Goal: Task Accomplishment & Management: Manage account settings

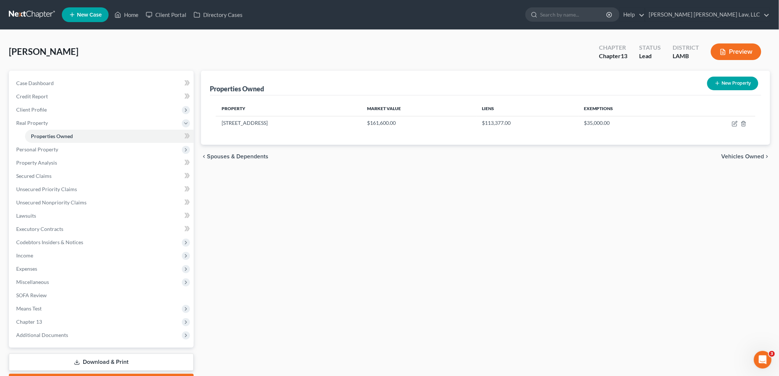
click at [320, 209] on div "Properties Owned New Property Property Market Value Liens Exemptions 355 Wabash…" at bounding box center [485, 230] width 577 height 319
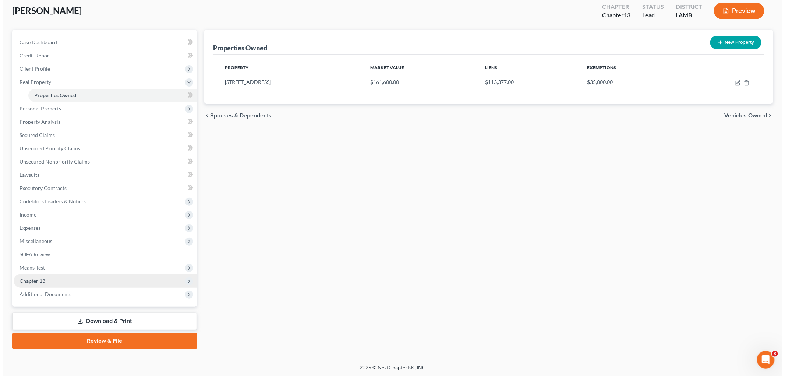
scroll to position [41, 0]
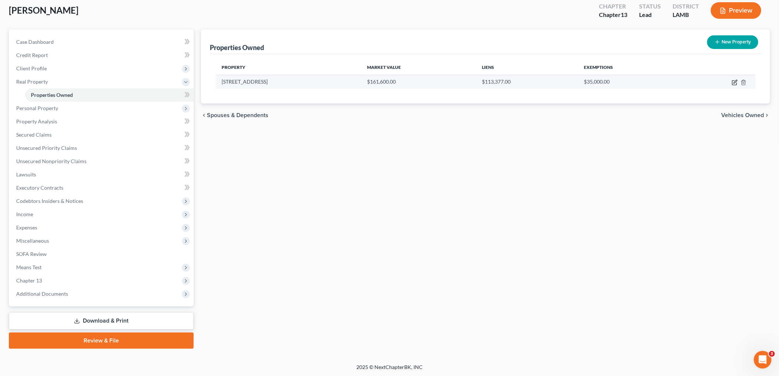
click at [734, 82] on icon "button" at bounding box center [735, 81] width 3 height 3
select select "19"
select select "16"
select select "0"
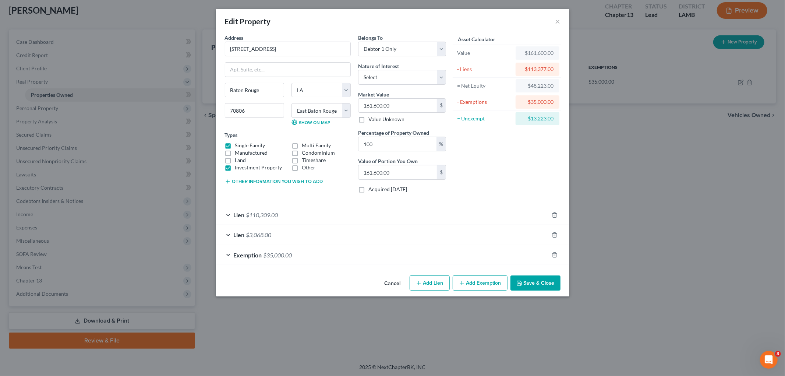
click at [273, 183] on button "Other information you wish to add" at bounding box center [274, 182] width 98 height 6
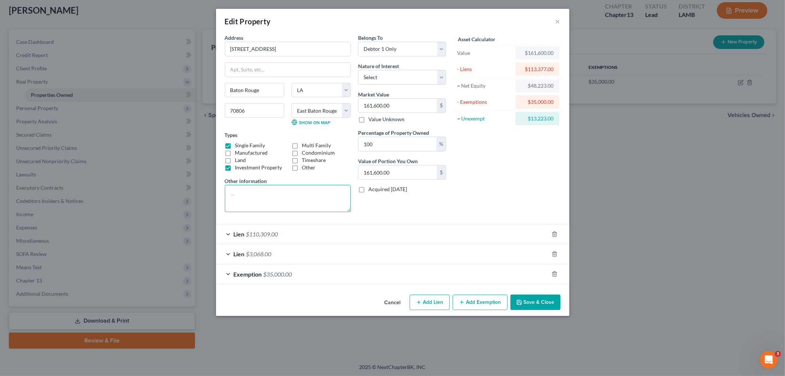
click at [267, 193] on textarea at bounding box center [288, 198] width 126 height 27
click at [304, 201] on textarea at bounding box center [288, 198] width 126 height 27
click at [323, 207] on textarea "Liquidation: $161600.00(value) - $9696.00(sales) = $151904.00(new value) - $350…" at bounding box center [288, 198] width 126 height 27
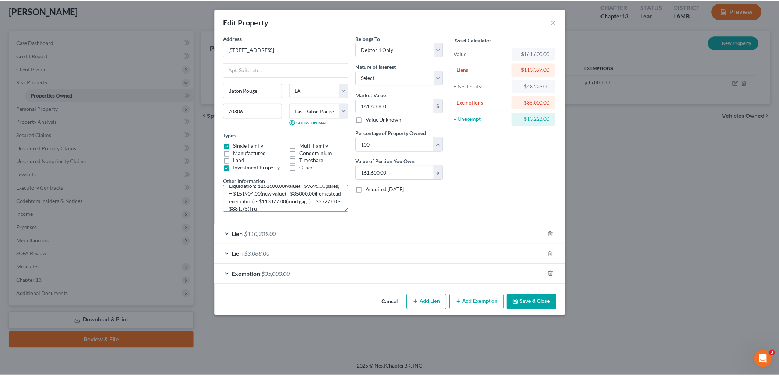
scroll to position [17, 0]
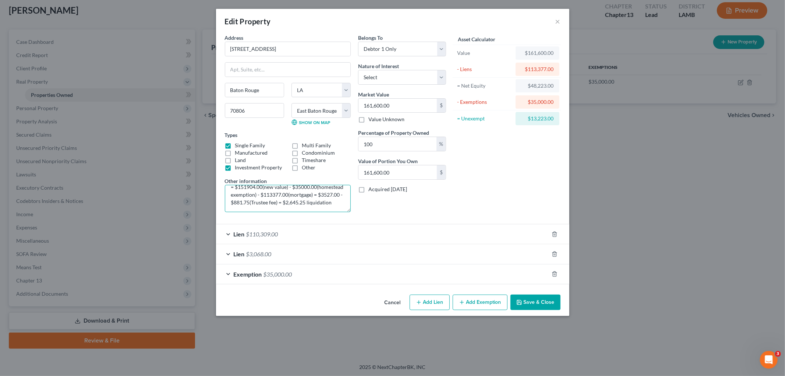
type textarea "Liquidation: $161600.00(value) - $9696.00(sales) = $151904.00(new value) - $350…"
click at [526, 305] on button "Save & Close" at bounding box center [536, 302] width 50 height 15
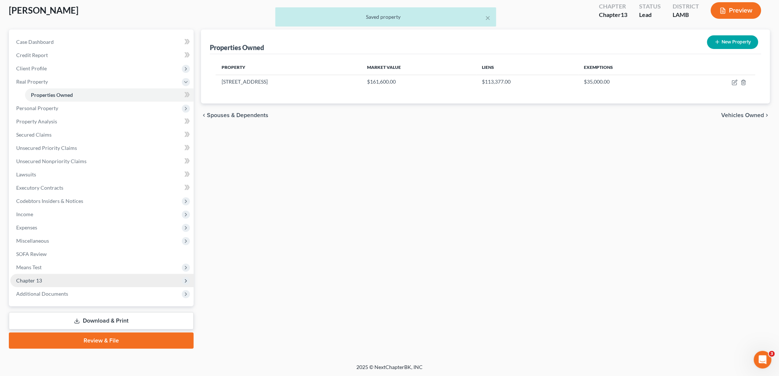
click at [45, 280] on span "Chapter 13" at bounding box center [101, 280] width 183 height 13
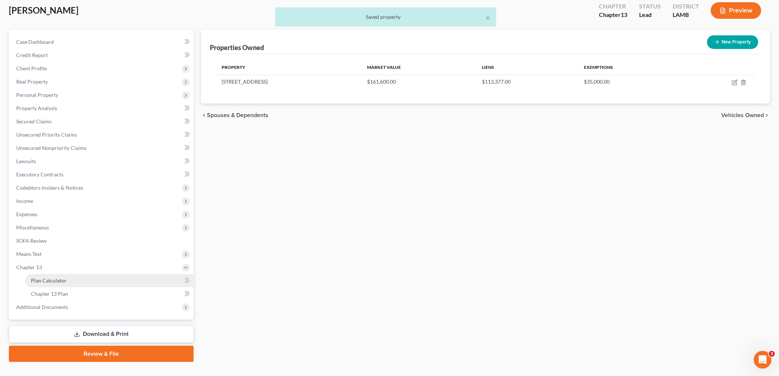
click at [51, 280] on span "Plan Calculator" at bounding box center [49, 280] width 36 height 6
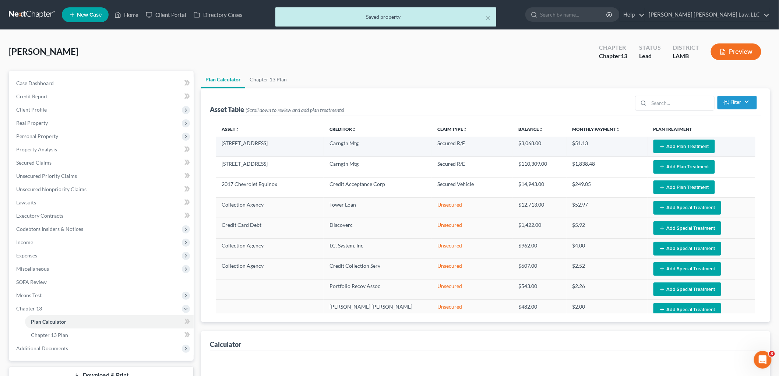
click at [668, 148] on button "Add Plan Treatment" at bounding box center [683, 147] width 61 height 14
select select "59"
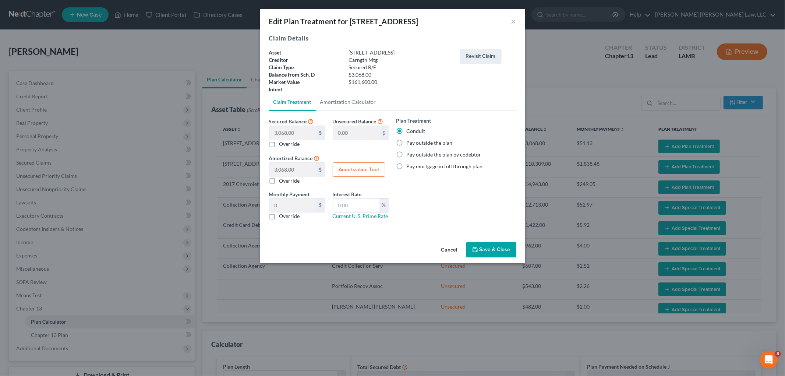
click at [279, 216] on label "Override" at bounding box center [289, 215] width 21 height 7
click at [282, 216] on input "Override" at bounding box center [284, 214] width 5 height 5
checkbox input "true"
click at [283, 207] on input "text" at bounding box center [292, 205] width 47 height 14
type input "838.00"
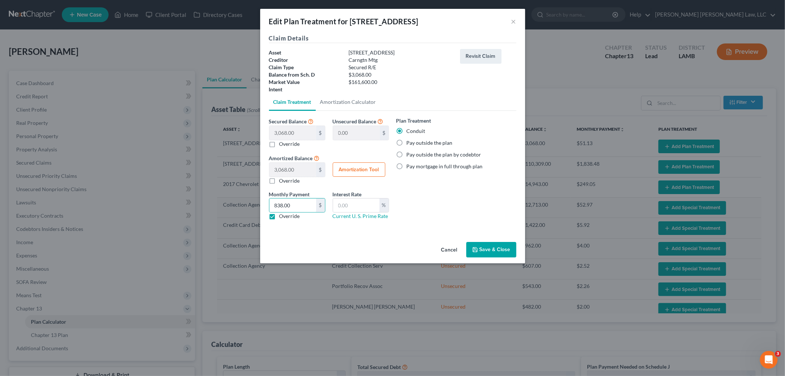
click at [477, 246] on button "Save & Close" at bounding box center [491, 249] width 50 height 15
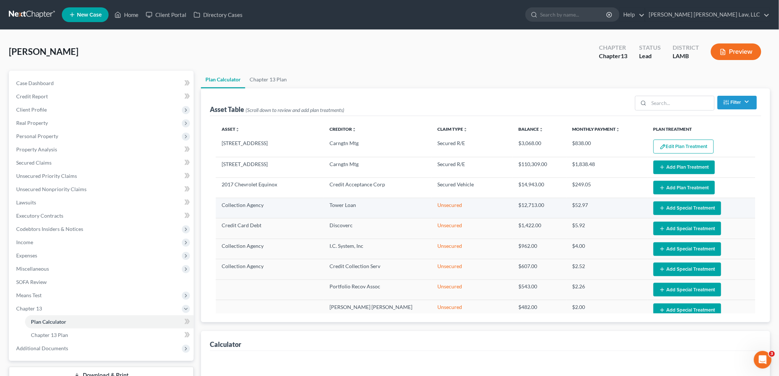
select select "59"
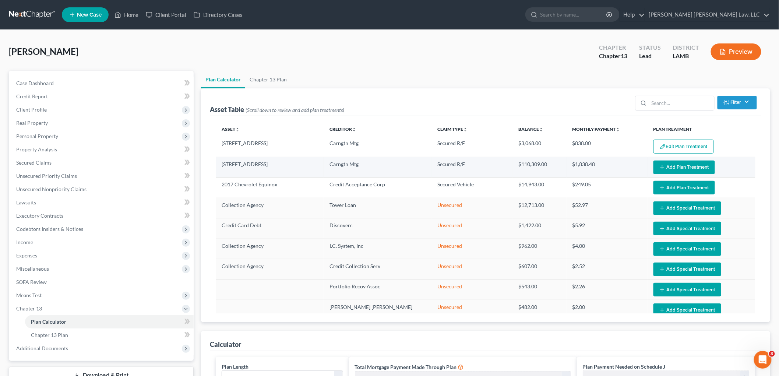
click at [659, 166] on icon "button" at bounding box center [662, 167] width 6 height 6
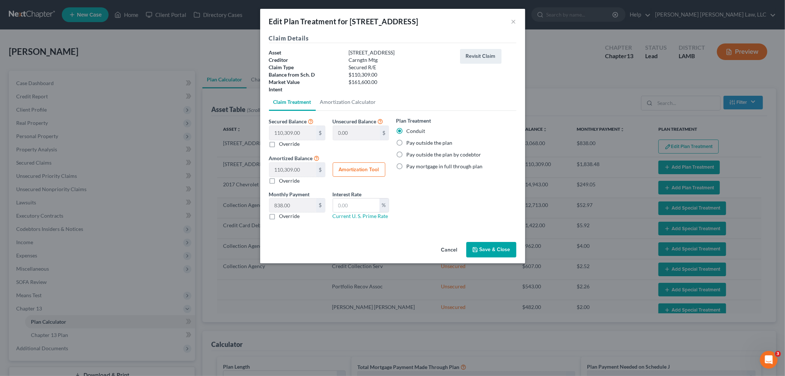
click at [487, 247] on button "Save & Close" at bounding box center [491, 249] width 50 height 15
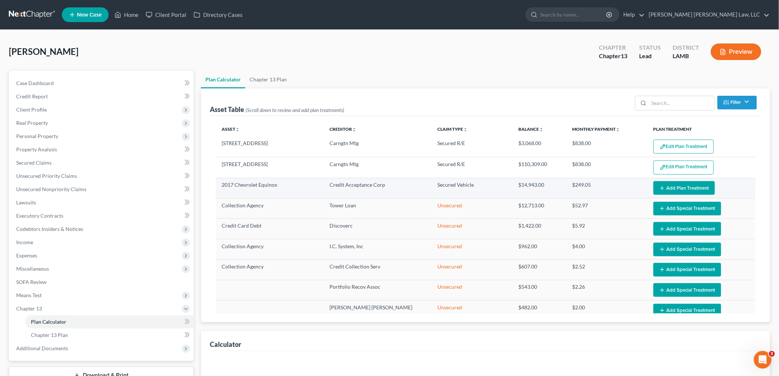
select select "59"
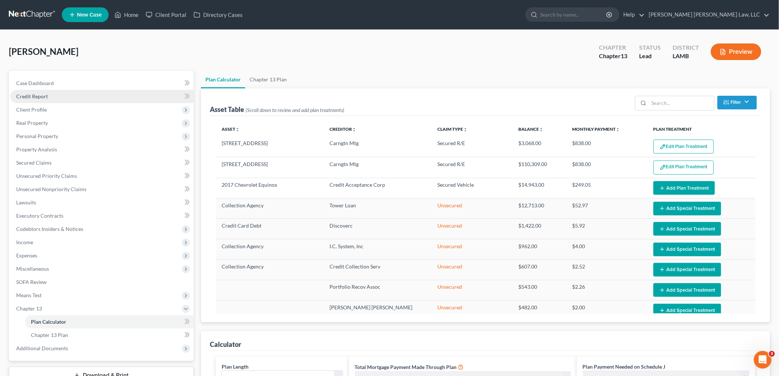
click at [53, 94] on link "Credit Report" at bounding box center [101, 96] width 183 height 13
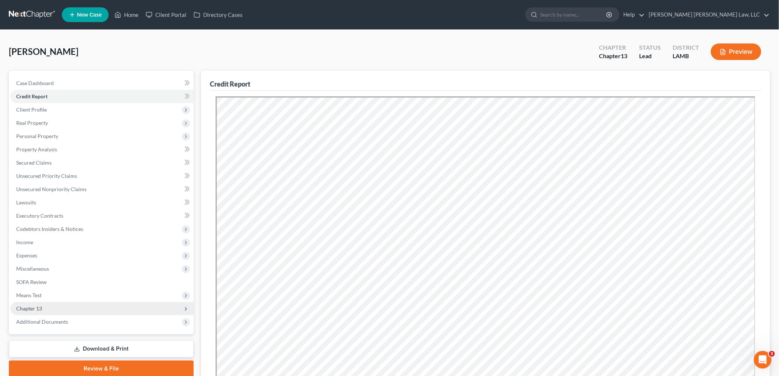
click at [70, 306] on span "Chapter 13" at bounding box center [101, 308] width 183 height 13
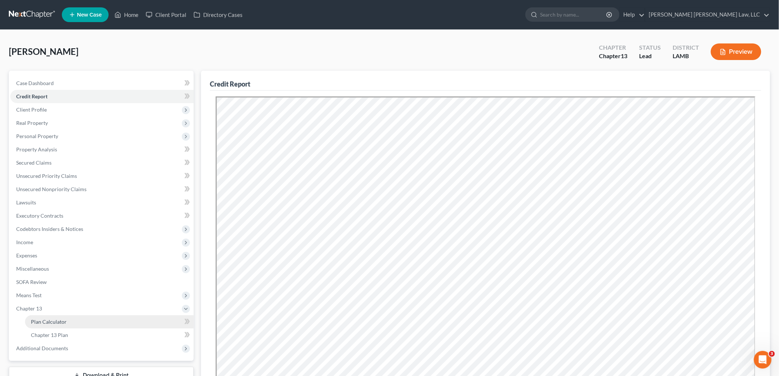
click at [67, 317] on link "Plan Calculator" at bounding box center [109, 321] width 169 height 13
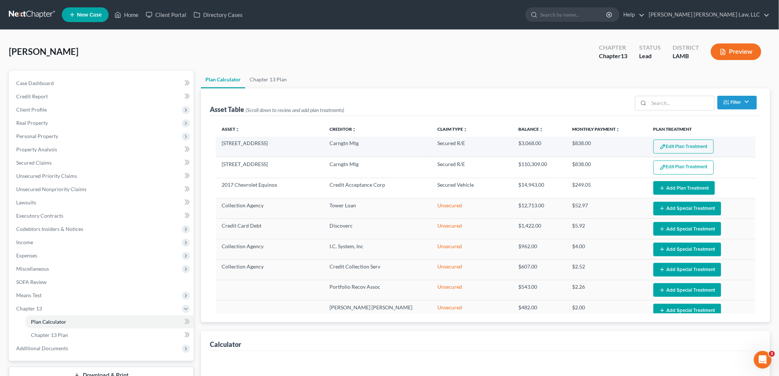
select select "59"
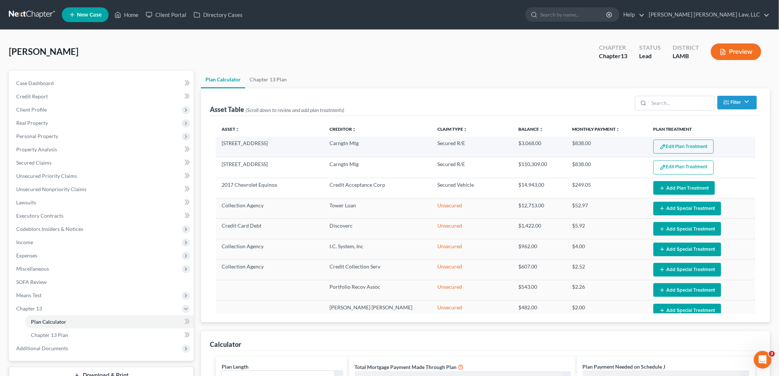
click at [677, 145] on button "Edit Plan Treatment" at bounding box center [683, 147] width 60 height 14
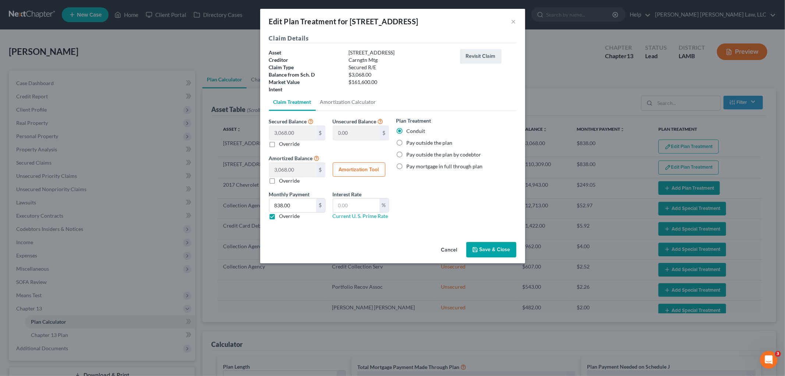
click at [279, 218] on label "Override" at bounding box center [289, 215] width 21 height 7
click at [282, 217] on input "Override" at bounding box center [284, 214] width 5 height 5
checkbox input "false"
click at [488, 251] on button "Save & Close" at bounding box center [491, 249] width 50 height 15
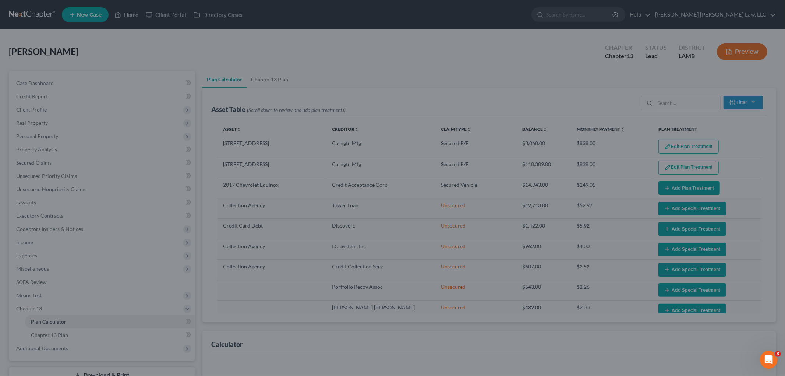
select select "59"
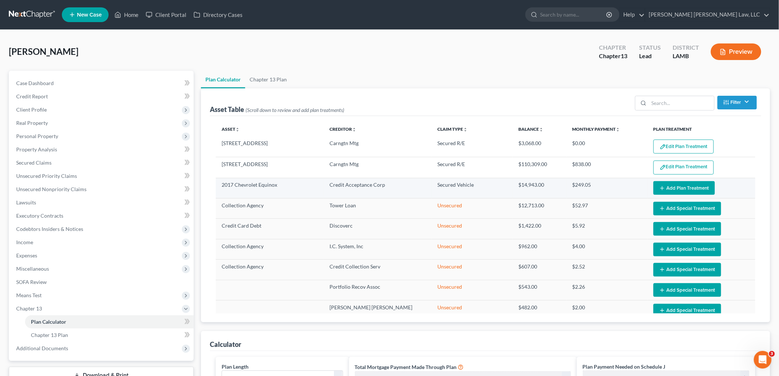
click at [659, 188] on icon "button" at bounding box center [662, 188] width 6 height 6
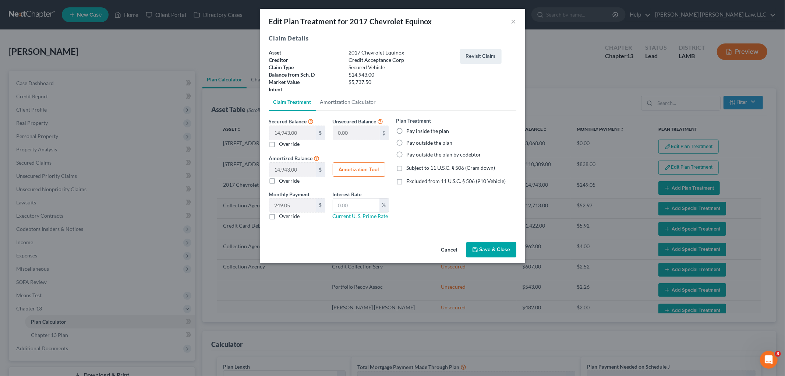
click at [407, 130] on label "Pay inside the plan" at bounding box center [428, 130] width 43 height 7
click at [410, 130] on input "Pay inside the plan" at bounding box center [412, 129] width 5 height 5
radio input "true"
click at [407, 170] on label "Subject to 11 U.S.C. § 506 (Cram down)" at bounding box center [451, 167] width 89 height 7
click at [410, 169] on input "Subject to 11 U.S.C. § 506 (Cram down)" at bounding box center [412, 166] width 5 height 5
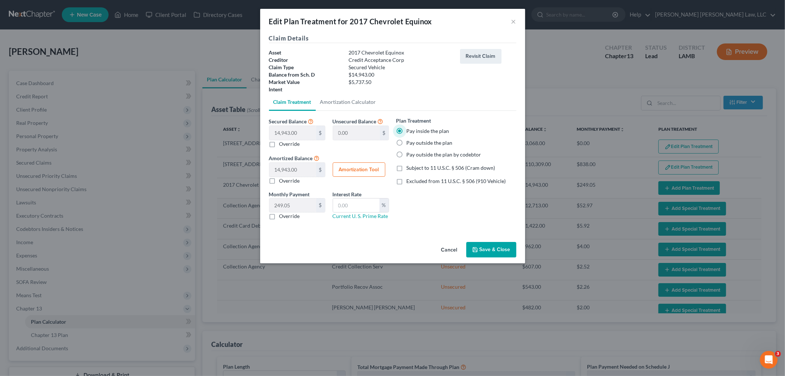
checkbox input "true"
click at [279, 214] on label "Override" at bounding box center [289, 215] width 21 height 7
click at [282, 214] on input "Override" at bounding box center [284, 214] width 5 height 5
checkbox input "true"
click at [297, 207] on input "text" at bounding box center [292, 205] width 47 height 14
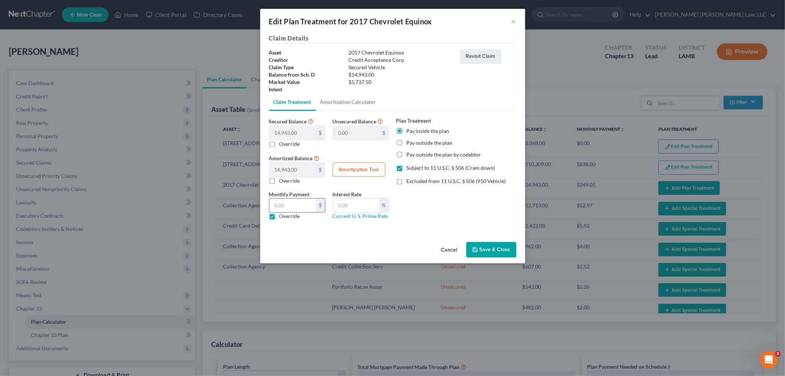
click at [296, 209] on input "text" at bounding box center [292, 205] width 47 height 14
type input "119.80"
type input "9.25"
click at [496, 254] on button "Save & Close" at bounding box center [491, 249] width 50 height 15
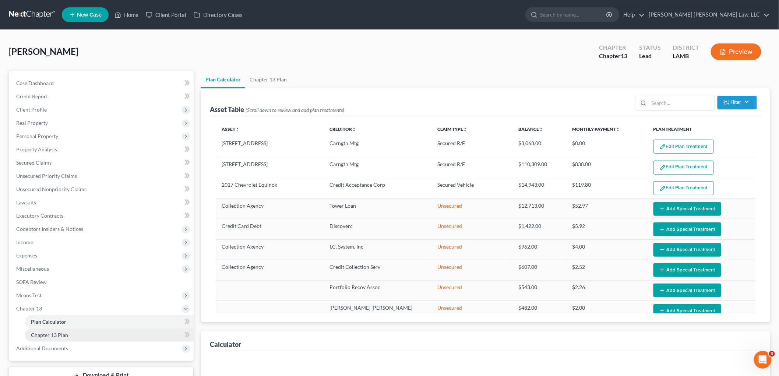
select select "59"
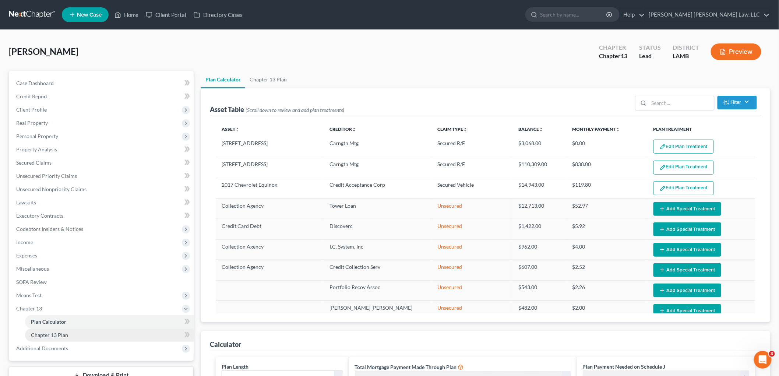
click at [113, 335] on link "Chapter 13 Plan" at bounding box center [109, 334] width 169 height 13
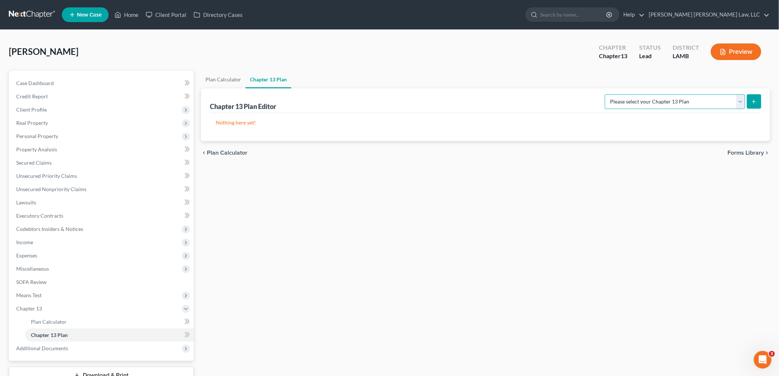
click at [712, 96] on select "Please select your Chapter 13 Plan Middle District of Louisiana - Plan Effectiv…" at bounding box center [675, 101] width 140 height 15
select select "0"
click at [609, 94] on select "Please select your Chapter 13 Plan Middle District of Louisiana - Plan Effectiv…" at bounding box center [675, 101] width 140 height 15
click at [754, 100] on line "submit" at bounding box center [754, 101] width 0 height 3
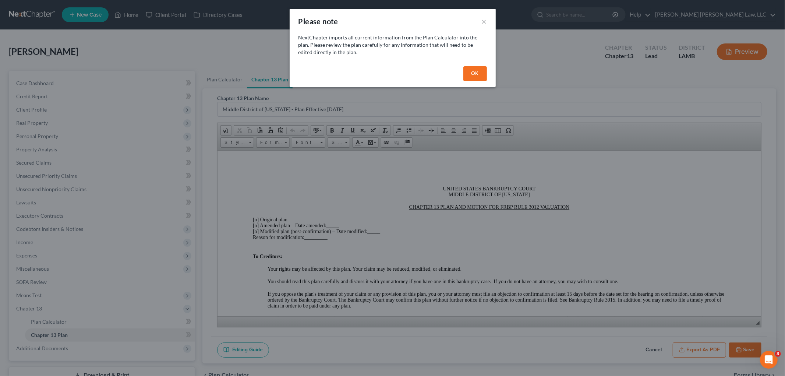
click at [479, 76] on button "OK" at bounding box center [476, 73] width 24 height 15
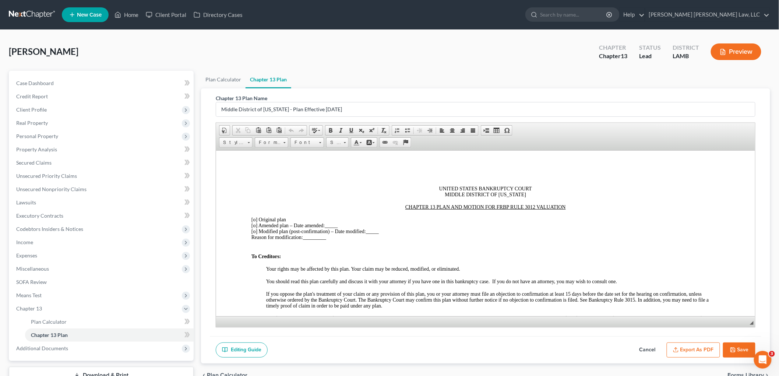
click at [253, 212] on div at bounding box center [485, 213] width 468 height 7
click at [266, 212] on div "RE:" at bounding box center [485, 213] width 468 height 7
click at [255, 220] on span "[o]" at bounding box center [254, 219] width 6 height 6
click at [371, 250] on div at bounding box center [485, 250] width 468 height 7
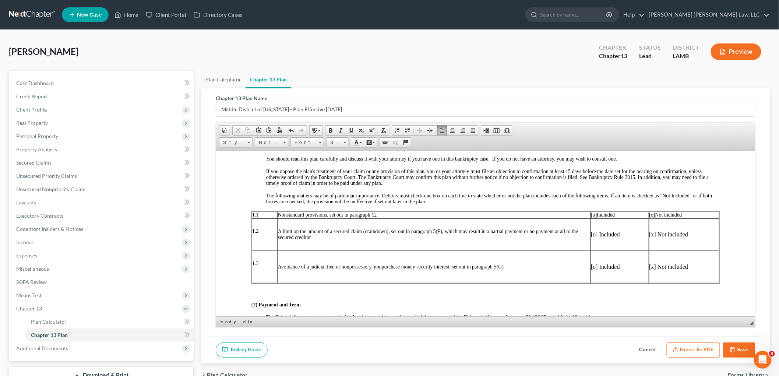
scroll to position [163, 0]
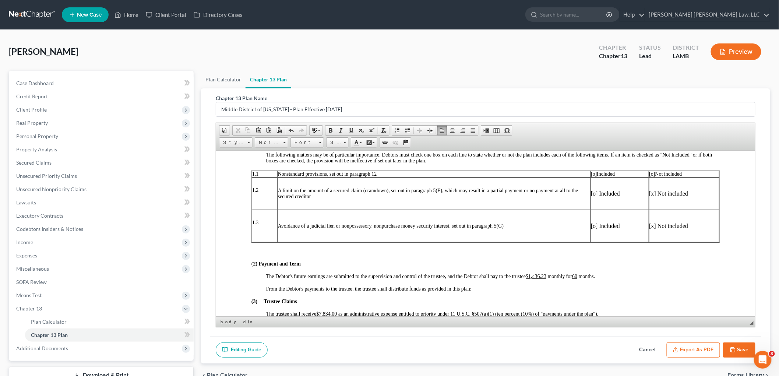
click at [649, 176] on span "[o]" at bounding box center [652, 174] width 6 height 6
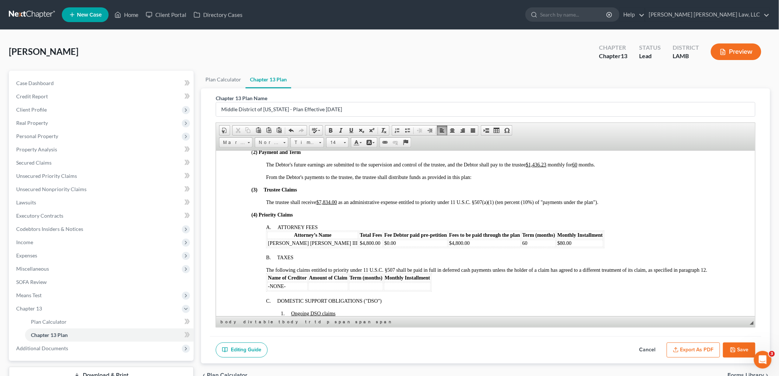
scroll to position [286, 0]
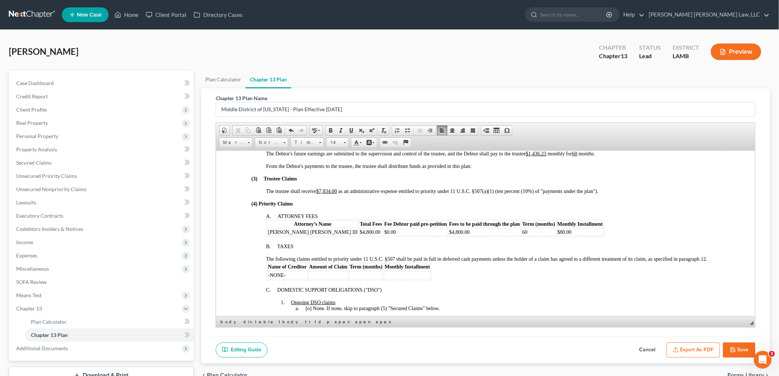
click at [493, 182] on div "(3) Trustee Claims" at bounding box center [485, 179] width 468 height 6
drag, startPoint x: 548, startPoint y: 162, endPoint x: 529, endPoint y: 165, distance: 18.6
click at [529, 156] on span "The Debtor's future earnings are submitted to the supervision and control of th…" at bounding box center [430, 154] width 329 height 6
click at [541, 156] on u "$1,436.23" at bounding box center [535, 154] width 21 height 6
drag, startPoint x: 547, startPoint y: 162, endPoint x: 535, endPoint y: 162, distance: 12.2
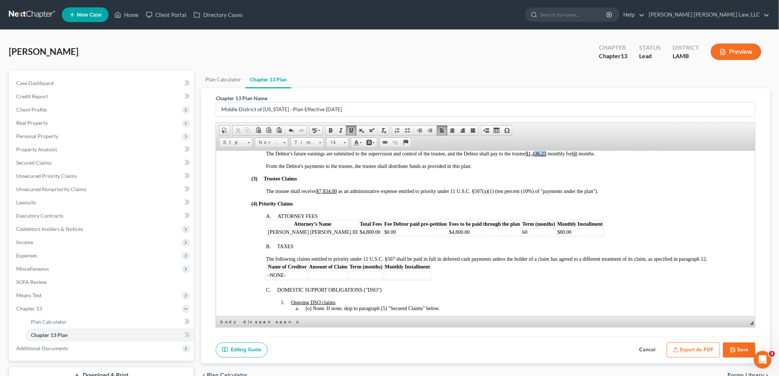
click at [535, 156] on u "$1,436.23" at bounding box center [535, 154] width 21 height 6
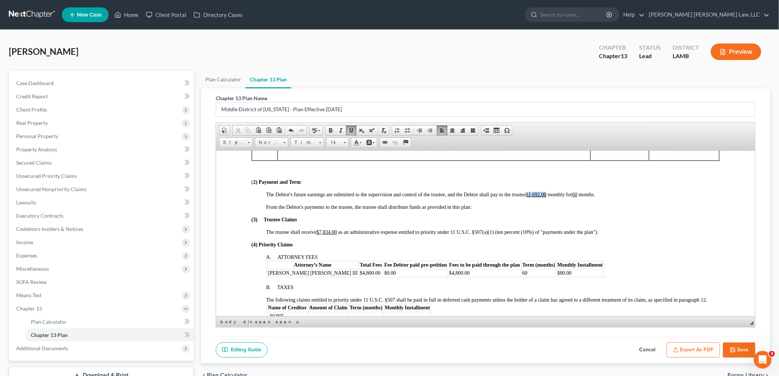
drag, startPoint x: 548, startPoint y: 202, endPoint x: 530, endPoint y: 202, distance: 18.0
click at [530, 197] on span "The Debtor's future earnings are submitted to the supervision and control of th…" at bounding box center [430, 194] width 329 height 6
click at [561, 222] on div "(3) Trustee Claims" at bounding box center [485, 219] width 468 height 6
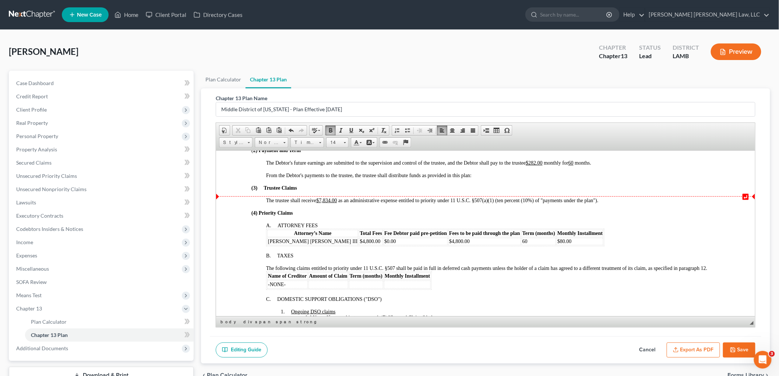
scroll to position [327, 0]
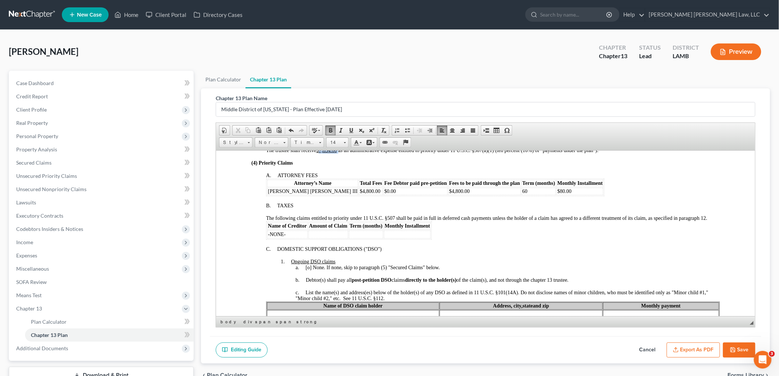
drag, startPoint x: 339, startPoint y: 162, endPoint x: 320, endPoint y: 159, distance: 19.3
click at [320, 153] on span "The trustee shall receive $7,834.00 as an administrative expense entitled to pr…" at bounding box center [432, 150] width 332 height 6
drag, startPoint x: 367, startPoint y: 202, endPoint x: 452, endPoint y: 204, distance: 84.3
click at [383, 195] on td "$0.00" at bounding box center [415, 190] width 64 height 7
click at [521, 195] on td "60" at bounding box center [538, 190] width 34 height 7
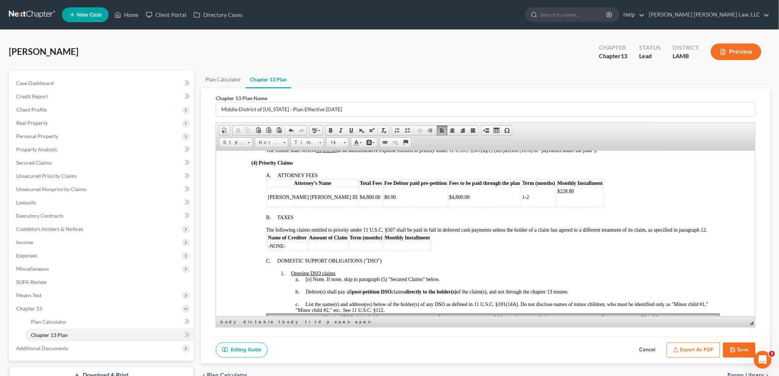
click at [521, 207] on td "1-2" at bounding box center [538, 196] width 34 height 19
click at [522, 206] on p "​3" at bounding box center [538, 203] width 33 height 6
click at [557, 207] on p at bounding box center [579, 203] width 45 height 7
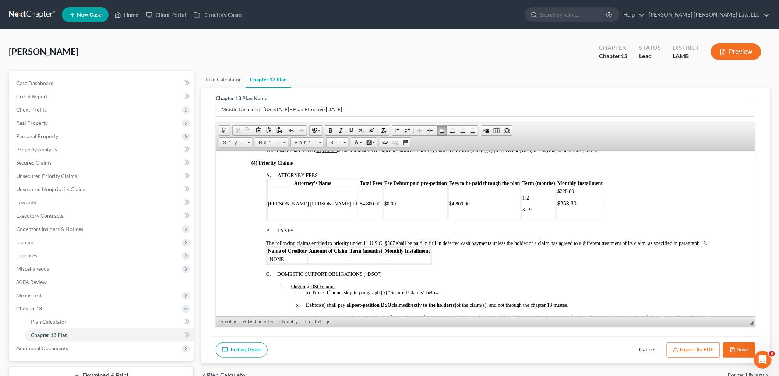
click at [522, 212] on p "3-19" at bounding box center [538, 210] width 33 height 6
click at [556, 220] on td "$228.80 $253.80" at bounding box center [579, 203] width 47 height 32
click at [468, 233] on div "B. TAXES" at bounding box center [493, 231] width 454 height 6
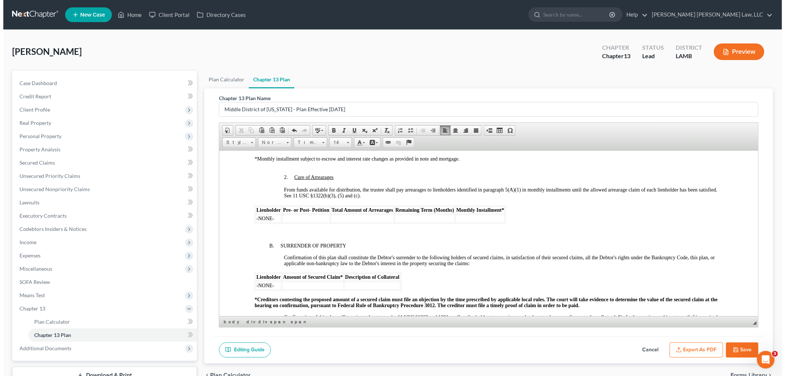
scroll to position [736, 0]
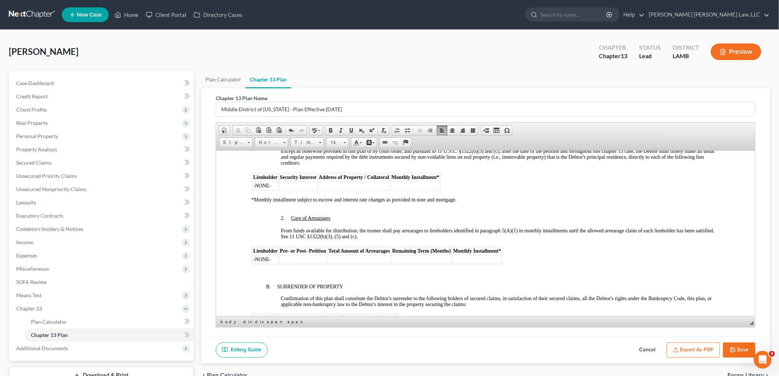
click at [734, 347] on icon "button" at bounding box center [733, 350] width 6 height 6
select select "0"
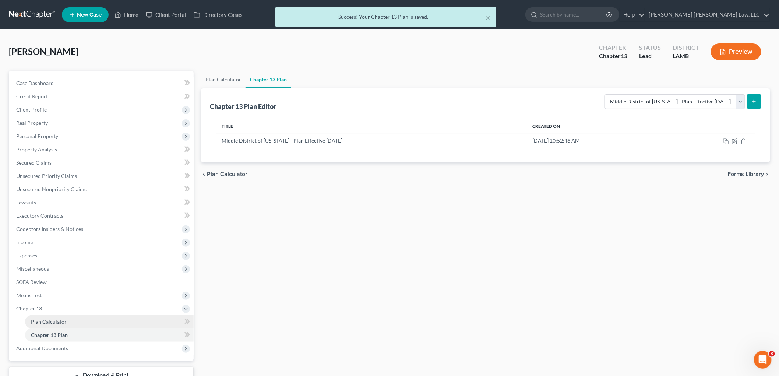
click at [47, 318] on span "Plan Calculator" at bounding box center [49, 321] width 36 height 6
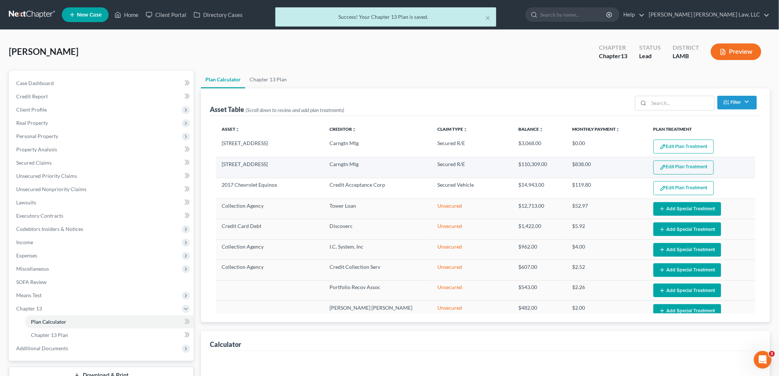
select select "59"
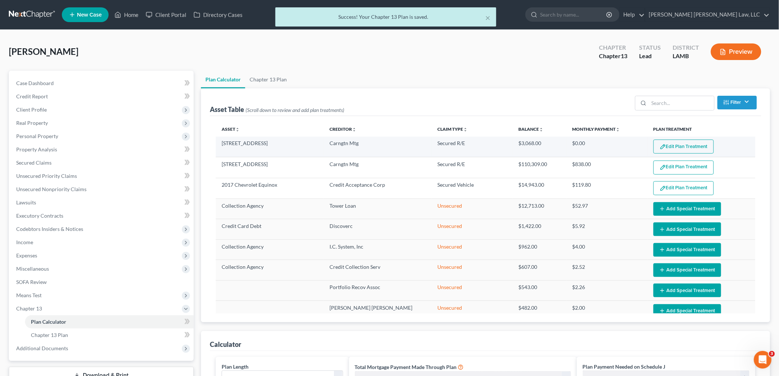
click at [667, 149] on button "Edit Plan Treatment" at bounding box center [683, 147] width 60 height 14
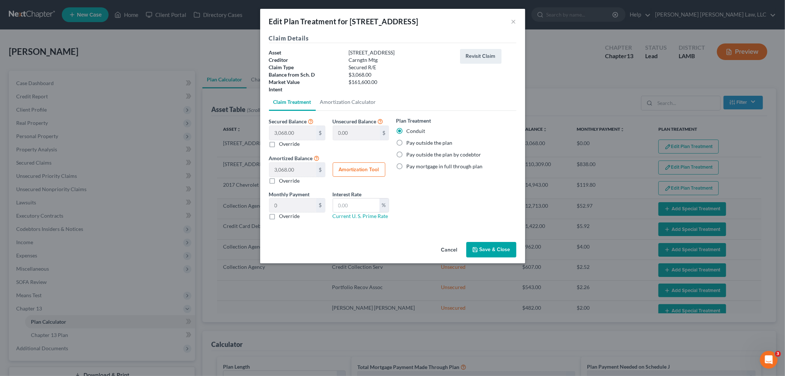
click at [407, 141] on label "Pay outside the plan" at bounding box center [430, 142] width 46 height 7
click at [410, 141] on input "Pay outside the plan" at bounding box center [412, 141] width 5 height 5
radio input "true"
click at [487, 249] on button "Save & Close" at bounding box center [491, 249] width 50 height 15
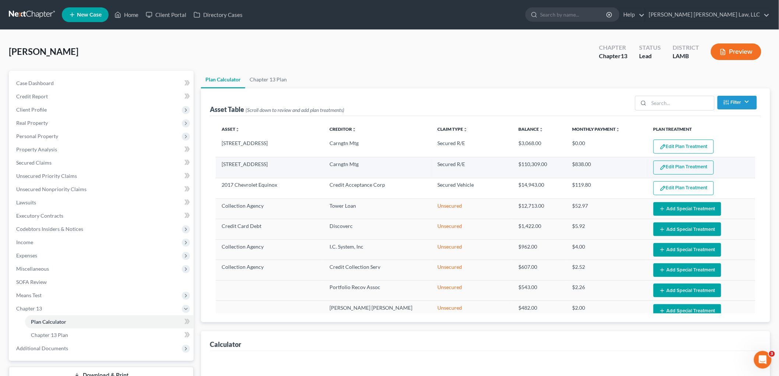
select select "59"
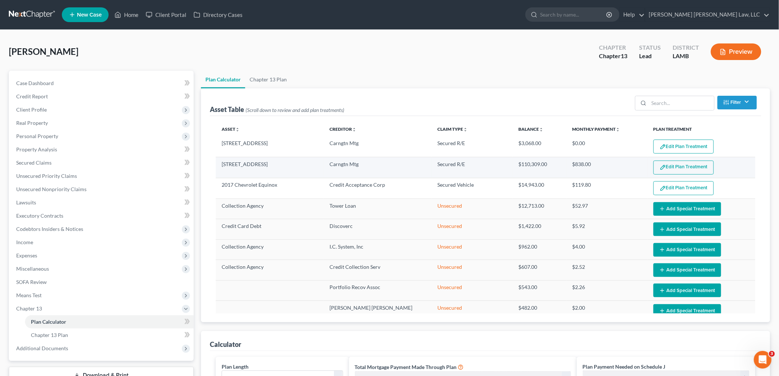
click at [665, 169] on button "Edit Plan Treatment" at bounding box center [683, 168] width 60 height 14
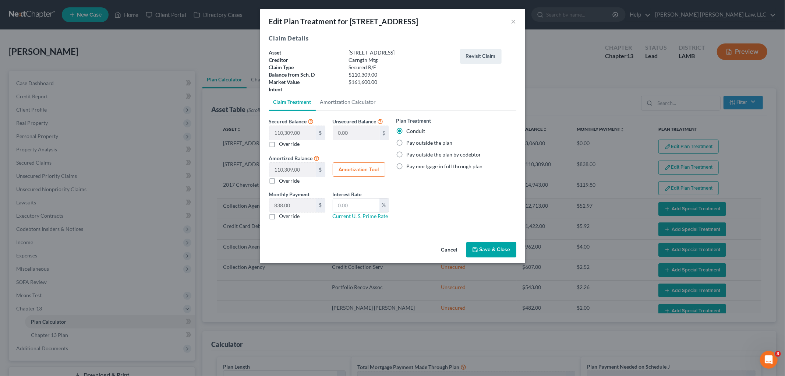
click at [407, 143] on label "Pay outside the plan" at bounding box center [430, 142] width 46 height 7
click at [410, 143] on input "Pay outside the plan" at bounding box center [412, 141] width 5 height 5
radio input "true"
click at [483, 249] on button "Save & Close" at bounding box center [491, 249] width 50 height 15
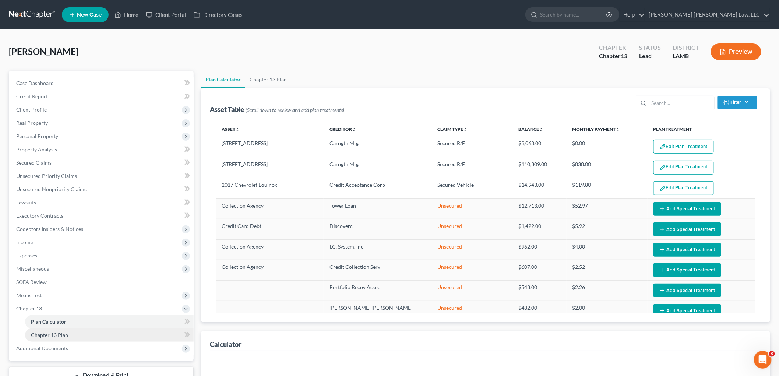
select select "59"
click at [121, 335] on link "Chapter 13 Plan" at bounding box center [109, 334] width 169 height 13
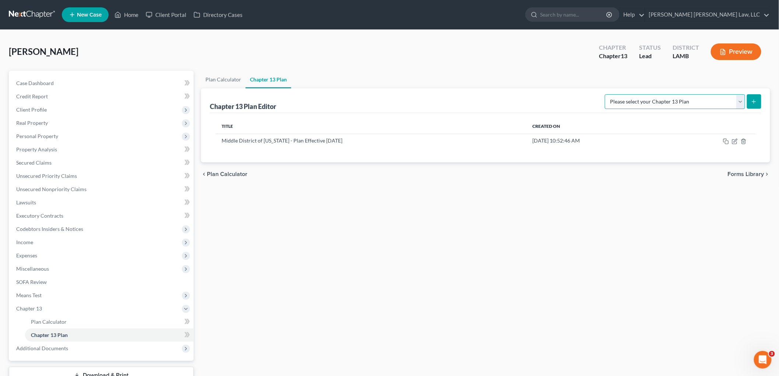
drag, startPoint x: 687, startPoint y: 102, endPoint x: 685, endPoint y: 108, distance: 5.9
click at [687, 102] on select "Please select your Chapter 13 Plan Middle District of Louisiana - Plan Effectiv…" at bounding box center [675, 101] width 140 height 15
select select "0"
click at [609, 94] on select "Please select your Chapter 13 Plan Middle District of Louisiana - Plan Effectiv…" at bounding box center [675, 101] width 140 height 15
click at [750, 100] on button "submit" at bounding box center [754, 101] width 14 height 14
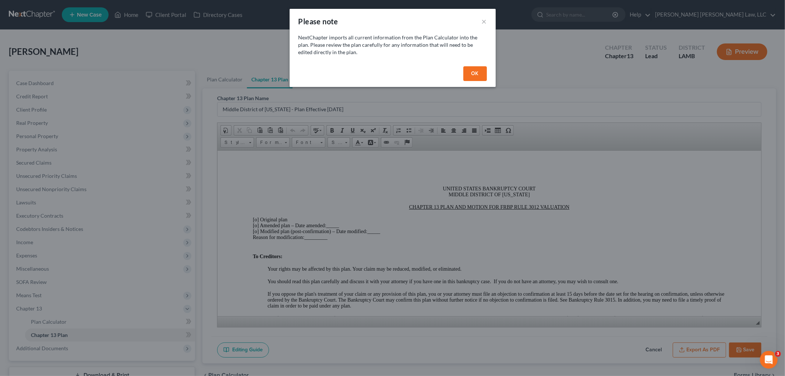
click at [477, 75] on button "OK" at bounding box center [476, 73] width 24 height 15
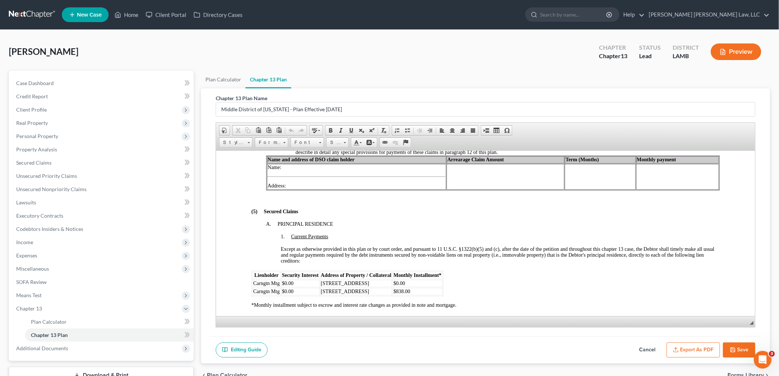
scroll to position [695, 0]
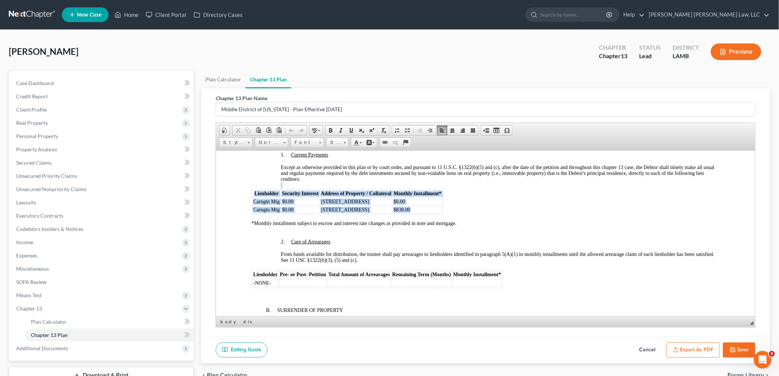
drag, startPoint x: 248, startPoint y: 212, endPoint x: 415, endPoint y: 236, distance: 168.4
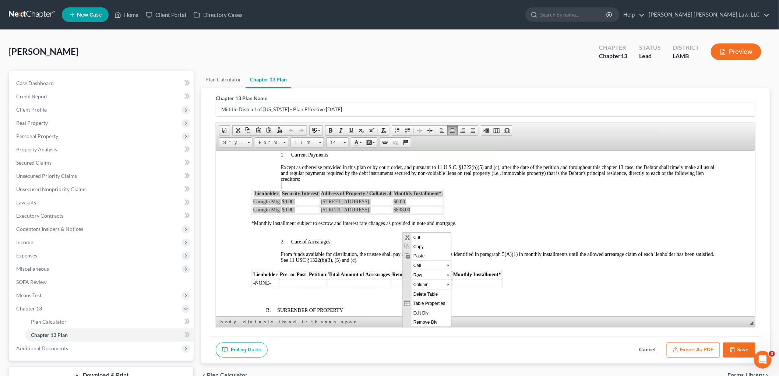
scroll to position [0, 0]
click at [417, 245] on span "Copy" at bounding box center [430, 246] width 39 height 9
copy div "Lienholder Security Interest Address of Property / Collateral Monthly Installme…"
click at [650, 348] on button "Cancel" at bounding box center [647, 349] width 32 height 15
select select "0"
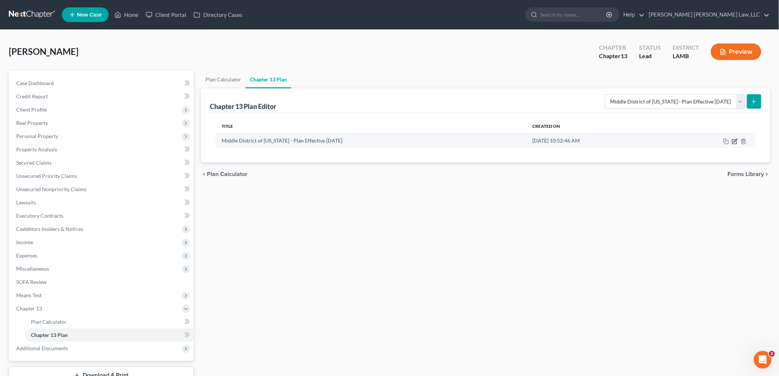
click at [735, 142] on icon "button" at bounding box center [735, 141] width 6 height 6
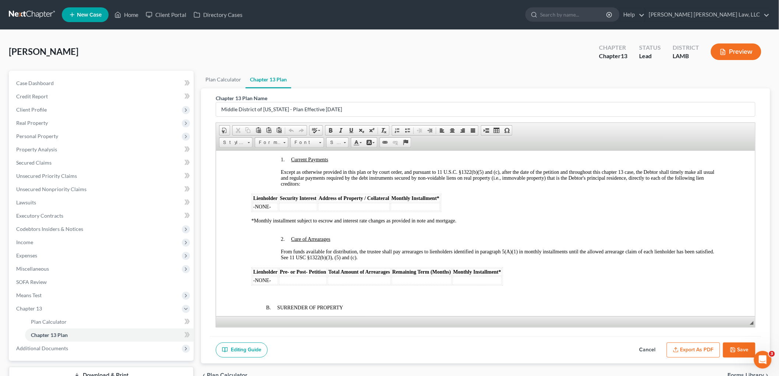
scroll to position [695, 0]
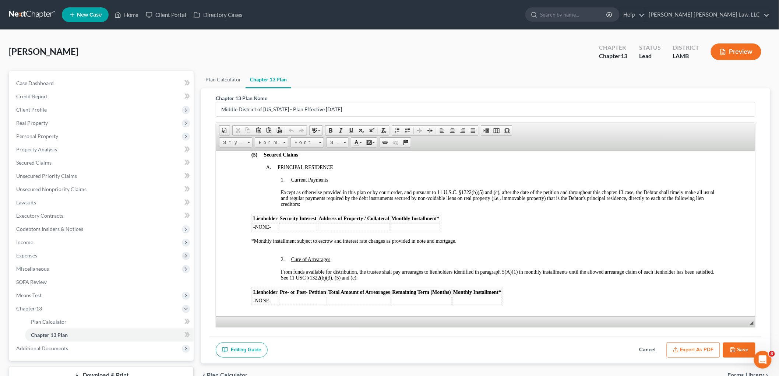
click at [422, 231] on td at bounding box center [414, 227] width 49 height 8
click at [307, 221] on span "Security Interest" at bounding box center [297, 218] width 37 height 6
click at [318, 207] on div "Except as otherwise provided in this plan or by court order, and pursuant to 11…" at bounding box center [500, 198] width 439 height 18
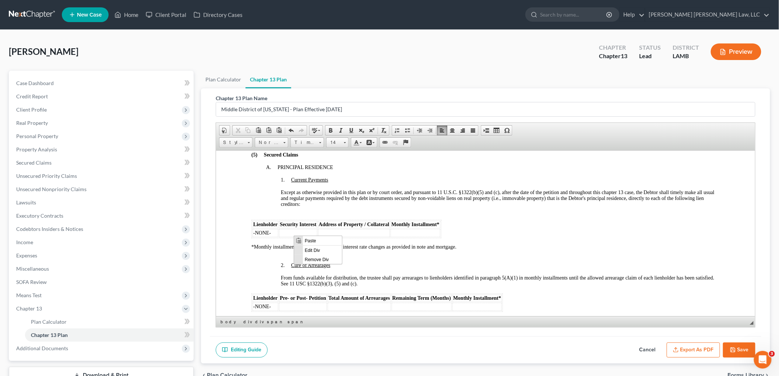
scroll to position [0, 0]
click at [299, 238] on span "Context Menu Options" at bounding box center [299, 240] width 6 height 6
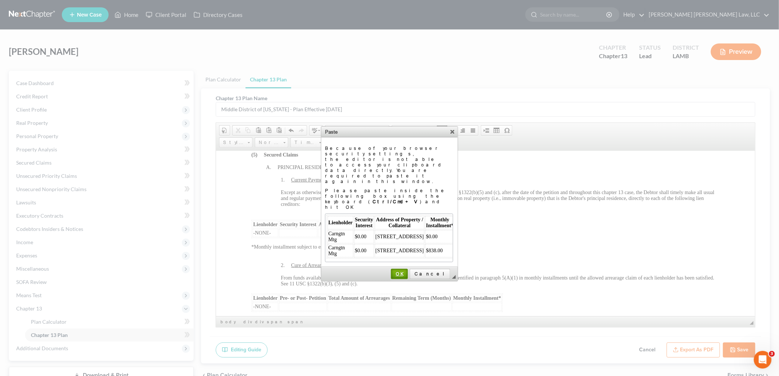
click at [407, 271] on span "OK" at bounding box center [399, 274] width 15 height 6
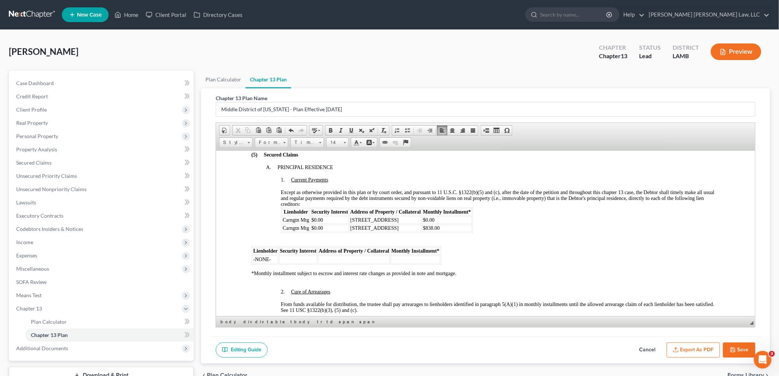
click at [443, 279] on div "(5) Secured Claims A. PRINCIPAL RESIDENCE 1. Current Payments Except as otherwi…" at bounding box center [485, 252] width 468 height 200
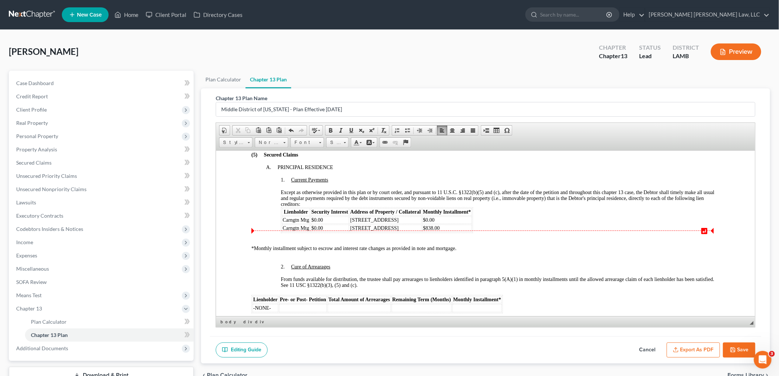
click at [314, 207] on div "Except as otherwise provided in this plan or by court order, and pursuant to 11…" at bounding box center [500, 198] width 439 height 18
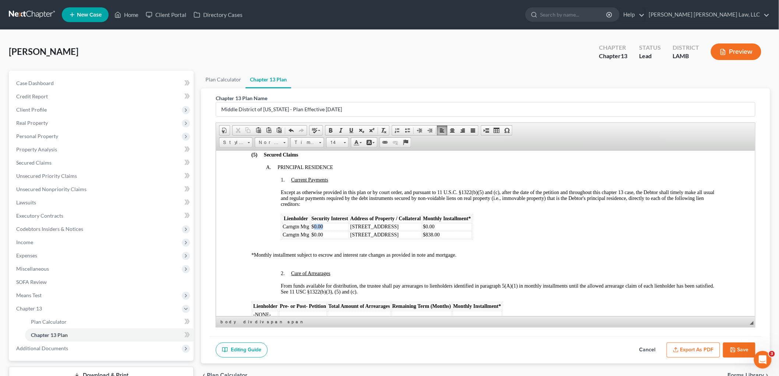
drag, startPoint x: 325, startPoint y: 250, endPoint x: 314, endPoint y: 249, distance: 11.8
click at [314, 230] on td "$0.00" at bounding box center [329, 226] width 38 height 7
drag, startPoint x: 326, startPoint y: 256, endPoint x: 313, endPoint y: 258, distance: 13.9
click at [313, 238] on td "$0.00" at bounding box center [329, 234] width 38 height 7
click at [560, 246] on div at bounding box center [500, 242] width 439 height 7
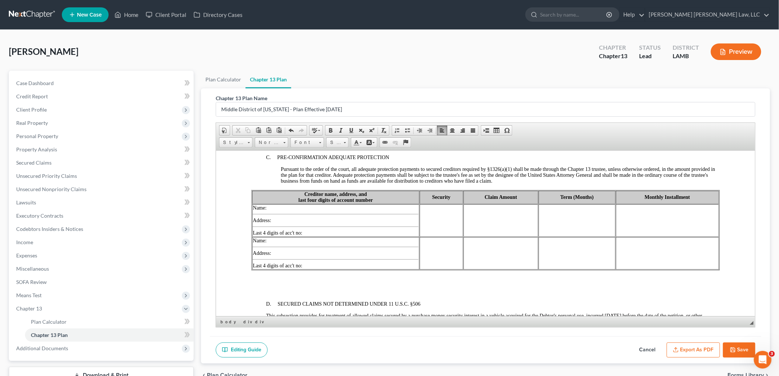
scroll to position [982, 0]
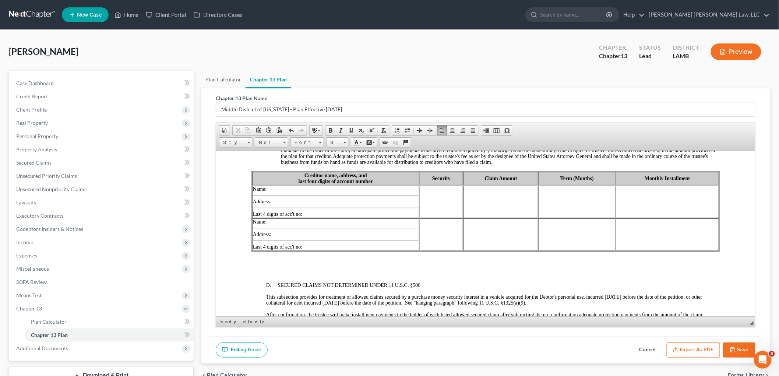
click at [268, 218] on td "Name: Address: Last 4 digits of acc't no:" at bounding box center [335, 201] width 167 height 32
click at [279, 218] on td "Name: Credit Acceptance Corp Address: Last 4 digits of acc't no:" at bounding box center [335, 201] width 167 height 32
click at [310, 218] on td "Name: Credit Acceptance Corp Address: PO Box 513, Southfield, MI 48037 Last 4 d…" at bounding box center [335, 201] width 167 height 32
click at [449, 218] on td at bounding box center [440, 201] width 43 height 32
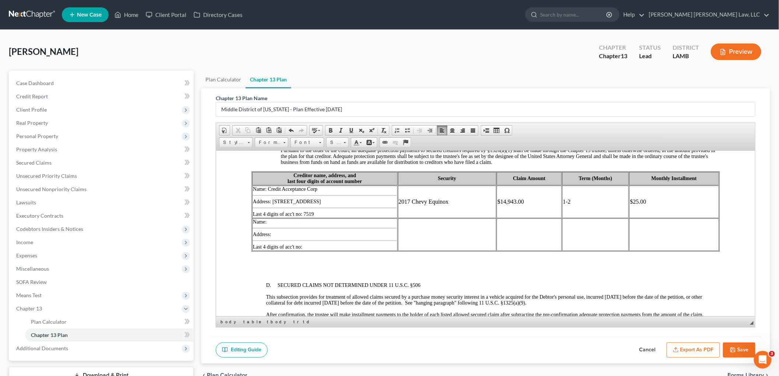
click at [479, 250] on td at bounding box center [447, 234] width 99 height 32
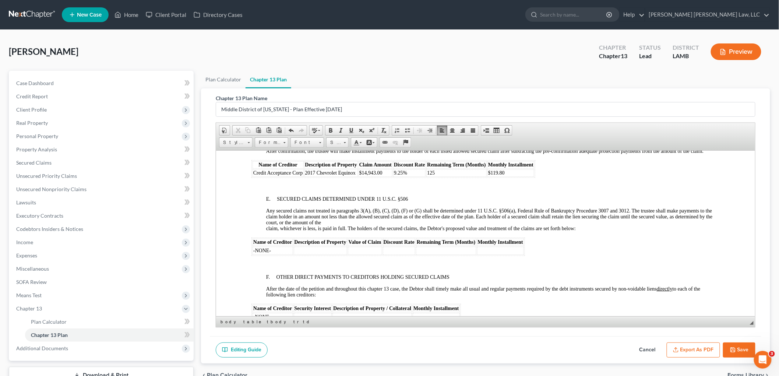
scroll to position [1145, 0]
click at [441, 176] on td "125" at bounding box center [456, 172] width 60 height 7
click at [440, 176] on td "125" at bounding box center [456, 172] width 60 height 7
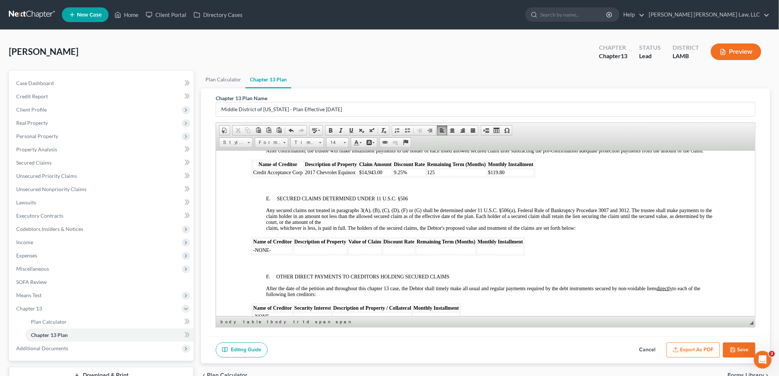
click at [440, 176] on td "125" at bounding box center [456, 172] width 60 height 7
drag, startPoint x: 437, startPoint y: 207, endPoint x: 426, endPoint y: 210, distance: 11.8
click at [426, 176] on td "125" at bounding box center [456, 172] width 60 height 7
click at [441, 176] on td "125" at bounding box center [456, 172] width 60 height 7
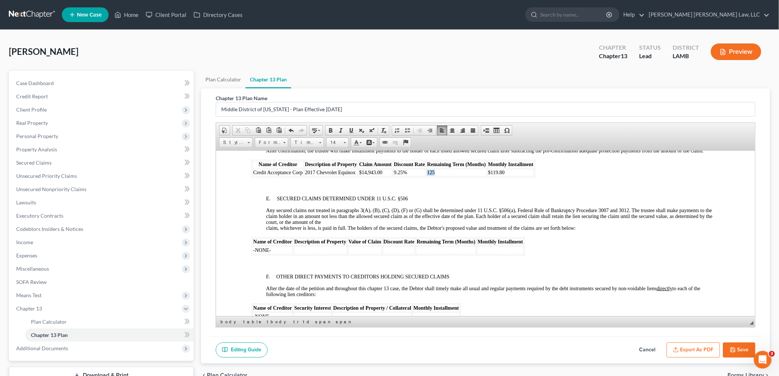
click at [441, 176] on td "125" at bounding box center [456, 172] width 60 height 7
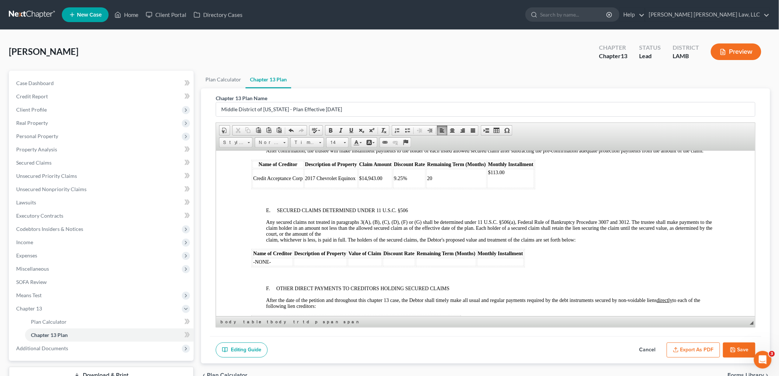
click at [441, 188] on td "20" at bounding box center [456, 178] width 60 height 19
click at [440, 187] on p "​21-" at bounding box center [456, 185] width 59 height 6
click at [494, 188] on p at bounding box center [510, 184] width 45 height 7
click at [599, 228] on body "UNITED STATES BANKRUPTCY COURT MIDDLE DISTRICT OF LOUISIANA CHAPTER 13 PLAN AND…" at bounding box center [485, 118] width 468 height 2157
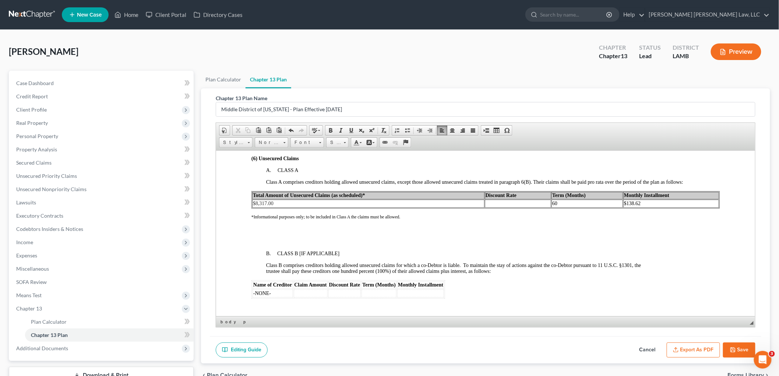
scroll to position [1473, 0]
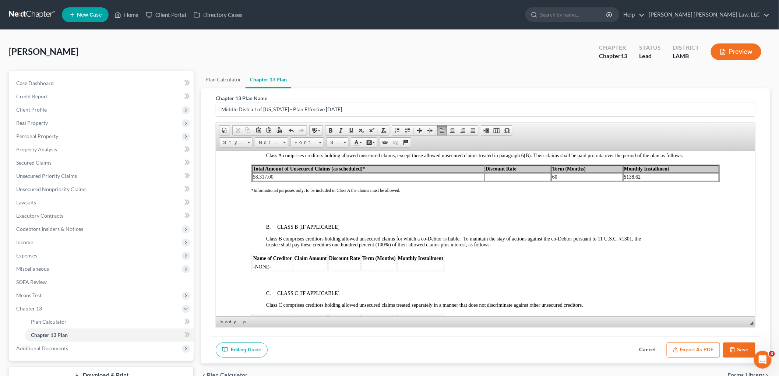
click at [496, 181] on td at bounding box center [517, 177] width 66 height 8
click at [574, 181] on td "60" at bounding box center [586, 177] width 71 height 8
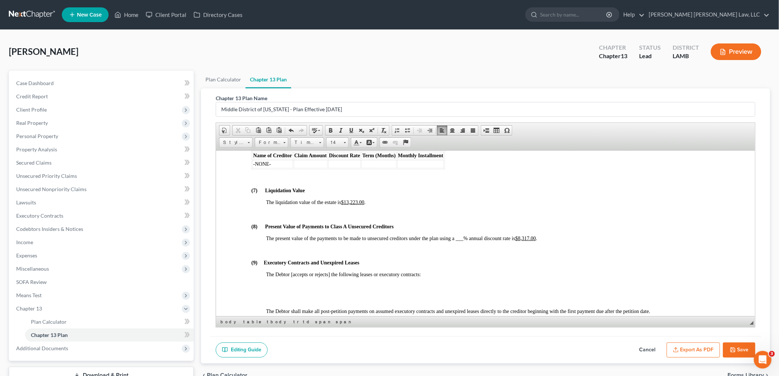
scroll to position [1636, 0]
drag, startPoint x: 366, startPoint y: 246, endPoint x: 344, endPoint y: 247, distance: 21.4
click at [344, 204] on span "The liquidation value of the estate is $13,223.00 ." at bounding box center [315, 202] width 99 height 6
click at [348, 204] on span "The liquidation value of the estate is $2, ." at bounding box center [307, 202] width 83 height 6
drag, startPoint x: 347, startPoint y: 248, endPoint x: 352, endPoint y: 252, distance: 6.8
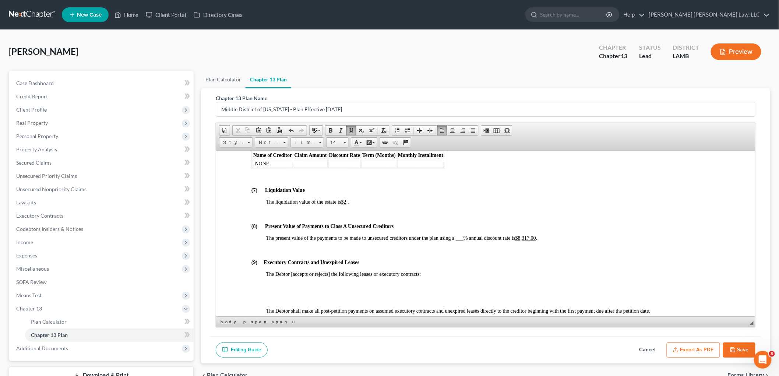
click at [347, 204] on u "$2," at bounding box center [344, 202] width 7 height 6
drag, startPoint x: 465, startPoint y: 283, endPoint x: 457, endPoint y: 283, distance: 8.1
click at [457, 240] on span "The present value of the payments to be made to unsecured creditors under the p…" at bounding box center [401, 238] width 271 height 6
drag, startPoint x: 533, startPoint y: 284, endPoint x: 515, endPoint y: 281, distance: 17.9
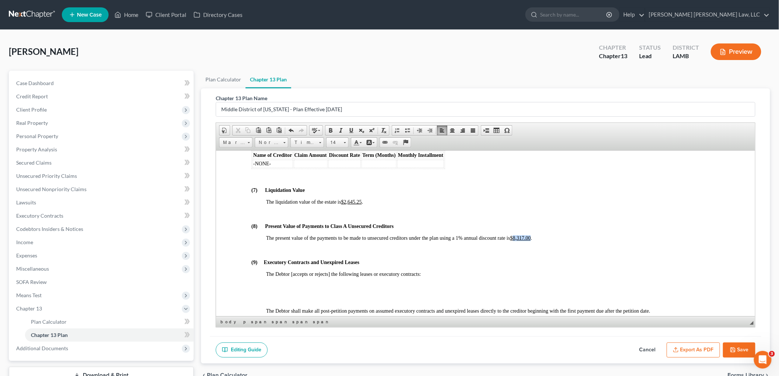
click at [515, 240] on span "The present value of the payments to be made to unsecured creditors under the p…" at bounding box center [399, 238] width 266 height 6
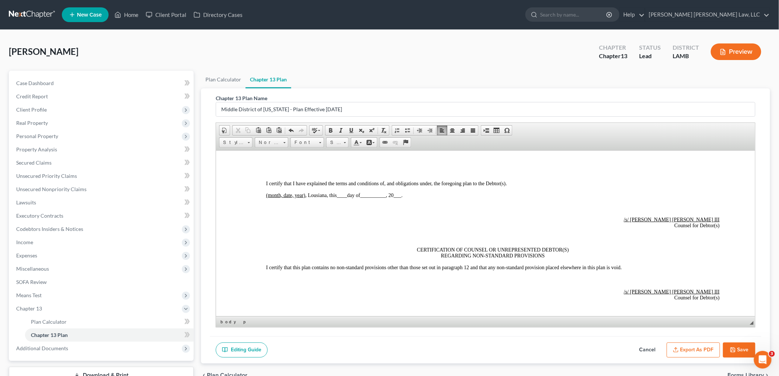
scroll to position [1963, 0]
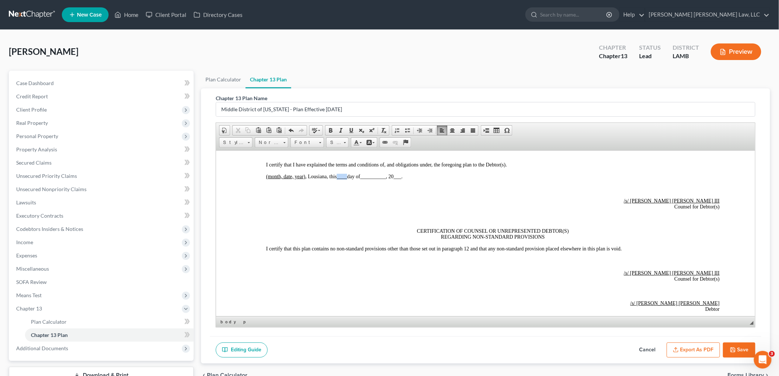
drag, startPoint x: 348, startPoint y: 228, endPoint x: 338, endPoint y: 227, distance: 9.3
click at [338, 179] on span "____" at bounding box center [341, 176] width 10 height 6
drag, startPoint x: 386, startPoint y: 229, endPoint x: 362, endPoint y: 228, distance: 24.3
click at [362, 179] on span "(month, date, year) , Lousiana, this 2nd day of __________ , 20 ___ ." at bounding box center [333, 176] width 134 height 6
drag, startPoint x: 395, startPoint y: 228, endPoint x: 388, endPoint y: 228, distance: 6.6
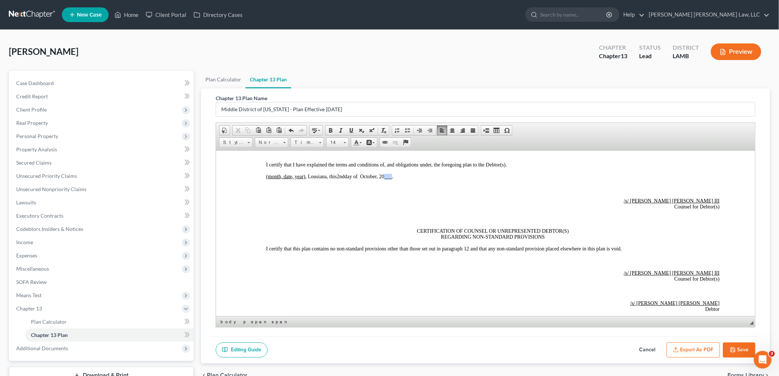
click at [388, 179] on span "___" at bounding box center [388, 176] width 8 height 6
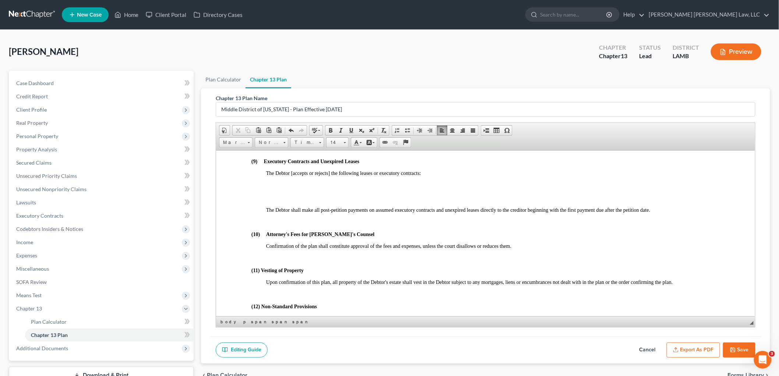
scroll to position [1718, 0]
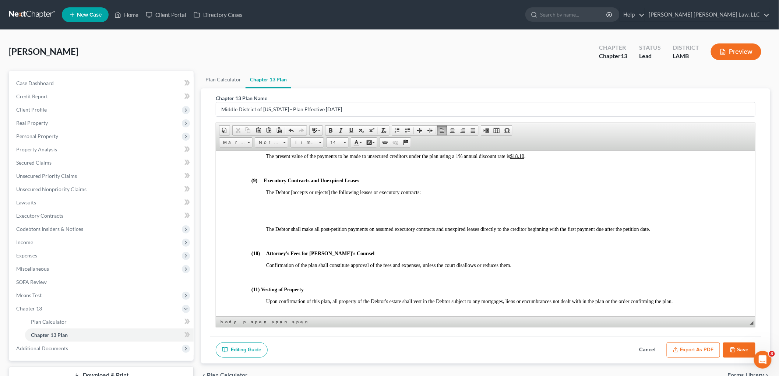
click at [565, 208] on p at bounding box center [493, 204] width 454 height 7
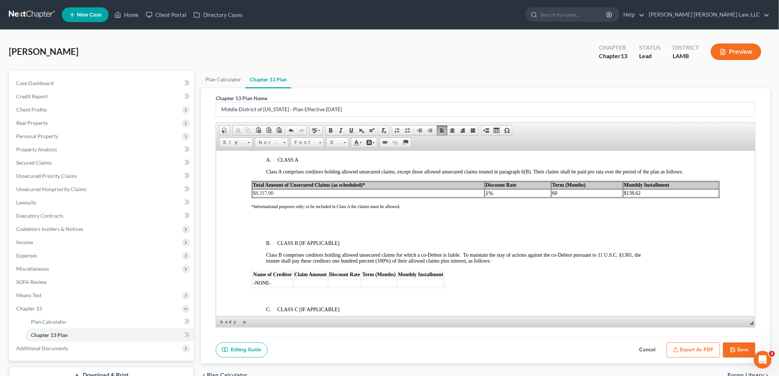
scroll to position [1473, 0]
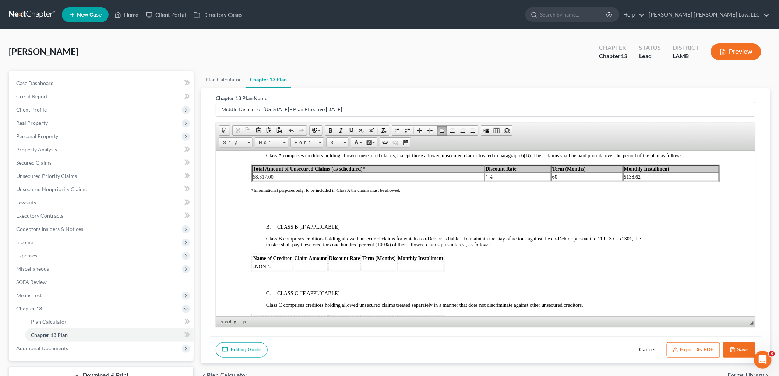
click at [637, 205] on p at bounding box center [493, 202] width 454 height 7
drag, startPoint x: 565, startPoint y: 219, endPoint x: 549, endPoint y: 219, distance: 16.2
click at [551, 181] on td "60" at bounding box center [586, 177] width 71 height 8
drag, startPoint x: 644, startPoint y: 218, endPoint x: 622, endPoint y: 221, distance: 21.9
click at [623, 181] on td "$138.62" at bounding box center [671, 177] width 96 height 8
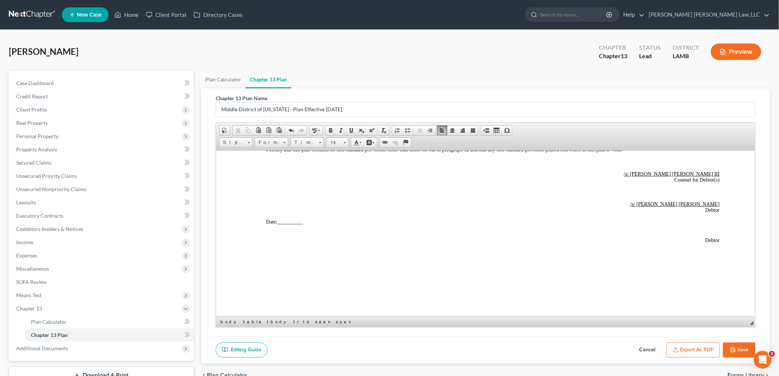
scroll to position [2078, 0]
drag, startPoint x: 305, startPoint y: 263, endPoint x: 279, endPoint y: 262, distance: 26.5
click at [279, 225] on p "Date: __________" at bounding box center [493, 222] width 454 height 6
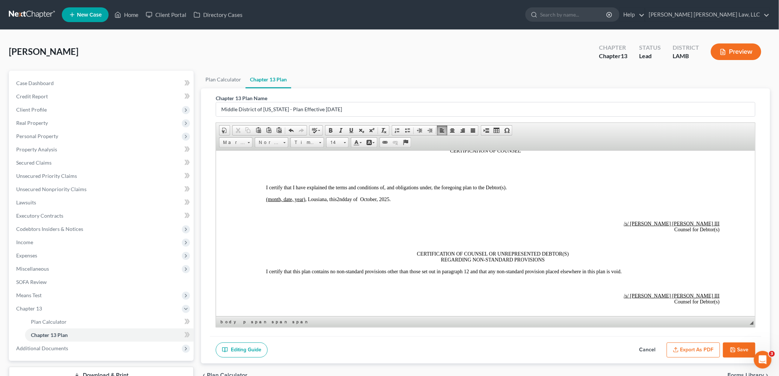
scroll to position [1996, 0]
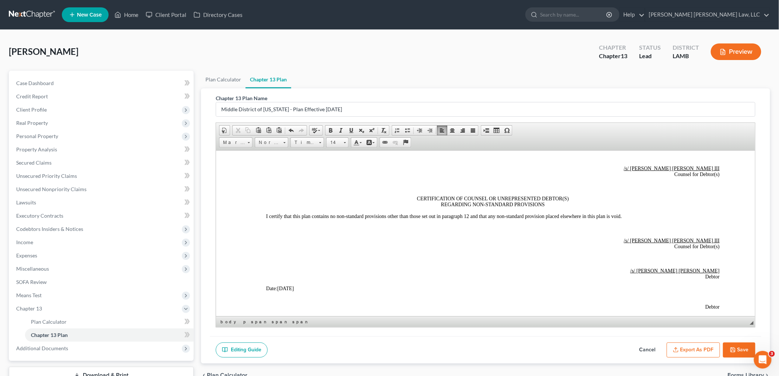
click at [381, 147] on p "(month, date, year) , Lousiana, this 2nd day of October , 20 25 ." at bounding box center [493, 144] width 454 height 6
click at [425, 159] on p at bounding box center [493, 156] width 454 height 7
click at [739, 348] on button "Save" at bounding box center [739, 349] width 32 height 15
select select "0"
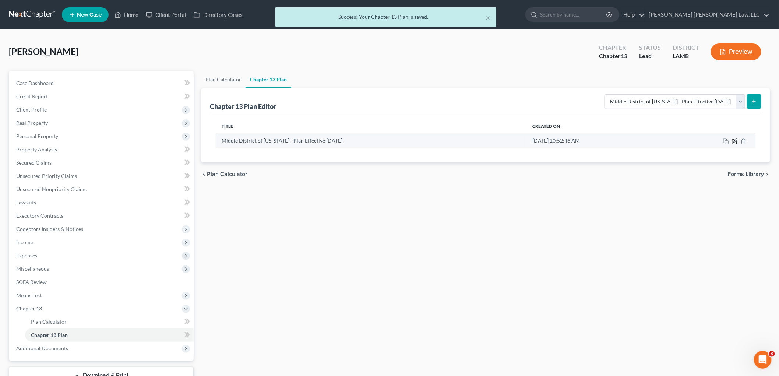
click at [735, 140] on icon "button" at bounding box center [735, 141] width 6 height 6
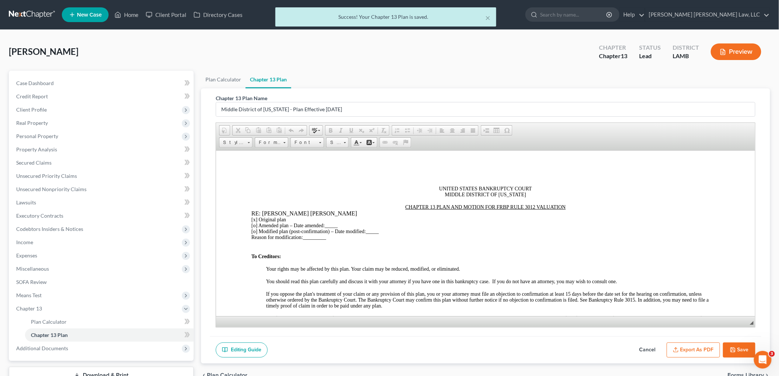
scroll to position [0, 0]
click at [696, 352] on button "Export as PDF" at bounding box center [693, 349] width 53 height 15
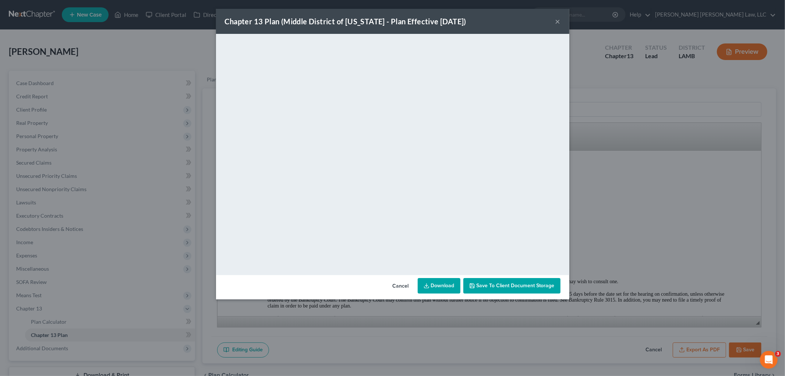
click at [556, 20] on button "×" at bounding box center [558, 21] width 5 height 9
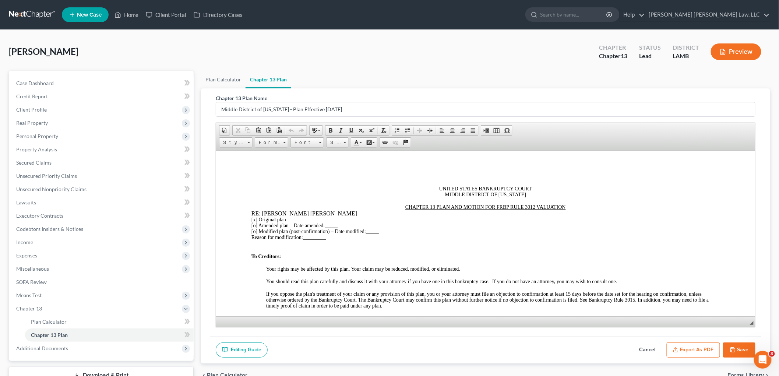
click at [735, 351] on icon "button" at bounding box center [733, 350] width 6 height 6
select select "0"
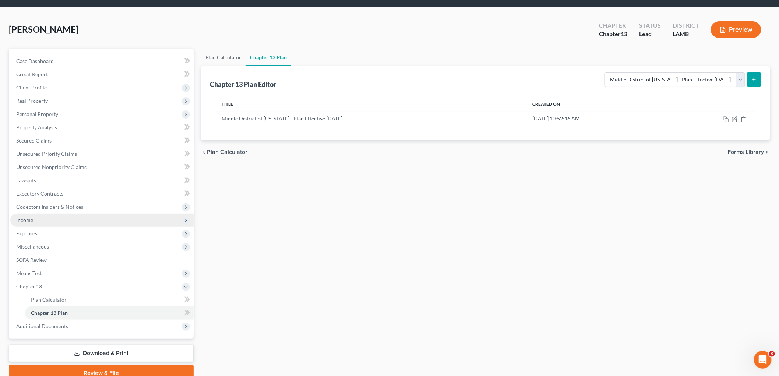
scroll to position [41, 0]
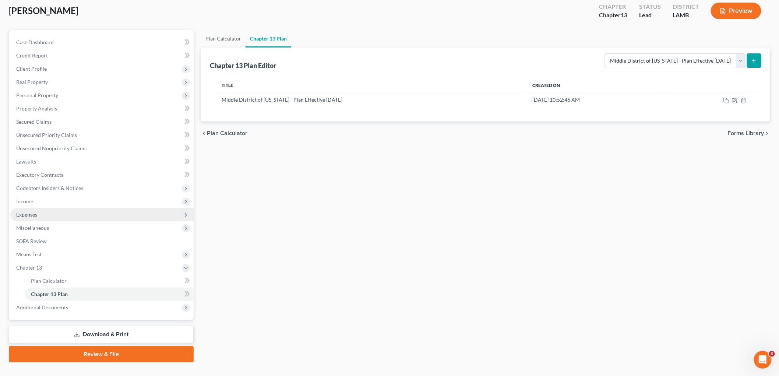
click at [63, 216] on span "Expenses" at bounding box center [101, 214] width 183 height 13
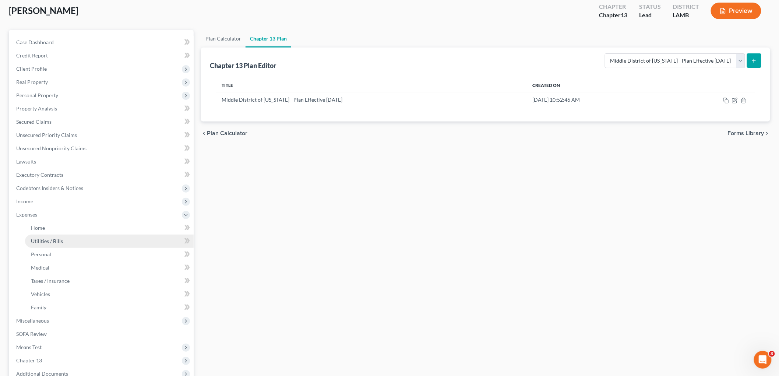
click at [60, 240] on span "Utilities / Bills" at bounding box center [47, 241] width 32 height 6
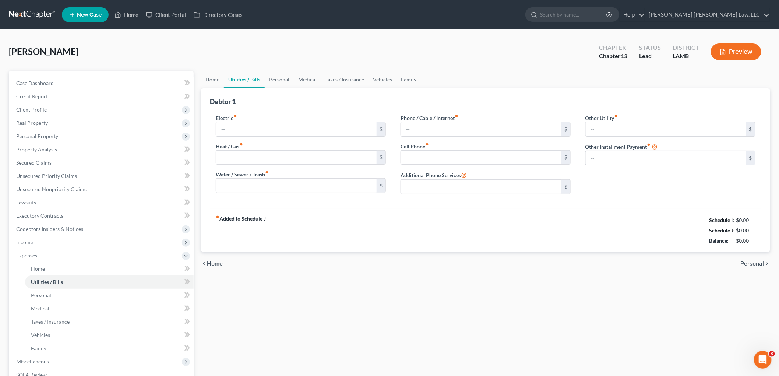
type input "150.00"
type input "35.00"
type input "80.00"
type input "100.00"
type input "80.00"
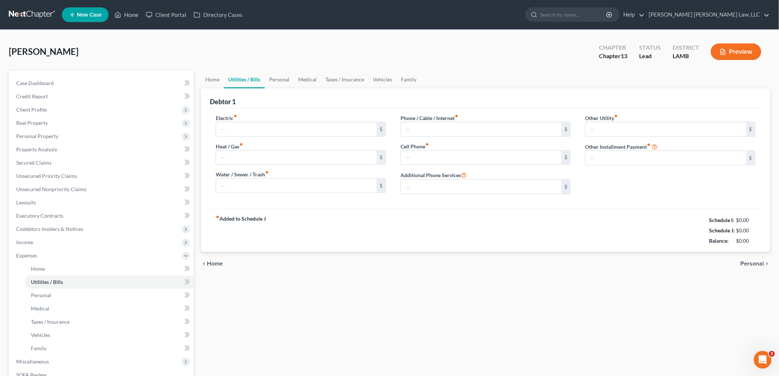
type input "0.00"
type input "65.00"
type input "Solar Panels (20-year contract)"
click at [286, 76] on link "Personal" at bounding box center [279, 80] width 29 height 18
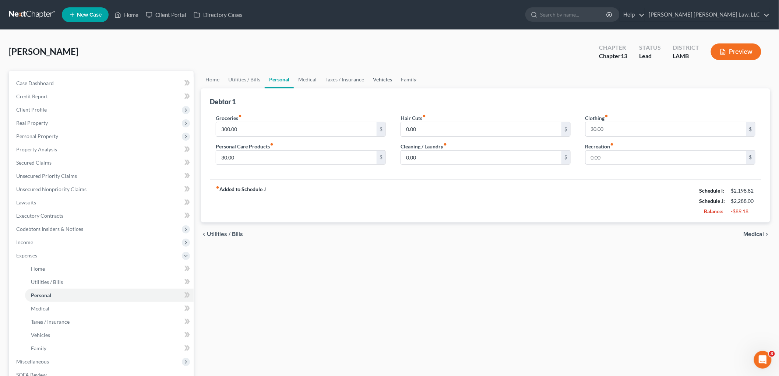
click at [377, 76] on link "Vehicles" at bounding box center [383, 80] width 28 height 18
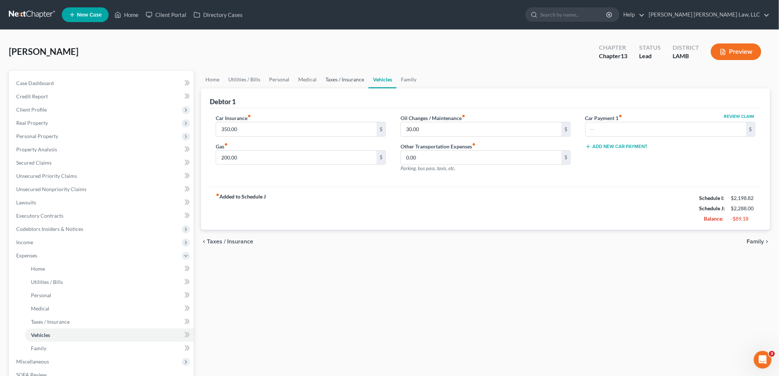
click at [351, 80] on link "Taxes / Insurance" at bounding box center [344, 80] width 47 height 18
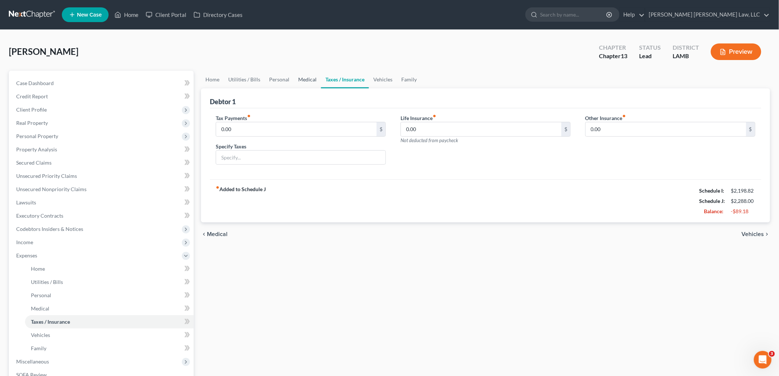
click at [308, 80] on link "Medical" at bounding box center [307, 80] width 27 height 18
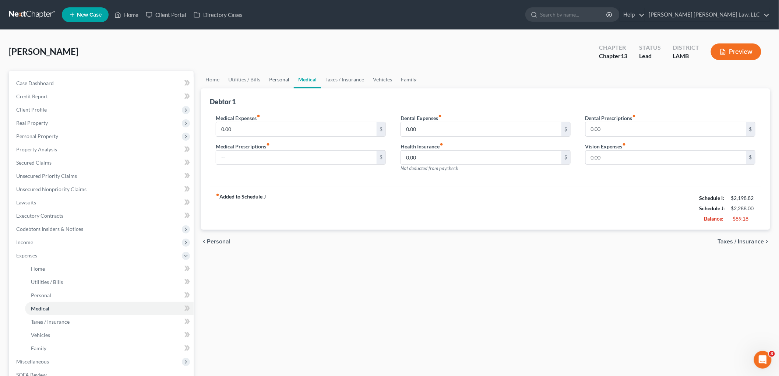
click at [276, 82] on link "Personal" at bounding box center [279, 80] width 29 height 18
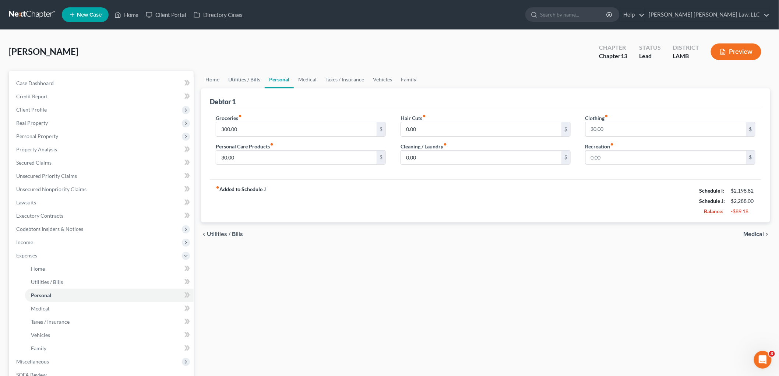
click at [249, 78] on link "Utilities / Bills" at bounding box center [244, 80] width 41 height 18
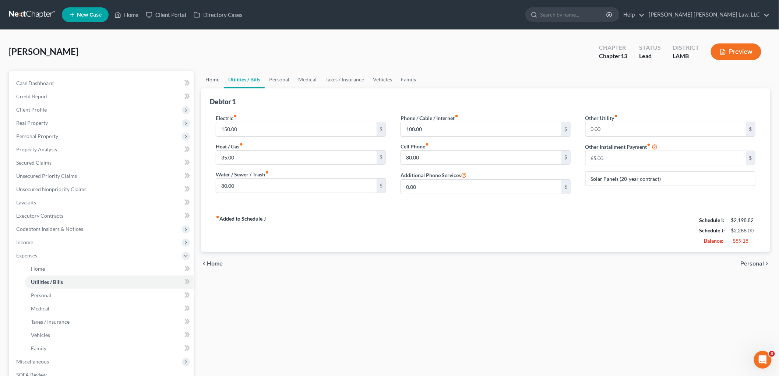
click at [215, 74] on link "Home" at bounding box center [212, 80] width 23 height 18
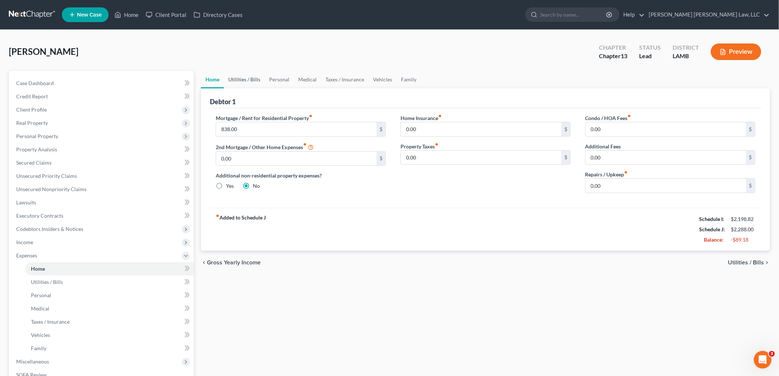
click at [236, 83] on link "Utilities / Bills" at bounding box center [244, 80] width 41 height 18
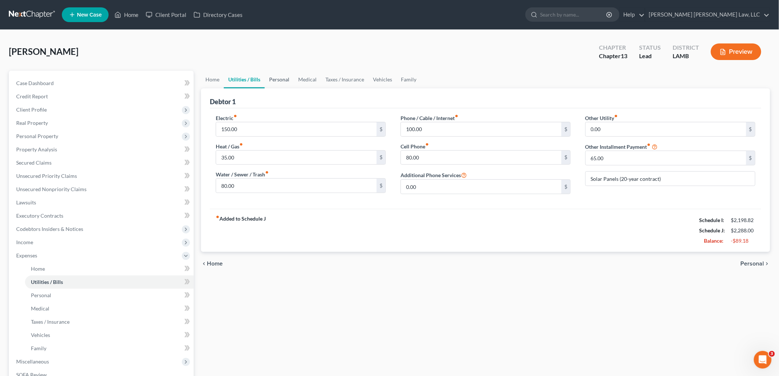
click at [279, 76] on link "Personal" at bounding box center [279, 80] width 29 height 18
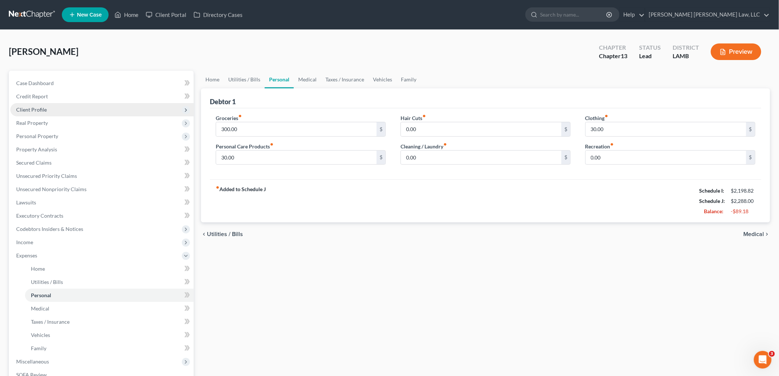
click at [56, 106] on span "Client Profile" at bounding box center [101, 109] width 183 height 13
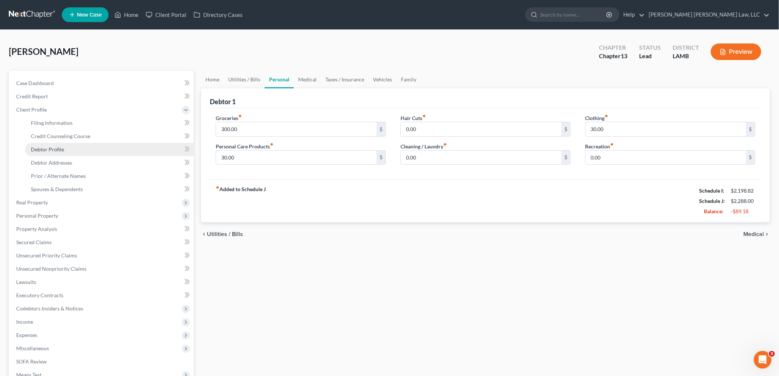
click at [63, 144] on link "Debtor Profile" at bounding box center [109, 149] width 169 height 13
select select "3"
select select "0"
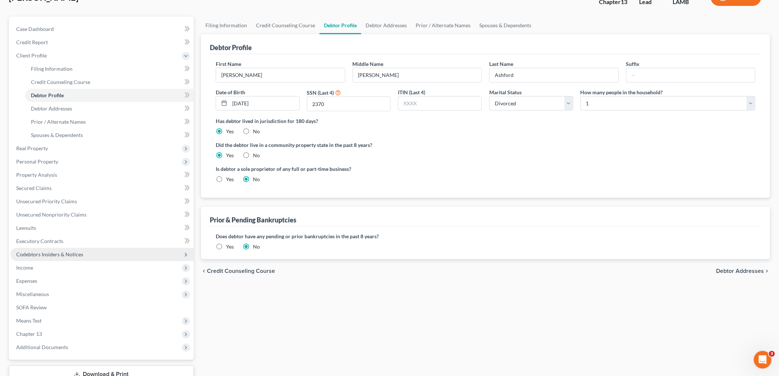
scroll to position [108, 0]
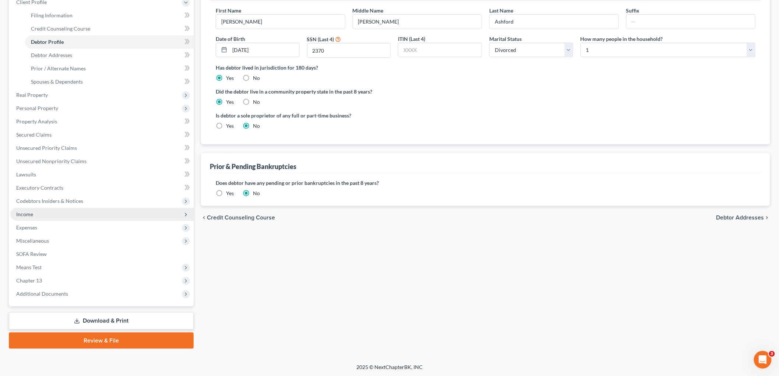
click at [43, 211] on span "Income" at bounding box center [101, 214] width 183 height 13
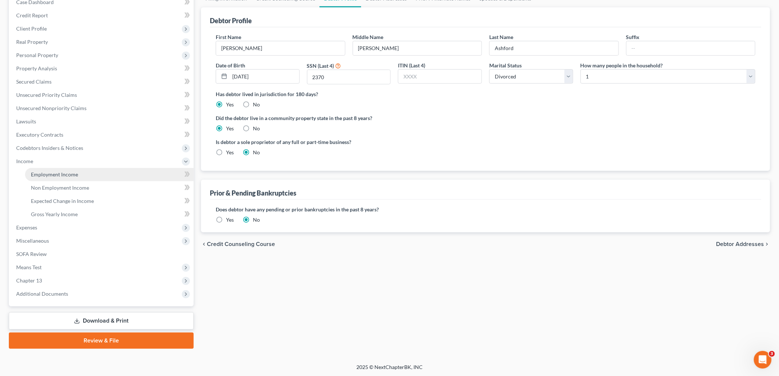
click at [61, 179] on link "Employment Income" at bounding box center [109, 174] width 169 height 13
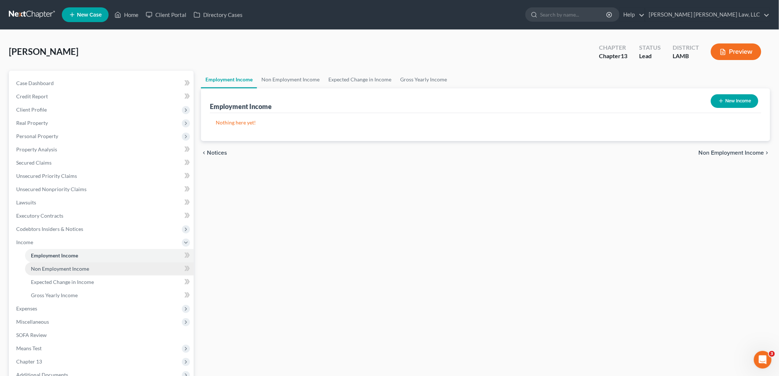
click at [54, 267] on span "Non Employment Income" at bounding box center [60, 268] width 58 height 6
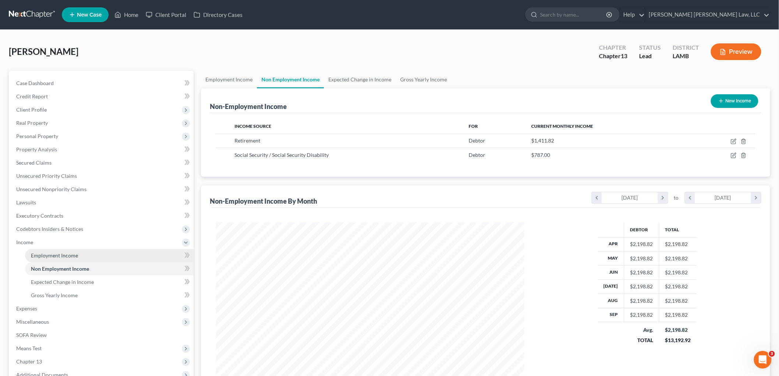
click at [70, 256] on span "Employment Income" at bounding box center [54, 255] width 47 height 6
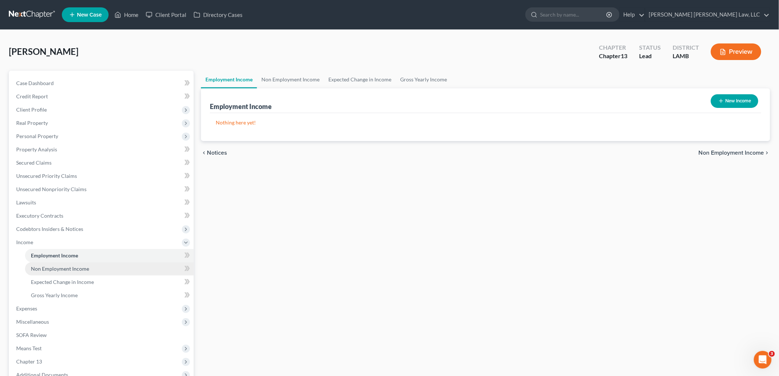
click at [69, 272] on link "Non Employment Income" at bounding box center [109, 268] width 169 height 13
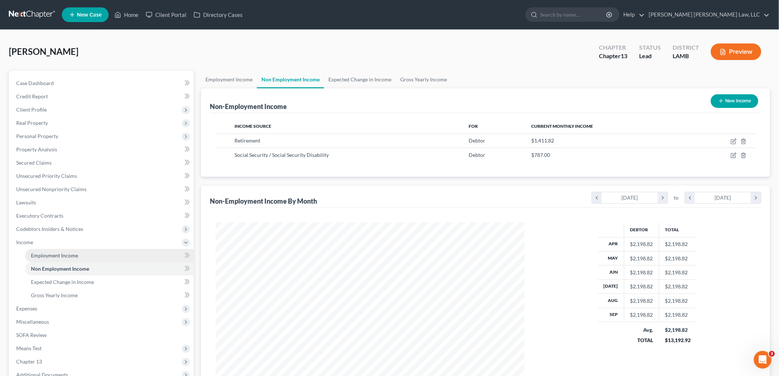
scroll to position [154, 323]
click at [79, 252] on link "Employment Income" at bounding box center [109, 255] width 169 height 13
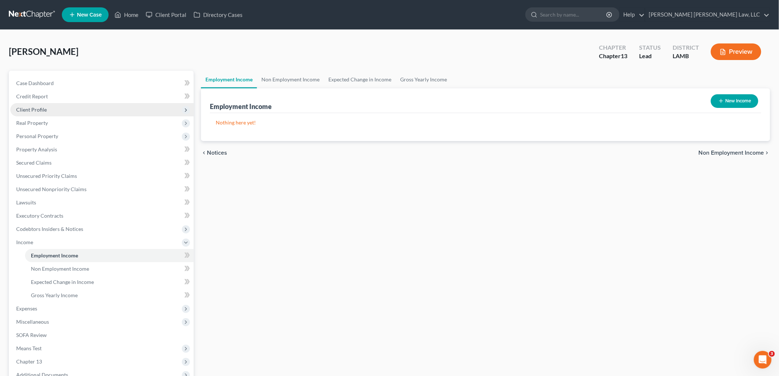
click at [60, 111] on span "Client Profile" at bounding box center [101, 109] width 183 height 13
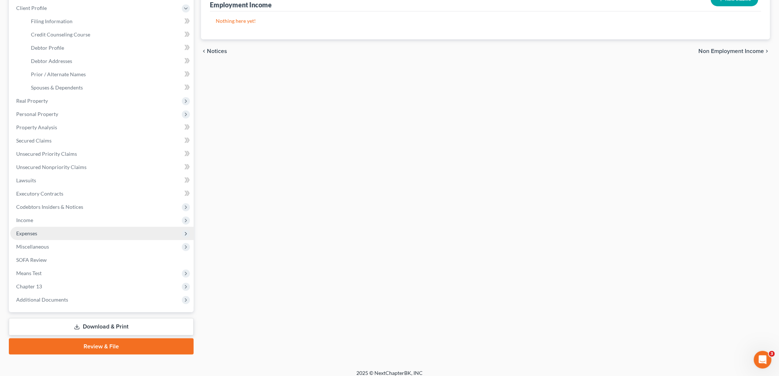
scroll to position [108, 0]
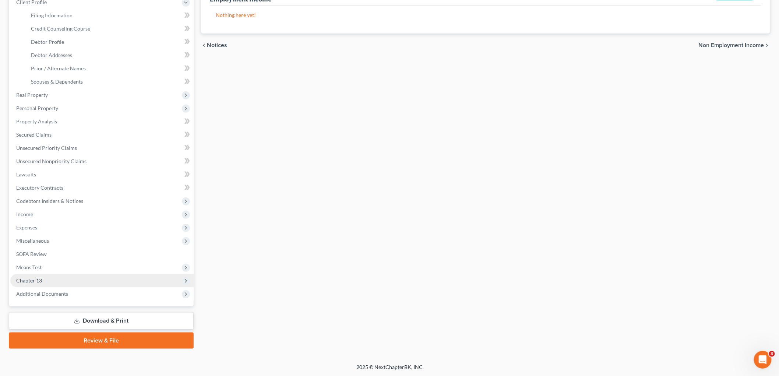
click at [41, 281] on span "Chapter 13" at bounding box center [29, 280] width 26 height 6
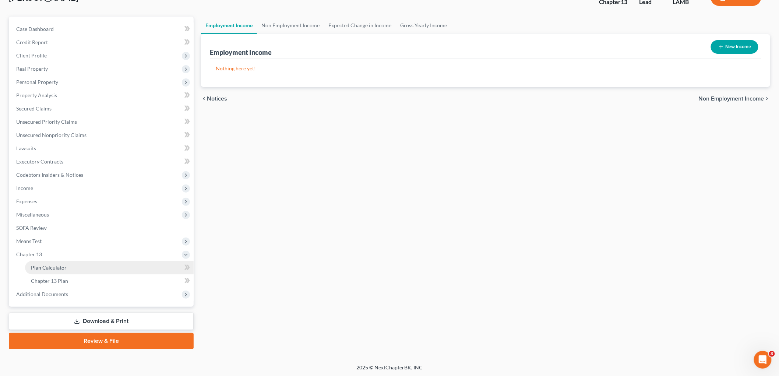
click at [78, 266] on link "Plan Calculator" at bounding box center [109, 267] width 169 height 13
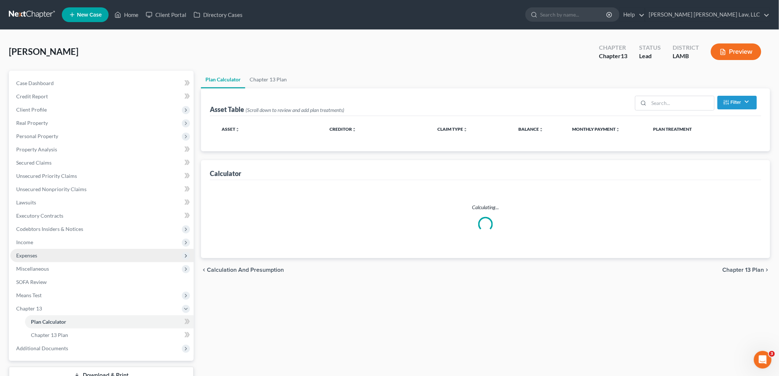
click at [49, 254] on span "Expenses" at bounding box center [101, 255] width 183 height 13
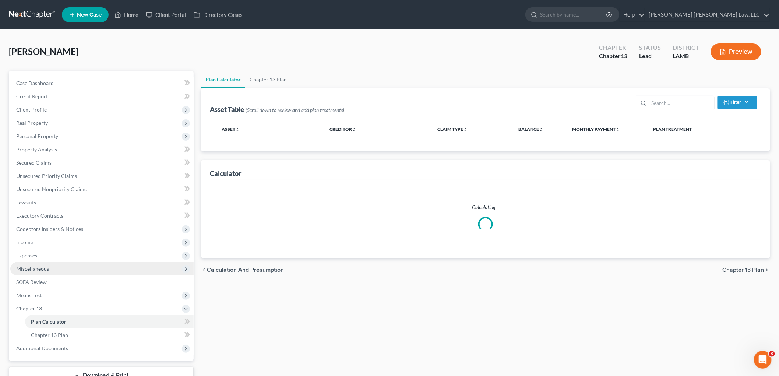
select select "59"
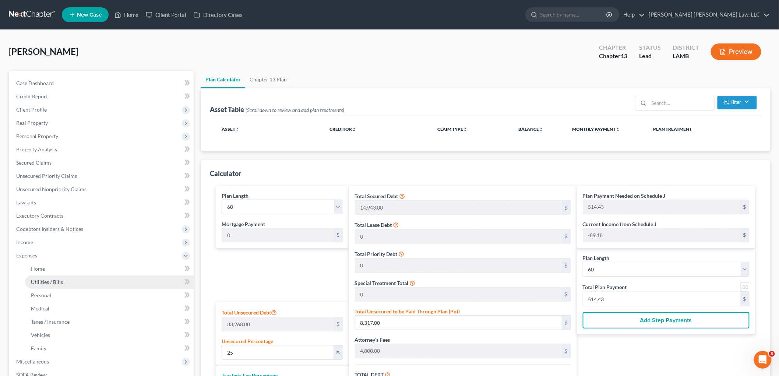
click at [56, 281] on span "Utilities / Bills" at bounding box center [47, 282] width 32 height 6
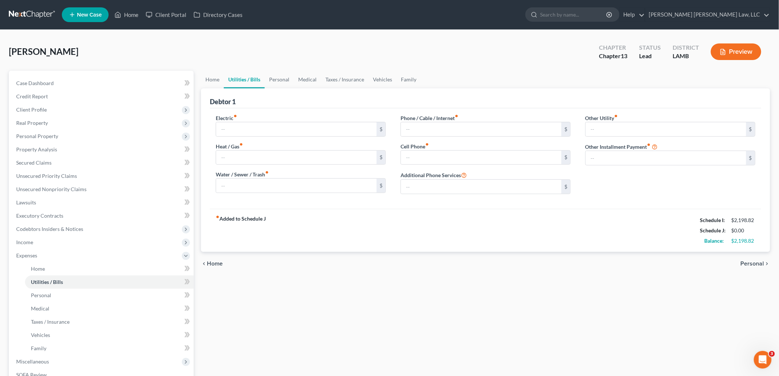
type input "150.00"
type input "35.00"
type input "80.00"
type input "100.00"
type input "80.00"
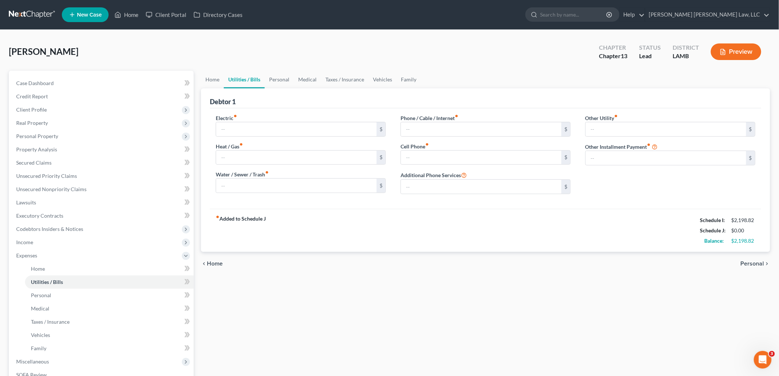
type input "0.00"
type input "65.00"
type input "Solar Panels (20-year contract)"
click at [279, 79] on link "Personal" at bounding box center [279, 80] width 29 height 18
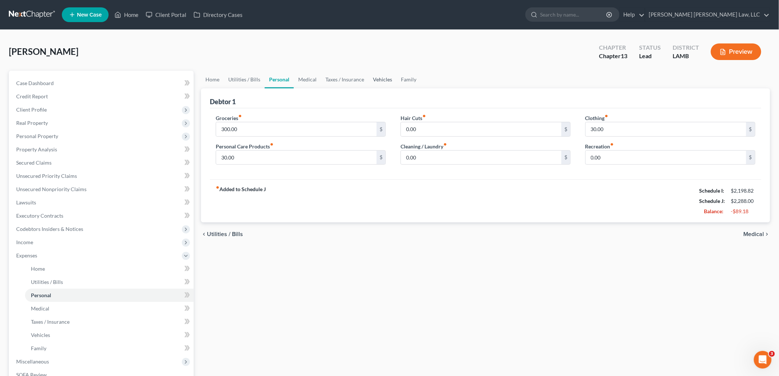
click at [380, 78] on link "Vehicles" at bounding box center [383, 80] width 28 height 18
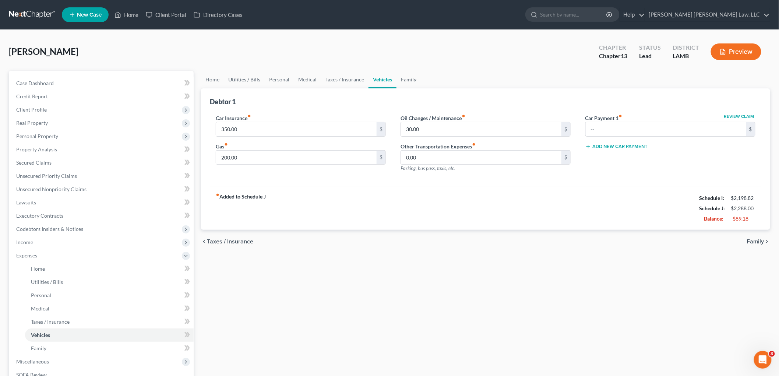
click at [243, 82] on link "Utilities / Bills" at bounding box center [244, 80] width 41 height 18
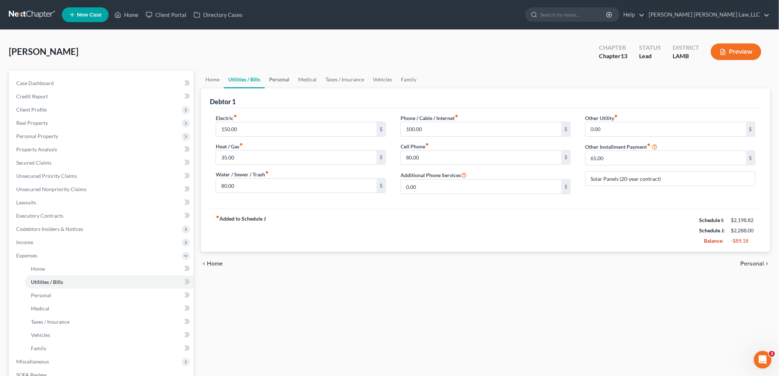
click at [278, 82] on link "Personal" at bounding box center [279, 80] width 29 height 18
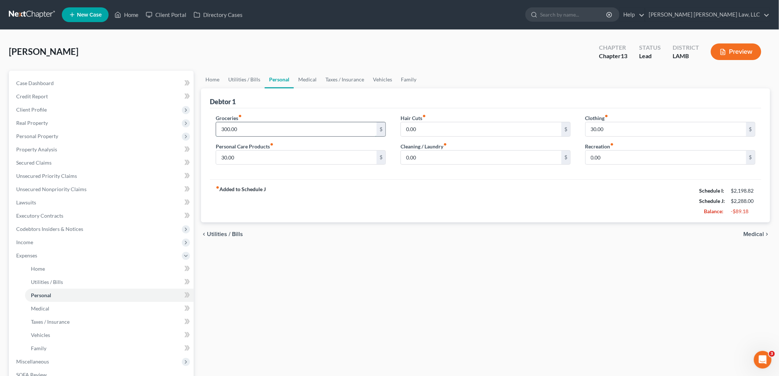
click at [272, 128] on input "300.00" at bounding box center [296, 129] width 161 height 14
type input "200.00"
click at [388, 84] on link "Vehicles" at bounding box center [383, 80] width 28 height 18
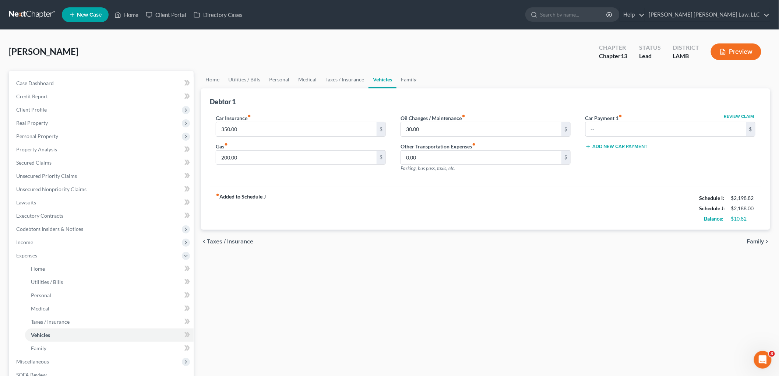
click at [257, 166] on div "Car Insurance fiber_manual_record 350.00 $ Gas fiber_manual_record 200.00 $" at bounding box center [300, 146] width 185 height 64
click at [260, 156] on input "200.00" at bounding box center [296, 158] width 161 height 14
type input "100.00"
click at [398, 74] on link "Family" at bounding box center [409, 80] width 24 height 18
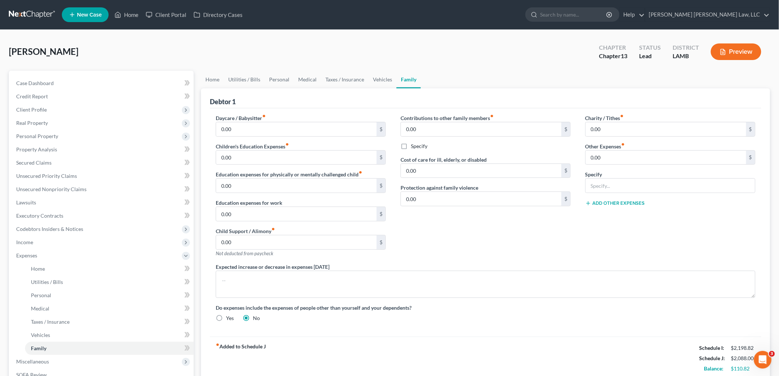
click at [411, 81] on link "Family" at bounding box center [409, 80] width 24 height 18
click at [274, 78] on link "Personal" at bounding box center [279, 80] width 29 height 18
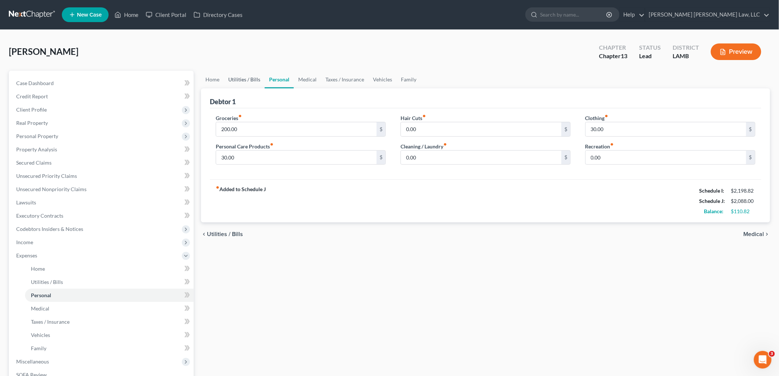
click at [248, 81] on link "Utilities / Bills" at bounding box center [244, 80] width 41 height 18
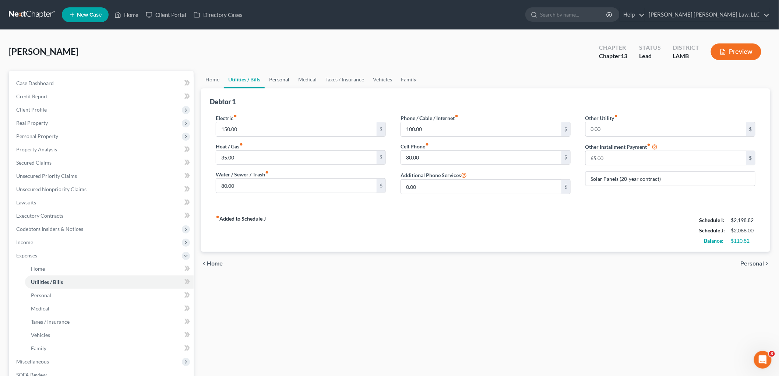
click at [288, 80] on link "Personal" at bounding box center [279, 80] width 29 height 18
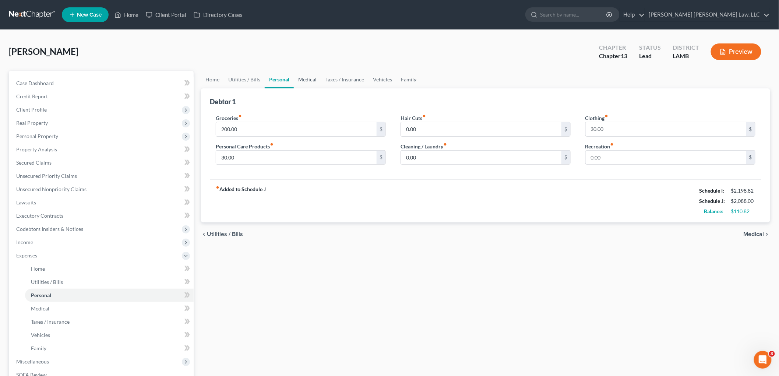
click at [314, 79] on link "Medical" at bounding box center [307, 80] width 27 height 18
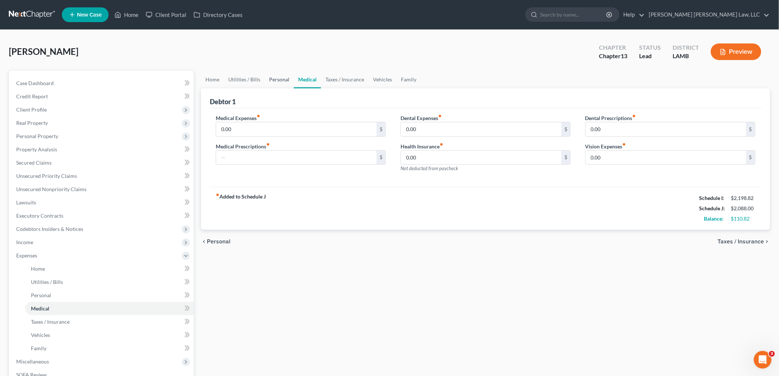
click at [285, 80] on link "Personal" at bounding box center [279, 80] width 29 height 18
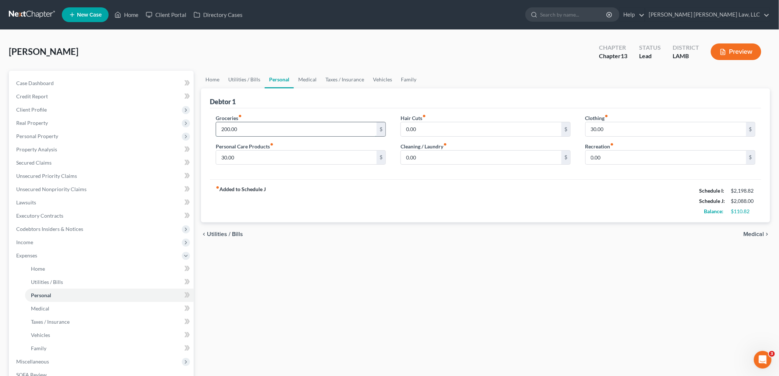
click at [262, 128] on input "200.00" at bounding box center [296, 129] width 161 height 14
type input "100.00"
click at [306, 82] on link "Medical" at bounding box center [307, 80] width 27 height 18
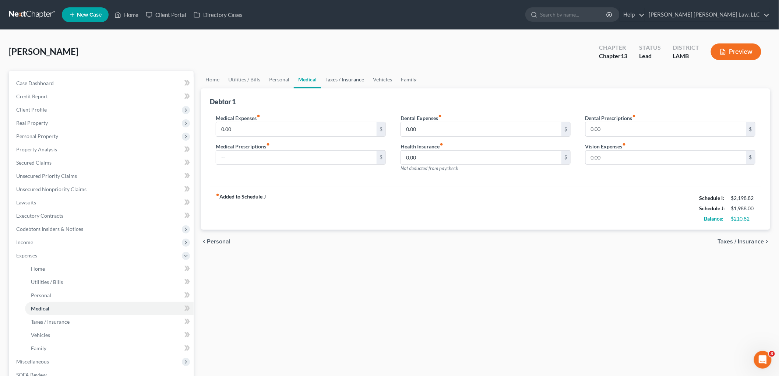
click at [325, 84] on link "Taxes / Insurance" at bounding box center [344, 80] width 47 height 18
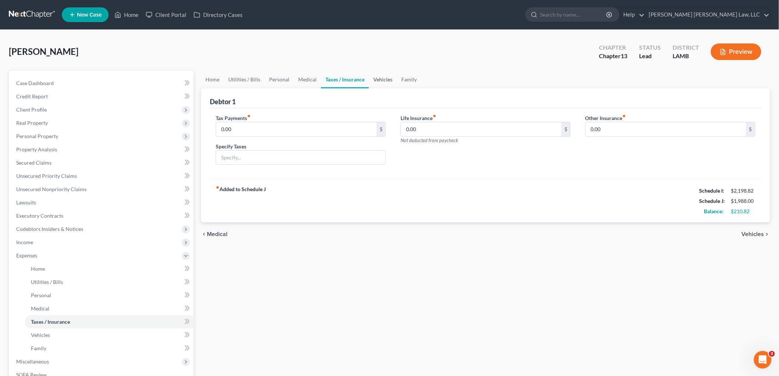
click at [374, 78] on link "Vehicles" at bounding box center [383, 80] width 28 height 18
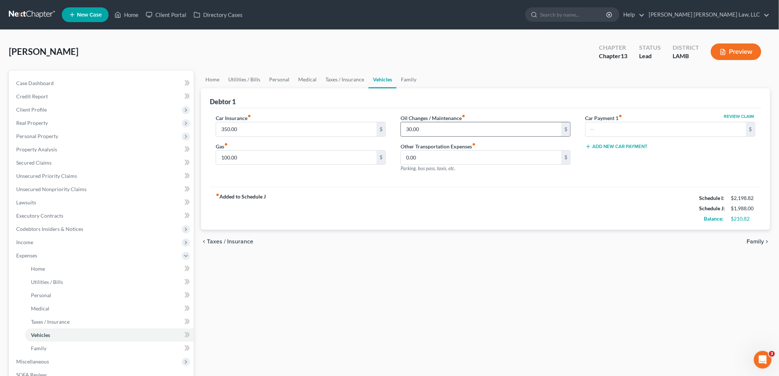
click at [416, 129] on input "30.00" at bounding box center [481, 129] width 161 height 14
type input "20.00"
click at [311, 79] on link "Medical" at bounding box center [307, 80] width 27 height 18
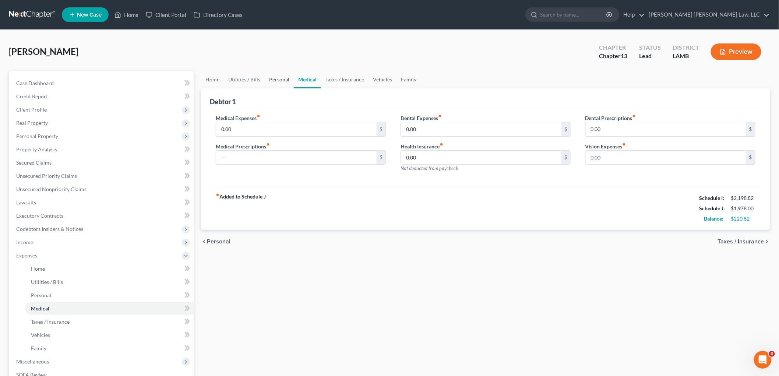
click at [270, 84] on link "Personal" at bounding box center [279, 80] width 29 height 18
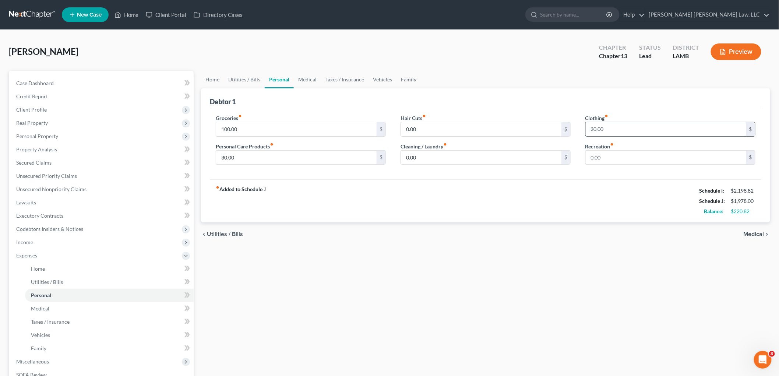
click at [617, 130] on input "30.00" at bounding box center [666, 129] width 161 height 14
click at [254, 79] on link "Utilities / Bills" at bounding box center [244, 80] width 41 height 18
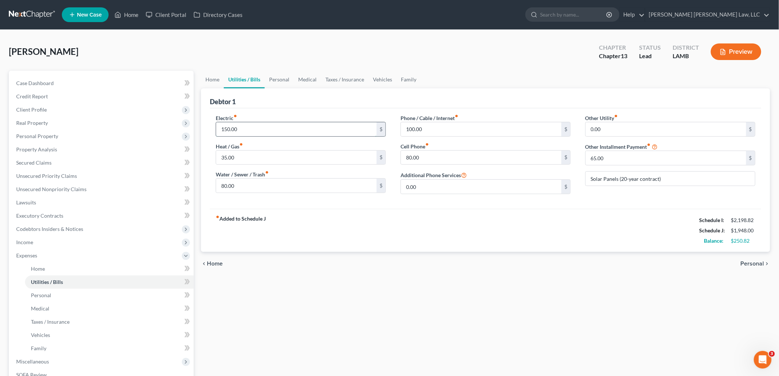
click at [269, 127] on input "150.00" at bounding box center [296, 129] width 161 height 14
click at [69, 216] on link "Executory Contracts" at bounding box center [101, 215] width 183 height 13
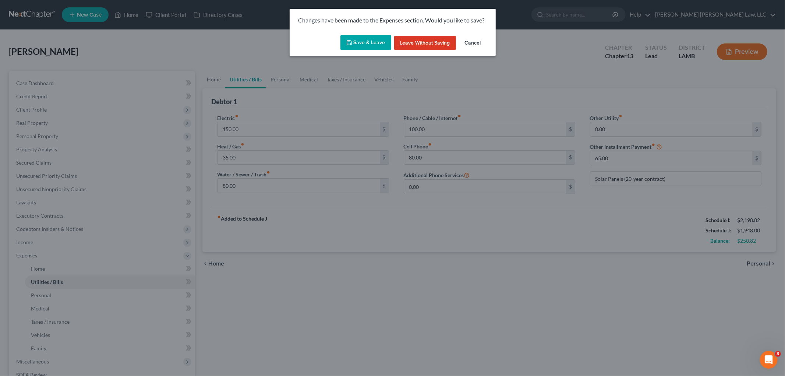
click at [355, 41] on button "Save & Leave" at bounding box center [366, 42] width 51 height 15
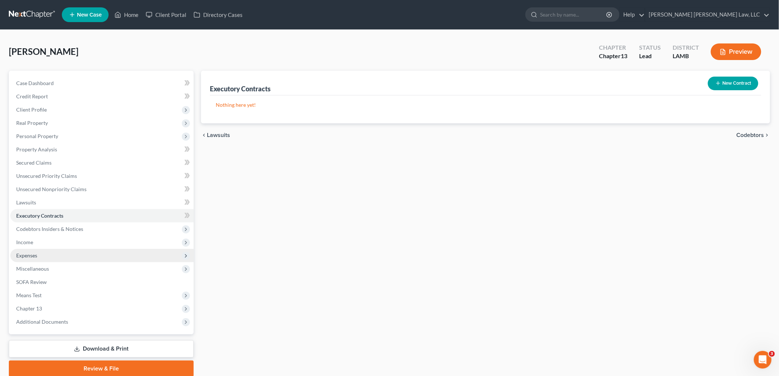
click at [46, 253] on span "Expenses" at bounding box center [101, 255] width 183 height 13
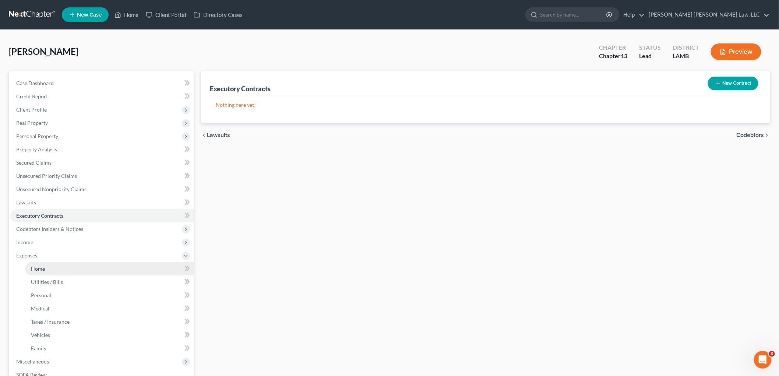
click at [49, 269] on link "Home" at bounding box center [109, 268] width 169 height 13
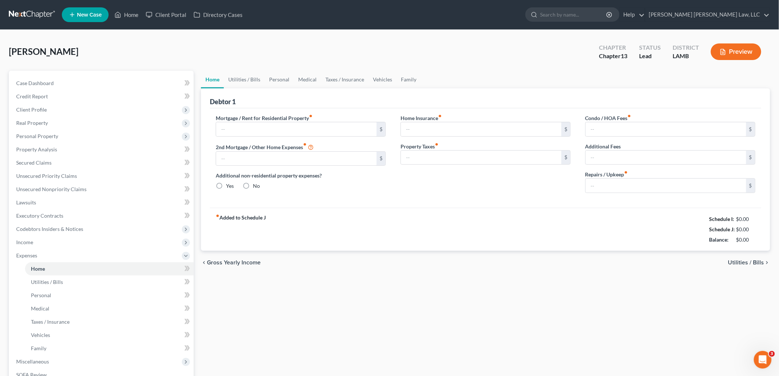
type input "838.00"
type input "0.00"
radio input "true"
type input "0.00"
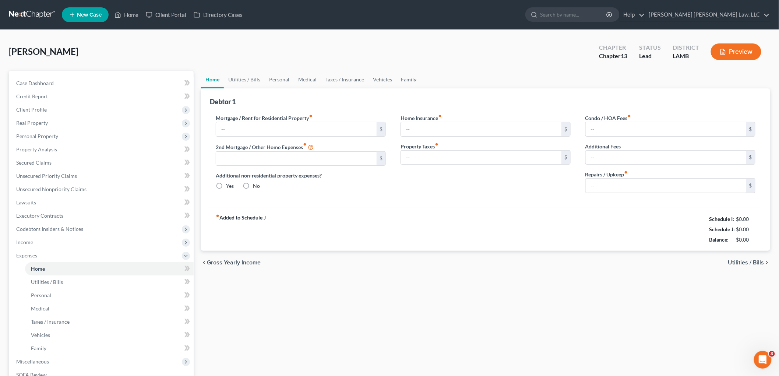
type input "0.00"
click at [240, 75] on link "Utilities / Bills" at bounding box center [244, 80] width 41 height 18
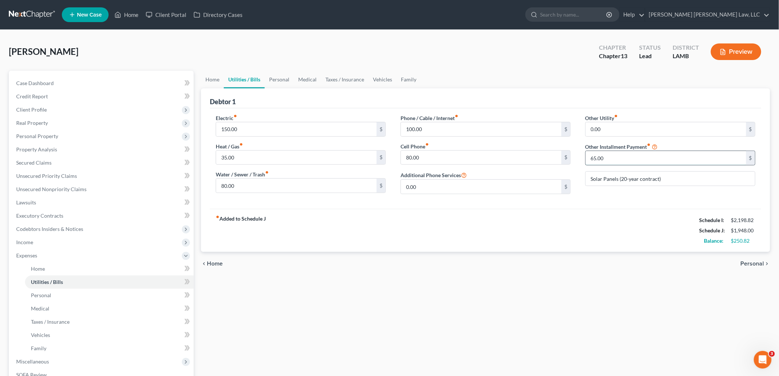
click at [605, 156] on input "65.00" at bounding box center [666, 158] width 161 height 14
click at [597, 194] on div "Other Utility fiber_manual_record 0.00 $ Other Installment Payment fiber_manual…" at bounding box center [670, 157] width 185 height 86
click at [283, 78] on link "Personal" at bounding box center [279, 80] width 29 height 18
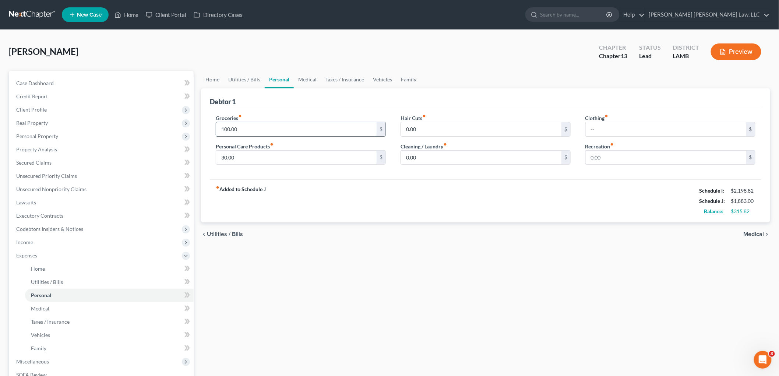
click at [276, 128] on input "100.00" at bounding box center [296, 129] width 161 height 14
type input "130.00"
click at [314, 78] on link "Medical" at bounding box center [307, 80] width 27 height 18
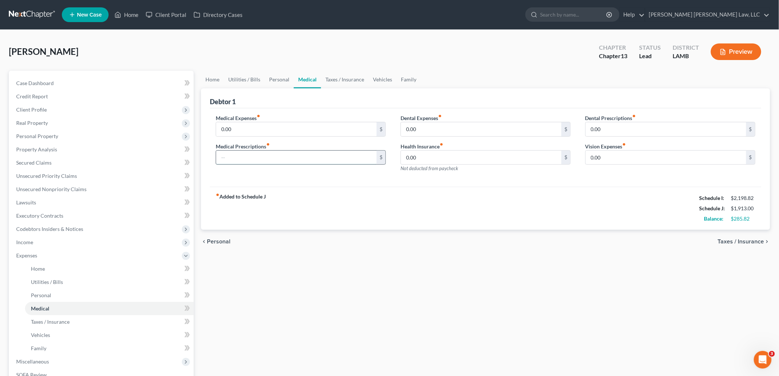
click at [296, 155] on input "text" at bounding box center [296, 158] width 161 height 14
type input "3.00"
click at [376, 197] on div "fiber_manual_record Added to Schedule J Schedule I: $2,198.82 Schedule J: $1,91…" at bounding box center [485, 208] width 551 height 43
click at [247, 76] on link "Utilities / Bills" at bounding box center [244, 80] width 41 height 18
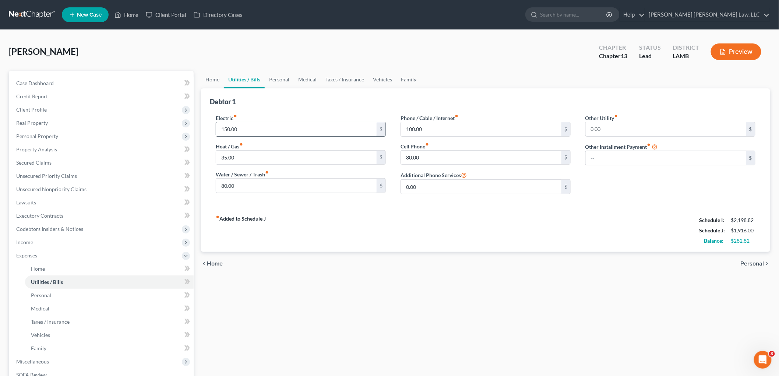
click at [253, 124] on input "150.00" at bounding box center [296, 129] width 161 height 14
type input "150.82"
click at [283, 225] on div "fiber_manual_record Added to Schedule J Schedule I: $2,198.82 Schedule J: $1,91…" at bounding box center [485, 230] width 551 height 43
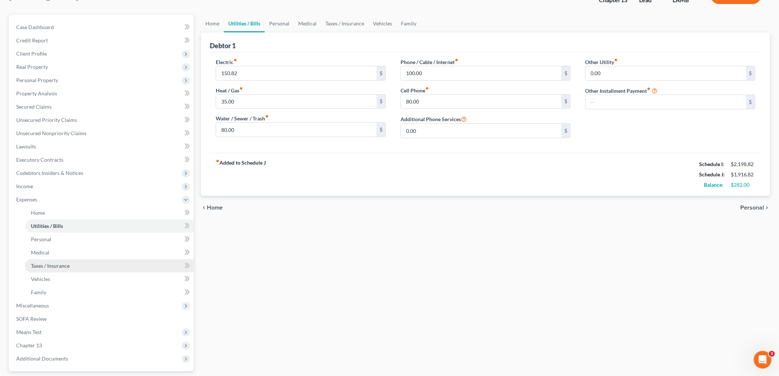
scroll to position [120, 0]
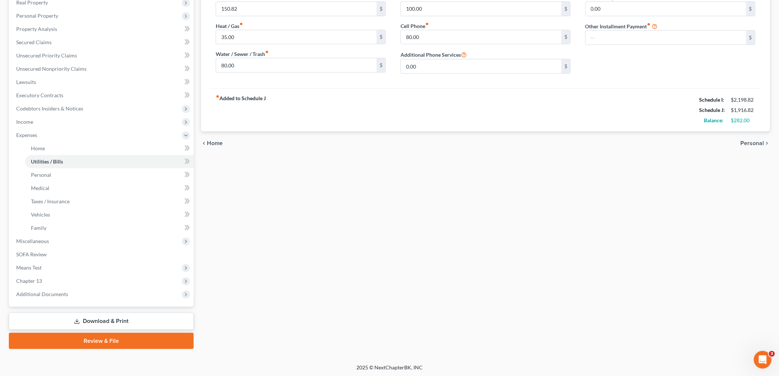
click at [87, 320] on link "Download & Print" at bounding box center [101, 321] width 185 height 17
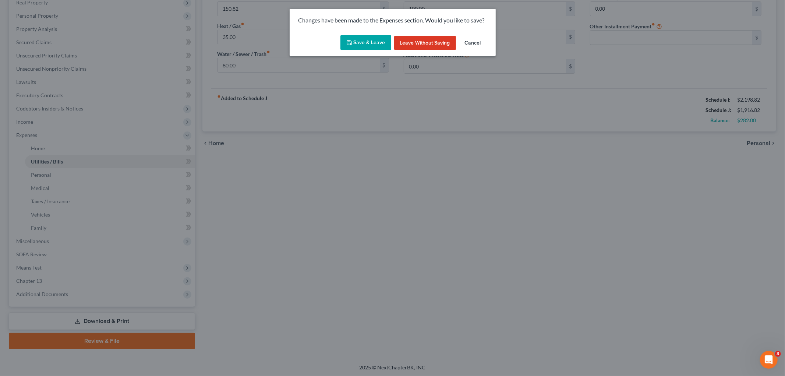
click at [355, 45] on button "Save & Leave" at bounding box center [366, 42] width 51 height 15
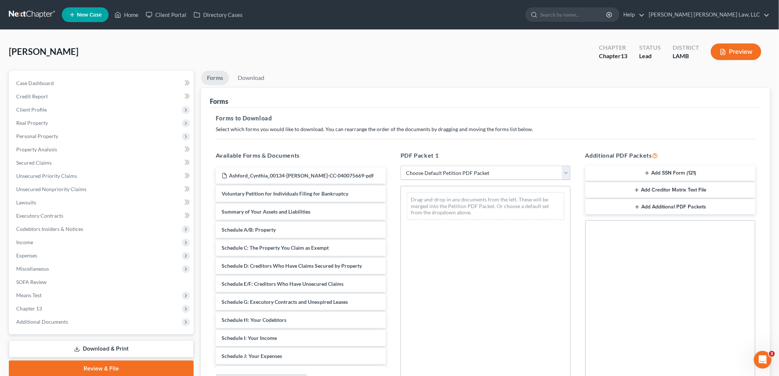
drag, startPoint x: 443, startPoint y: 172, endPoint x: 442, endPoint y: 177, distance: 4.8
click at [443, 172] on select "Choose Default Petition PDF Packet Complete Bankruptcy Petition (all forms and …" at bounding box center [486, 173] width 170 height 15
drag, startPoint x: 32, startPoint y: 135, endPoint x: 38, endPoint y: 138, distance: 6.3
click at [32, 135] on span "Personal Property" at bounding box center [37, 136] width 42 height 6
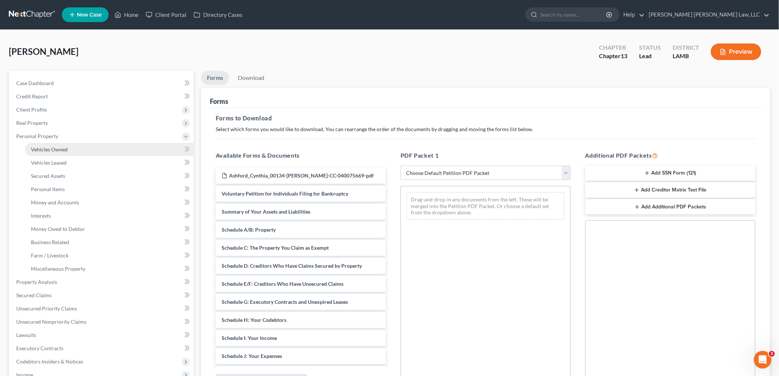
click at [45, 149] on span "Vehicles Owned" at bounding box center [49, 149] width 37 height 6
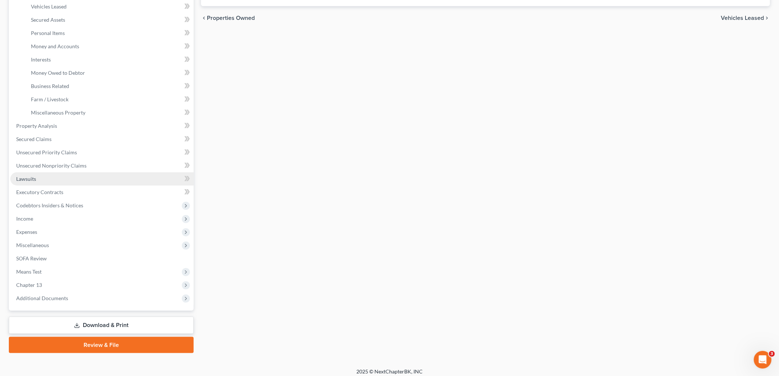
scroll to position [160, 0]
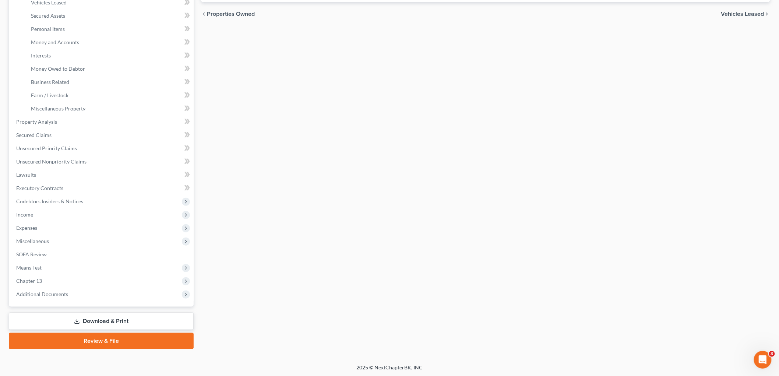
click at [90, 316] on link "Download & Print" at bounding box center [101, 321] width 185 height 17
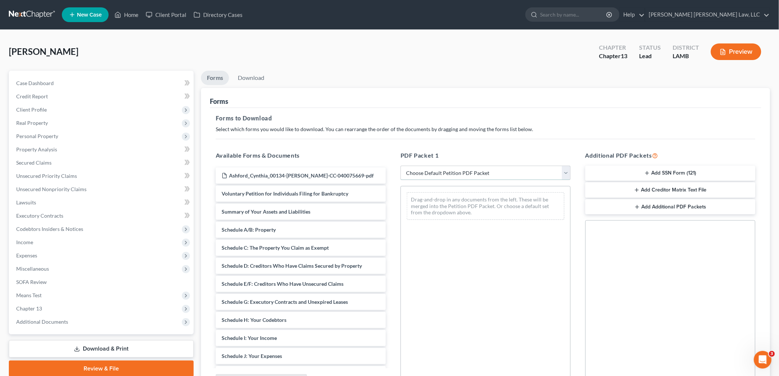
drag, startPoint x: 446, startPoint y: 168, endPoint x: 446, endPoint y: 177, distance: 9.2
click at [446, 168] on select "Choose Default Petition PDF Packet Complete Bankruptcy Petition (all forms and …" at bounding box center [486, 173] width 170 height 15
select select "0"
click at [401, 166] on select "Choose Default Petition PDF Packet Complete Bankruptcy Petition (all forms and …" at bounding box center [486, 173] width 170 height 15
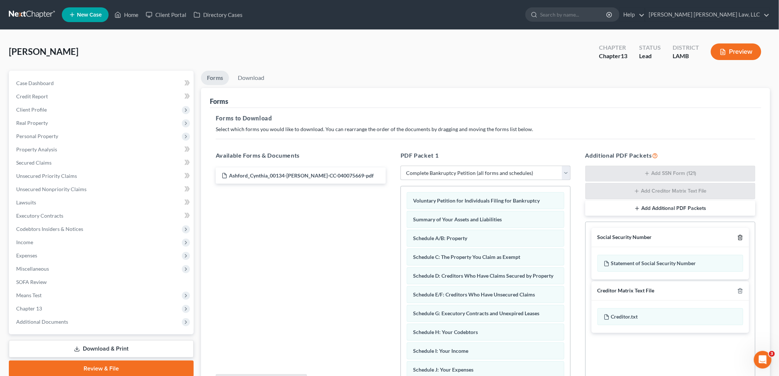
click at [742, 238] on icon "button" at bounding box center [740, 238] width 6 height 6
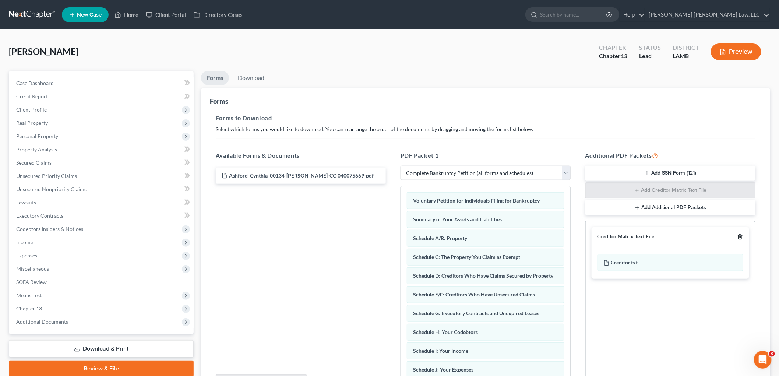
click at [741, 238] on icon "button" at bounding box center [740, 237] width 6 height 6
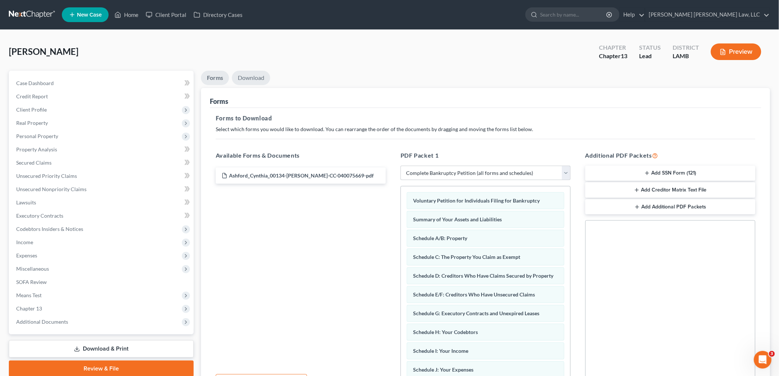
click at [257, 78] on link "Download" at bounding box center [251, 78] width 38 height 14
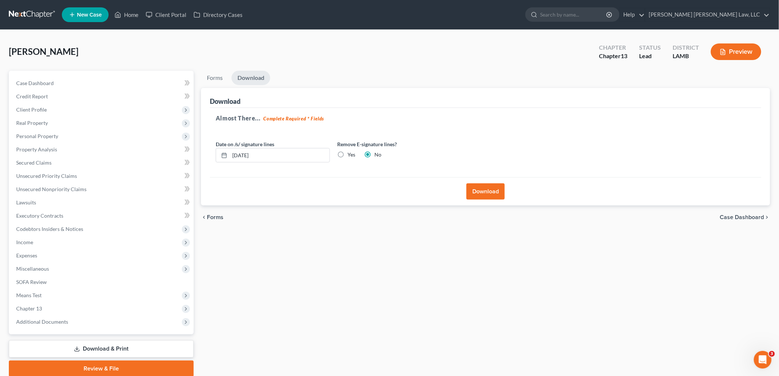
drag, startPoint x: 482, startPoint y: 192, endPoint x: 452, endPoint y: 82, distance: 113.7
click at [482, 192] on button "Download" at bounding box center [485, 191] width 38 height 16
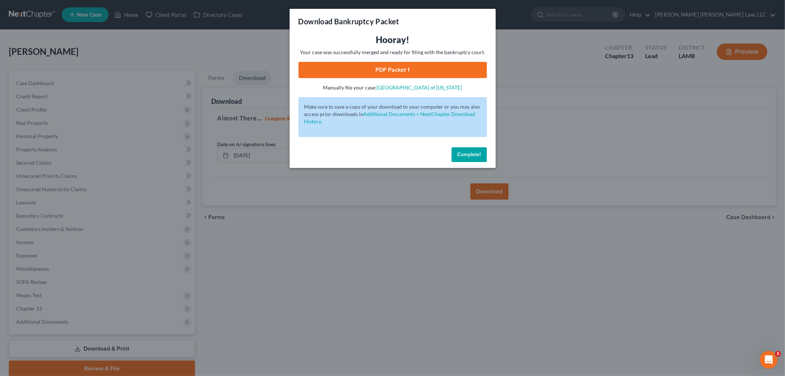
click at [367, 71] on link "PDF Packet 1" at bounding box center [393, 70] width 188 height 16
click at [462, 152] on span "Complete!" at bounding box center [470, 154] width 24 height 6
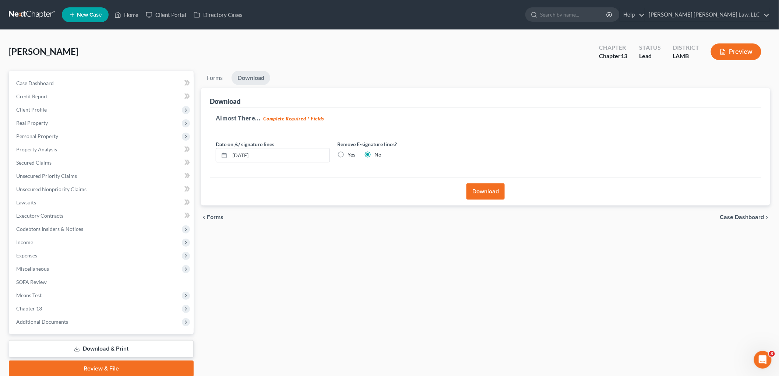
click at [40, 13] on link at bounding box center [32, 14] width 47 height 13
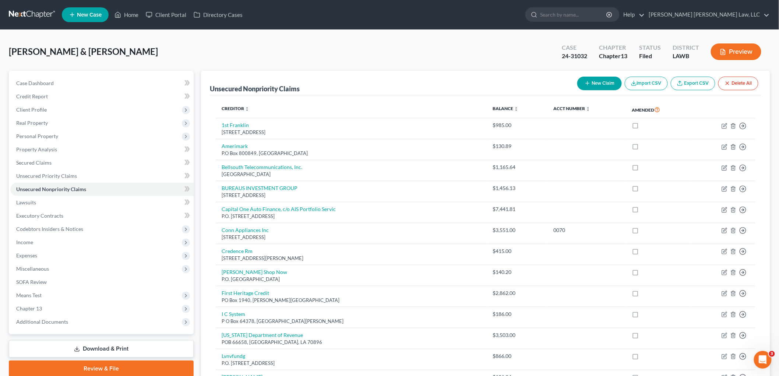
click at [44, 13] on link at bounding box center [32, 14] width 47 height 13
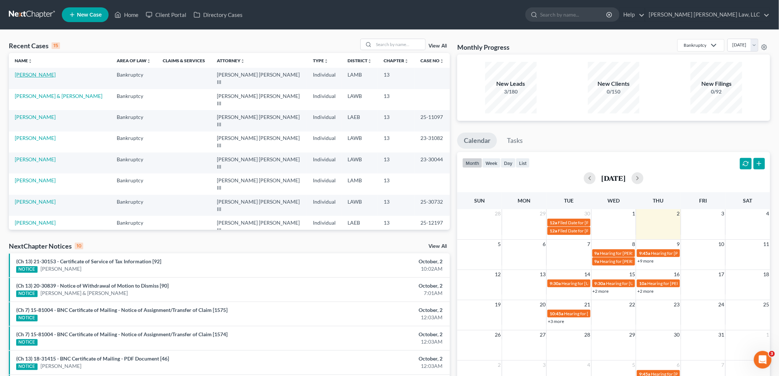
click at [40, 74] on link "[PERSON_NAME]" at bounding box center [35, 74] width 41 height 6
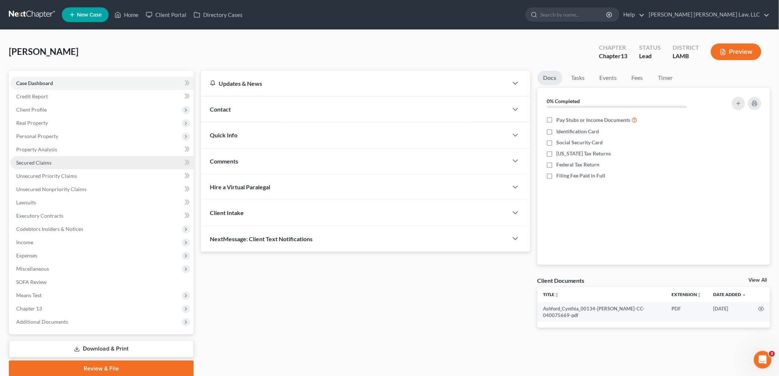
click at [35, 159] on span "Secured Claims" at bounding box center [33, 162] width 35 height 6
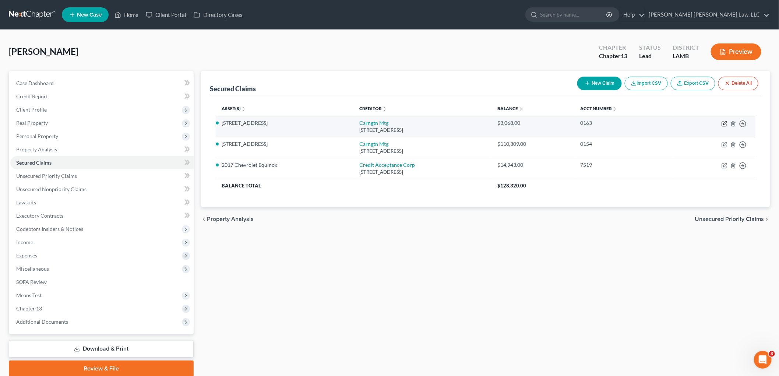
click at [725, 124] on icon "button" at bounding box center [724, 122] width 3 height 3
select select "4"
select select "0"
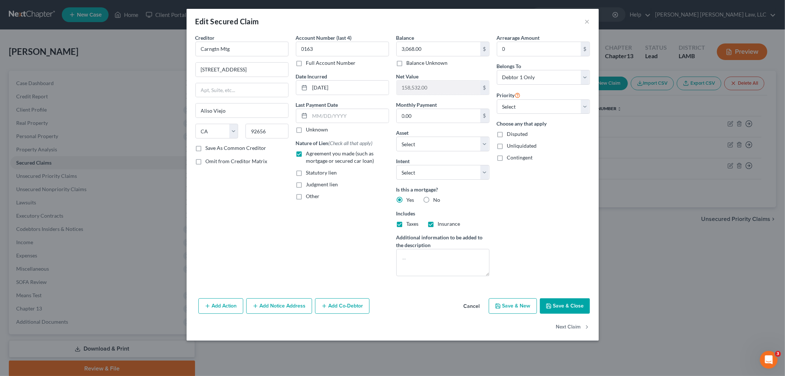
click at [558, 304] on button "Save & Close" at bounding box center [565, 305] width 50 height 15
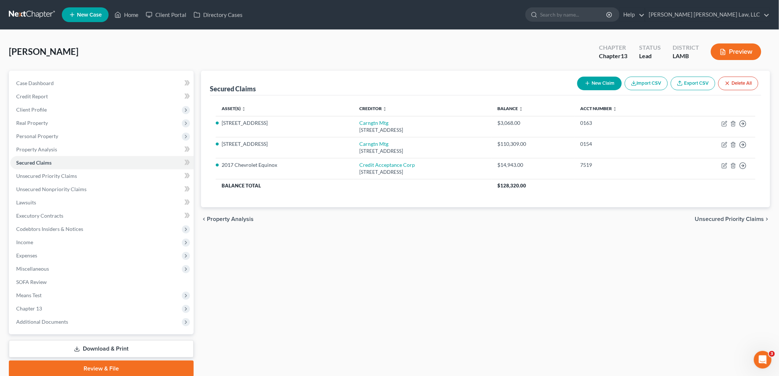
click at [690, 236] on div "Secured Claims New Claim Import CSV Export CSV Delete All Asset(s) expand_more …" at bounding box center [485, 224] width 577 height 306
click at [42, 15] on link at bounding box center [32, 14] width 47 height 13
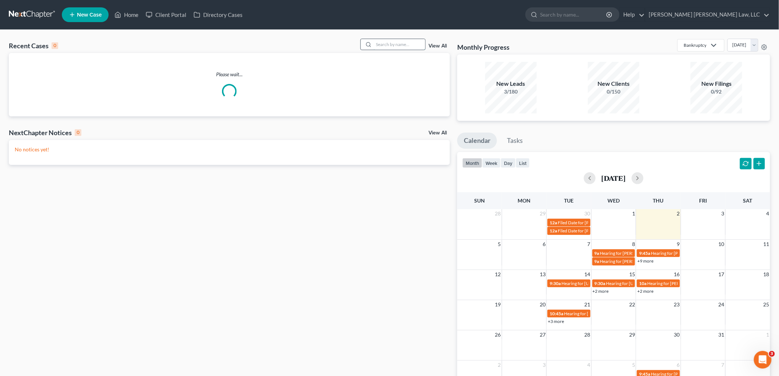
click at [387, 44] on input "search" at bounding box center [400, 44] width 52 height 11
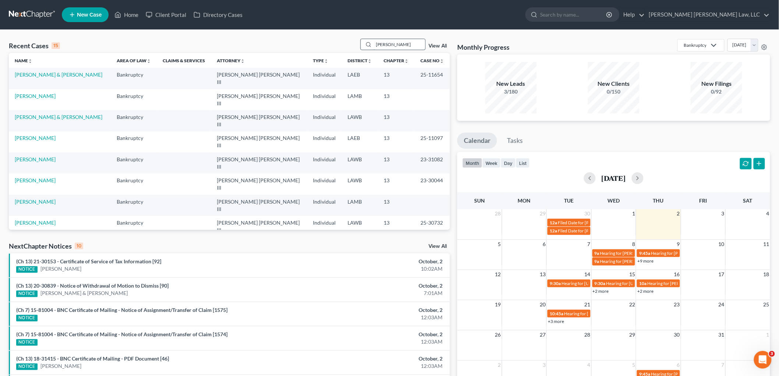
click at [395, 48] on input "monica" at bounding box center [400, 44] width 52 height 11
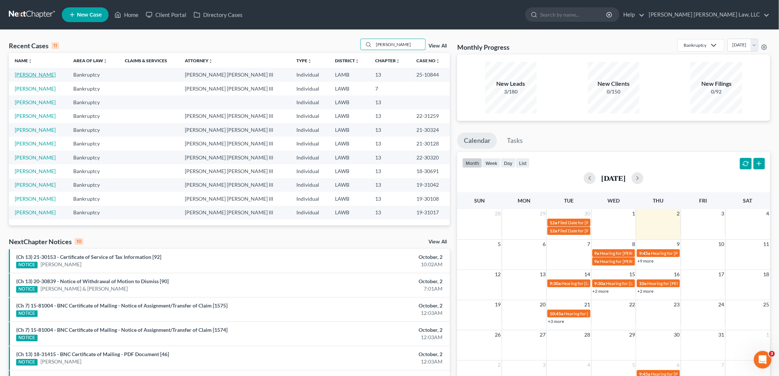
type input "monica"
click at [42, 75] on link "Banks, Monica" at bounding box center [35, 74] width 41 height 6
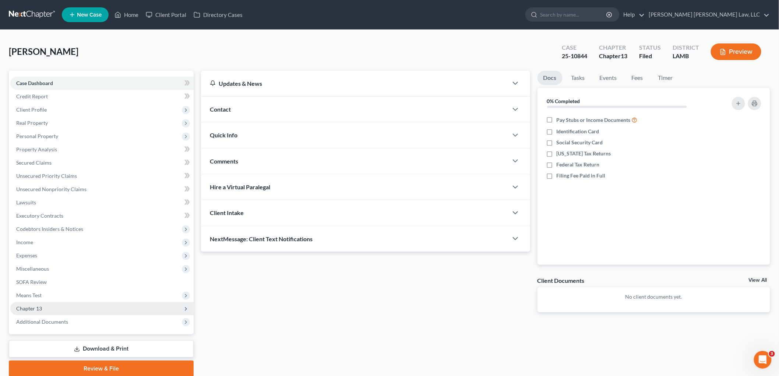
click at [45, 309] on span "Chapter 13" at bounding box center [101, 308] width 183 height 13
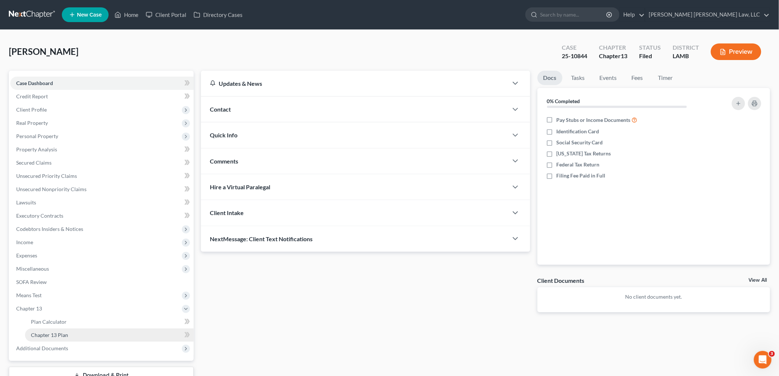
click at [50, 334] on span "Chapter 13 Plan" at bounding box center [49, 335] width 37 height 6
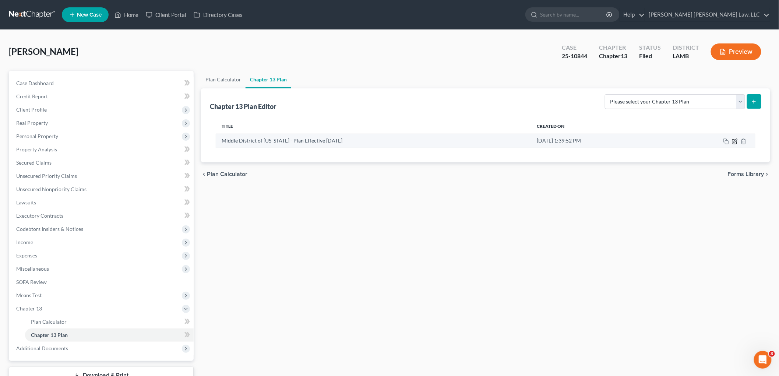
click at [735, 141] on icon "button" at bounding box center [735, 140] width 3 height 3
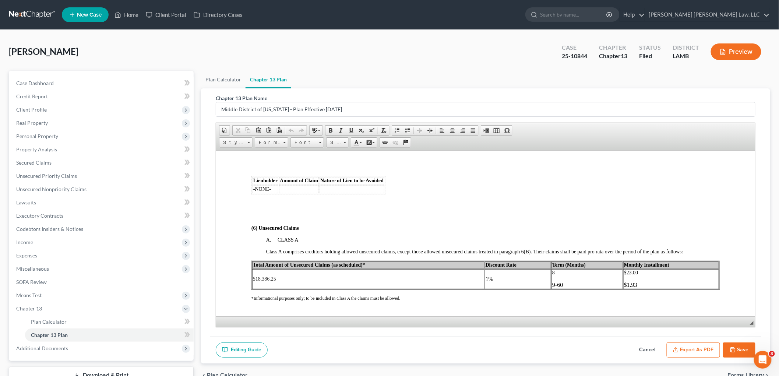
scroll to position [1513, 0]
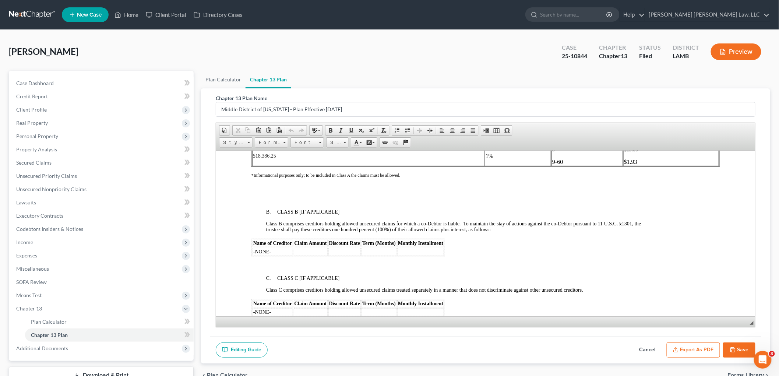
drag, startPoint x: 746, startPoint y: 348, endPoint x: 742, endPoint y: 348, distance: 4.1
click at [746, 348] on button "Save" at bounding box center [739, 349] width 32 height 15
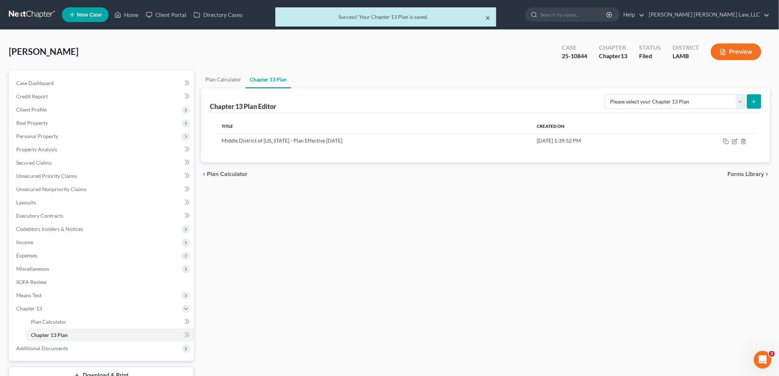
click at [487, 18] on button "×" at bounding box center [487, 17] width 5 height 9
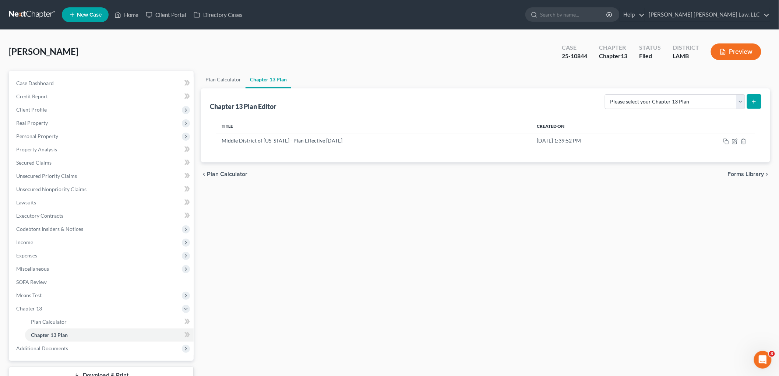
click at [35, 10] on link at bounding box center [32, 14] width 47 height 13
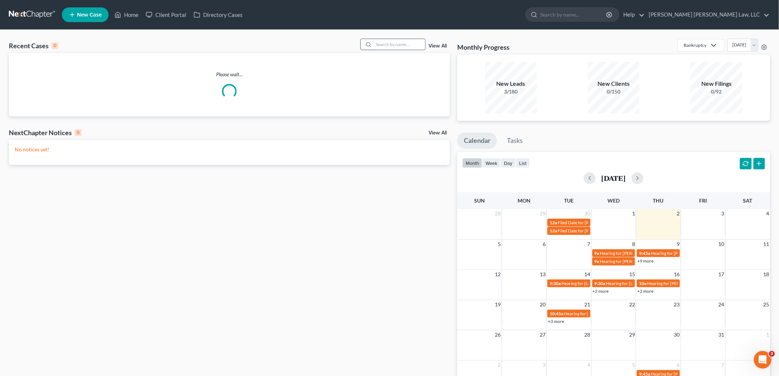
click at [388, 49] on input "search" at bounding box center [400, 44] width 52 height 11
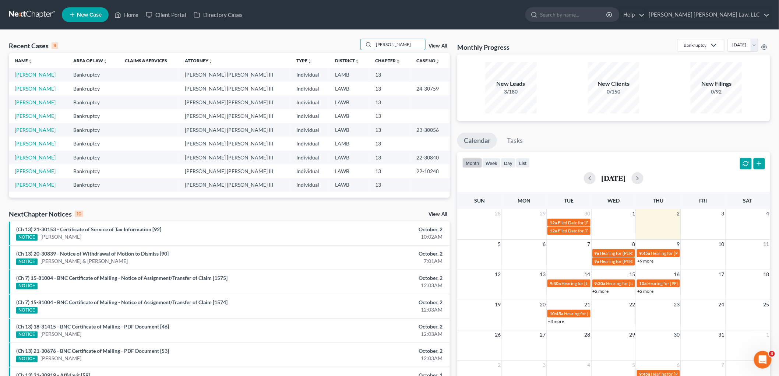
type input "[PERSON_NAME]"
click at [40, 73] on link "[PERSON_NAME]" at bounding box center [35, 74] width 41 height 6
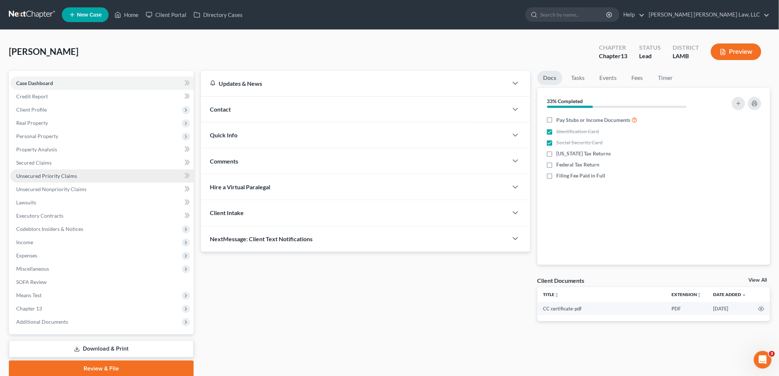
click at [58, 175] on span "Unsecured Priority Claims" at bounding box center [46, 176] width 61 height 6
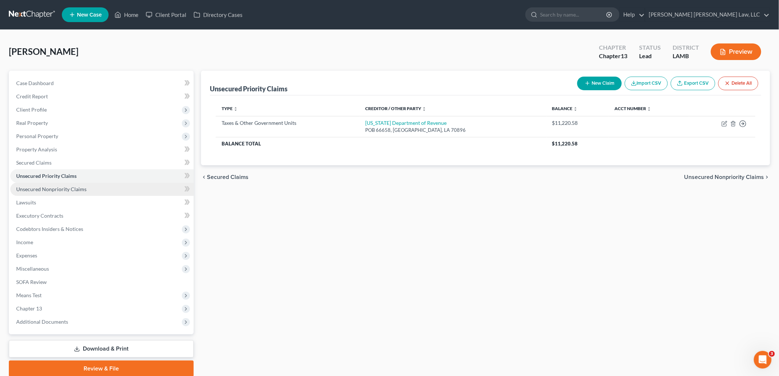
click at [78, 186] on span "Unsecured Nonpriority Claims" at bounding box center [51, 189] width 70 height 6
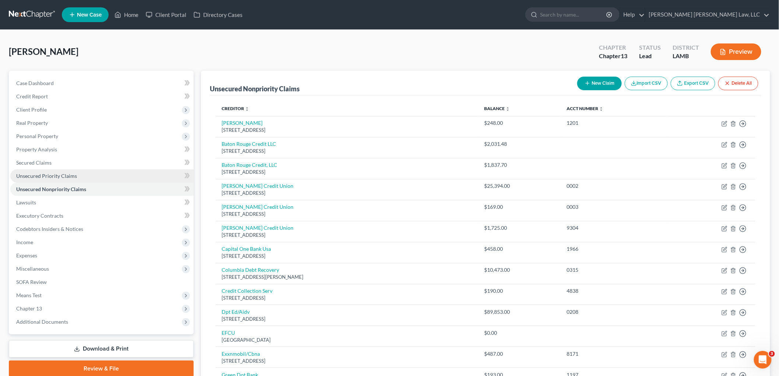
click at [79, 181] on link "Unsecured Priority Claims" at bounding box center [101, 175] width 183 height 13
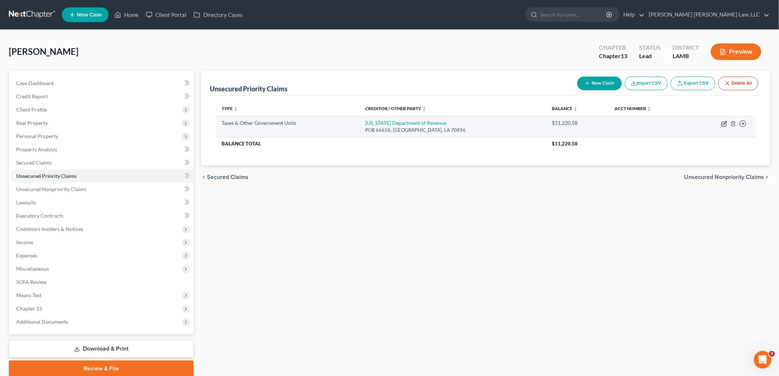
click at [723, 126] on icon "button" at bounding box center [724, 124] width 4 height 4
select select "2"
select select "19"
select select "0"
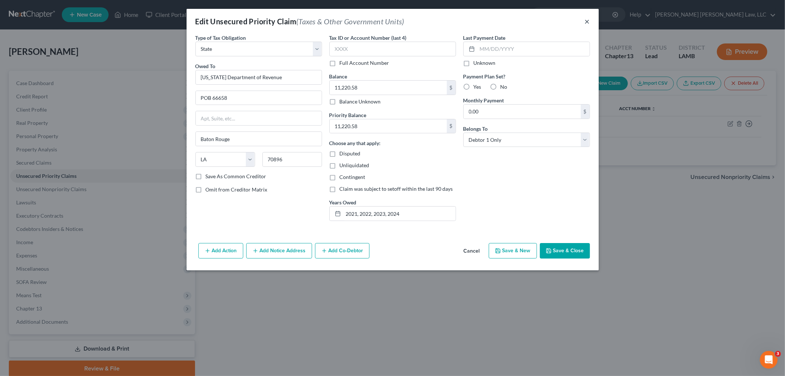
click at [588, 21] on button "×" at bounding box center [587, 21] width 5 height 9
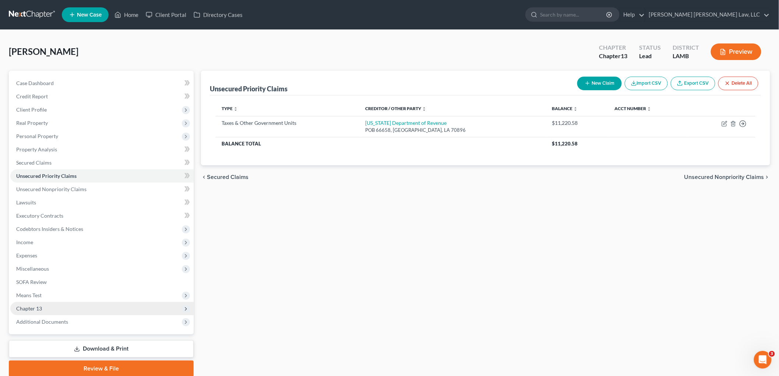
click at [56, 308] on span "Chapter 13" at bounding box center [101, 308] width 183 height 13
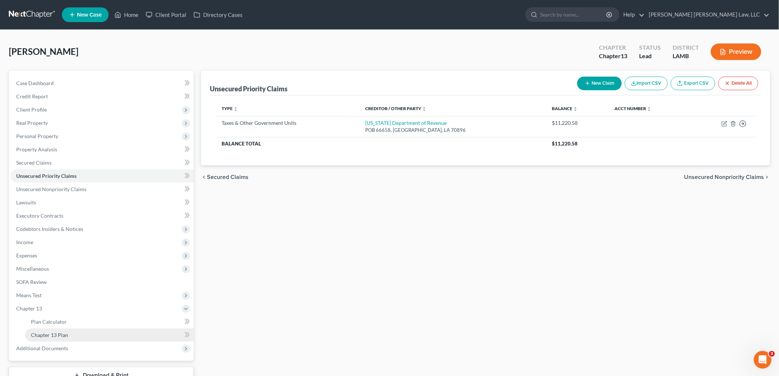
click at [60, 332] on span "Chapter 13 Plan" at bounding box center [49, 335] width 37 height 6
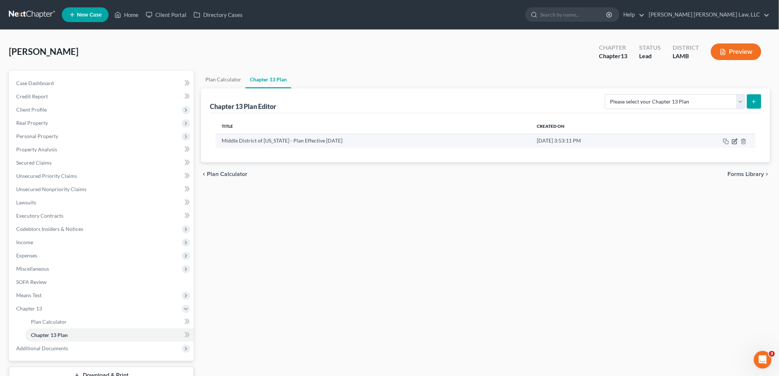
click at [733, 141] on icon "button" at bounding box center [735, 141] width 6 height 6
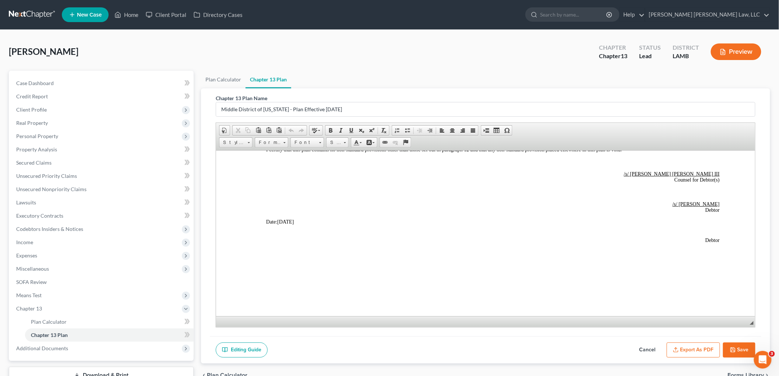
scroll to position [54, 0]
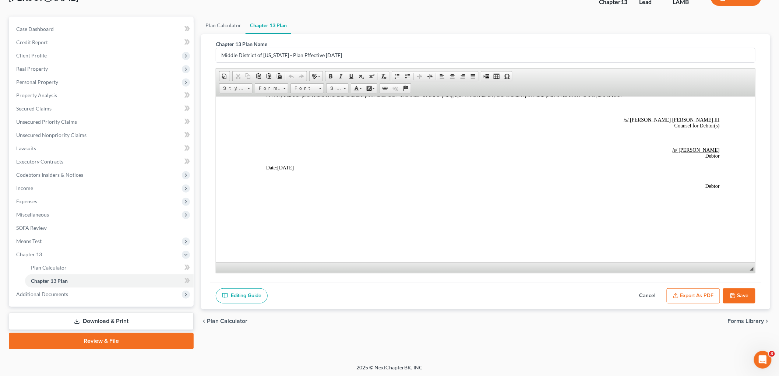
click at [649, 294] on button "Cancel" at bounding box center [647, 295] width 32 height 15
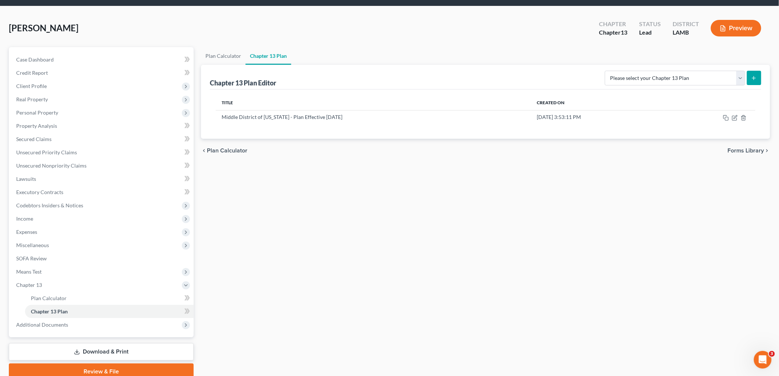
scroll to position [0, 0]
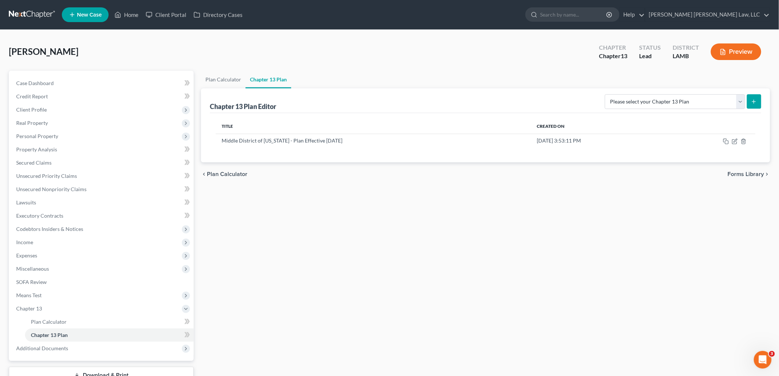
click at [35, 13] on link at bounding box center [32, 14] width 47 height 13
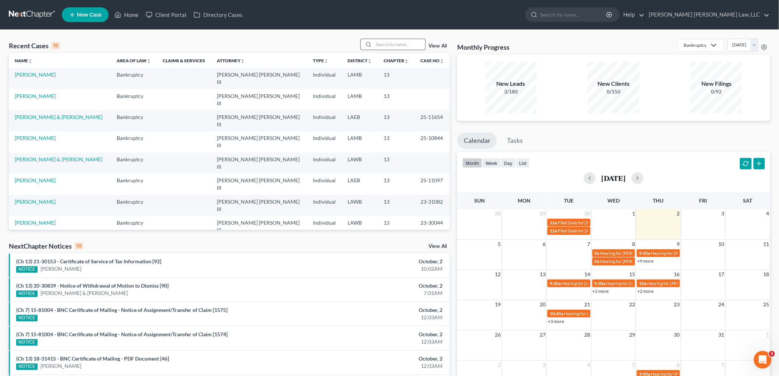
click at [391, 43] on input "search" at bounding box center [400, 44] width 52 height 11
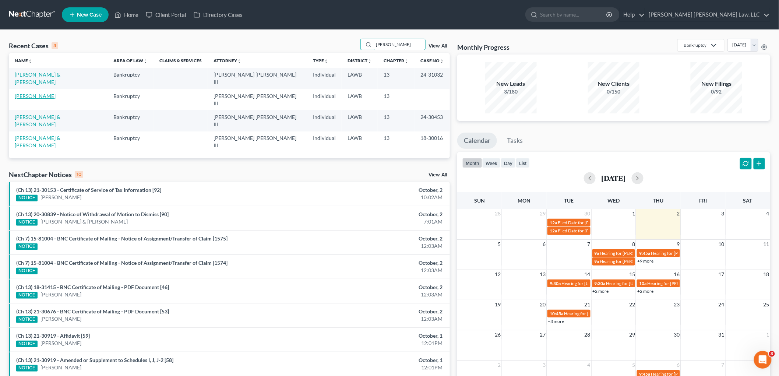
type input "brenda ivy"
click at [28, 93] on link "Ivy, Brenda" at bounding box center [35, 96] width 41 height 6
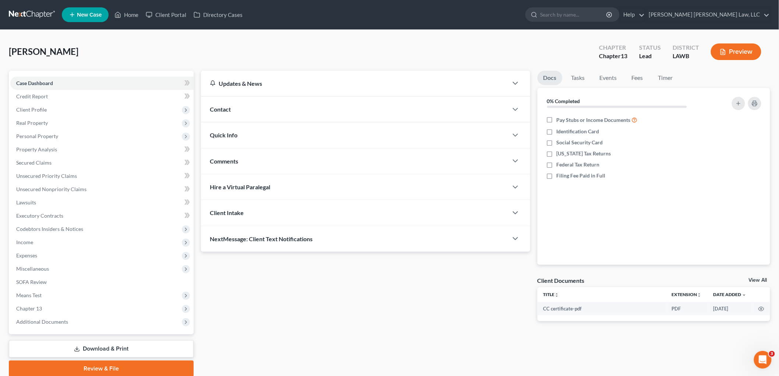
click at [105, 348] on link "Download & Print" at bounding box center [101, 348] width 185 height 17
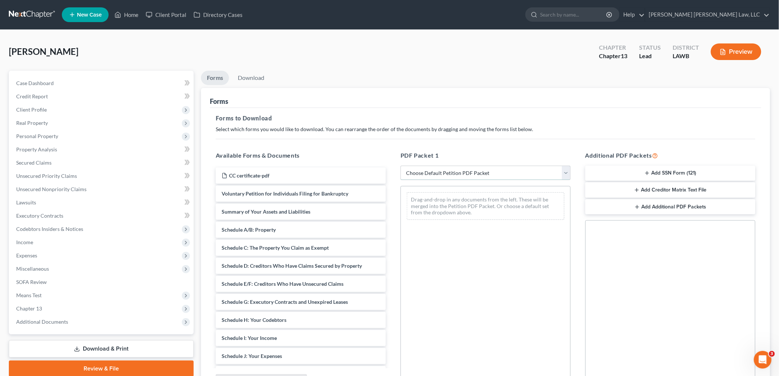
click at [415, 173] on select "Choose Default Petition PDF Packet Complete Bankruptcy Petition (all forms and …" at bounding box center [486, 173] width 170 height 15
select select "3"
click at [401, 166] on select "Choose Default Petition PDF Packet Complete Bankruptcy Petition (all forms and …" at bounding box center [486, 173] width 170 height 15
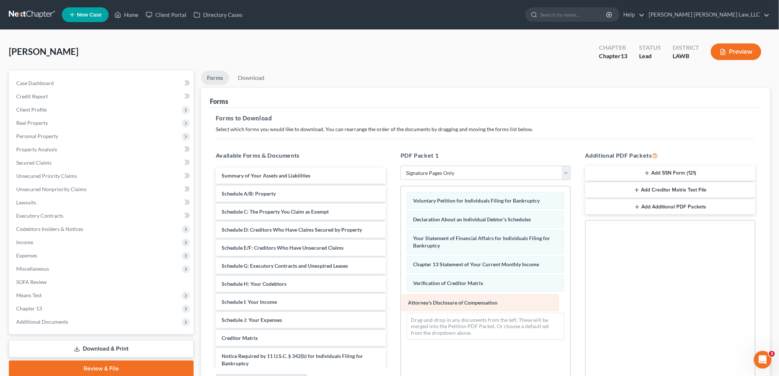
drag, startPoint x: 430, startPoint y: 299, endPoint x: 316, endPoint y: 292, distance: 114.4
click at [401, 292] on div "Attorney's Disclosure of Compensation Voluntary Petition for Individuals Filing…" at bounding box center [485, 265] width 169 height 159
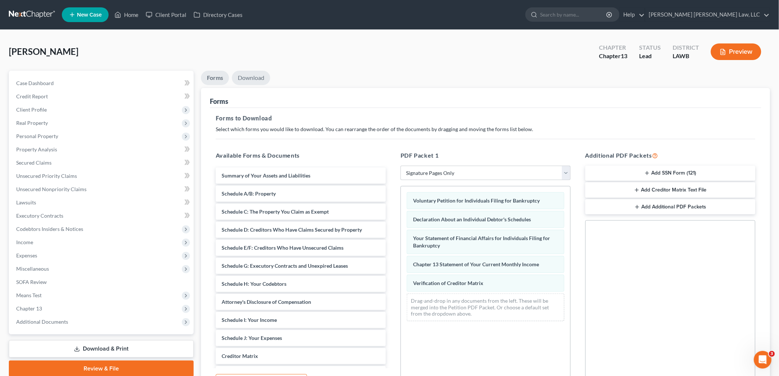
click at [259, 78] on link "Download" at bounding box center [251, 78] width 38 height 14
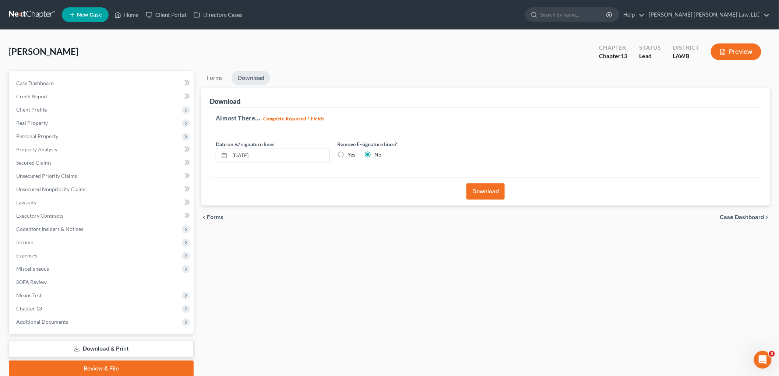
click at [479, 192] on button "Download" at bounding box center [485, 191] width 38 height 16
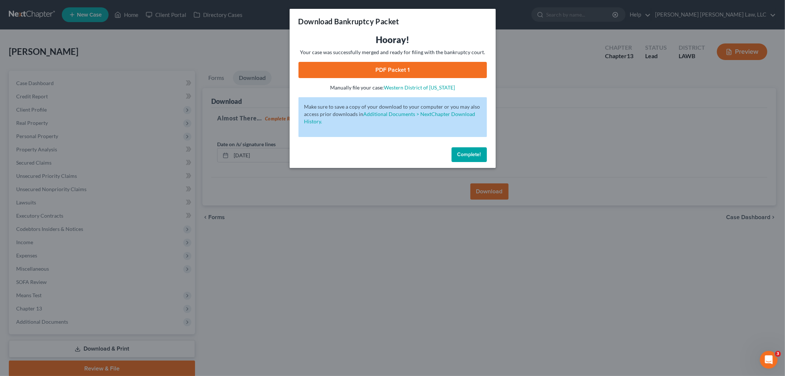
click at [402, 67] on link "PDF Packet 1" at bounding box center [393, 70] width 188 height 16
click at [469, 153] on span "Complete!" at bounding box center [470, 154] width 24 height 6
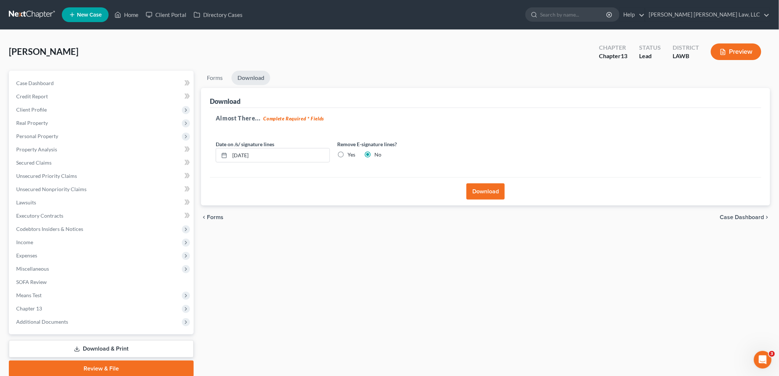
click at [29, 14] on link at bounding box center [32, 14] width 47 height 13
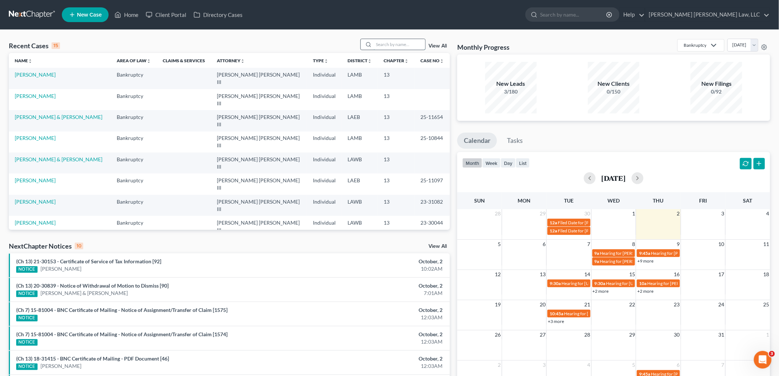
click at [395, 42] on input "search" at bounding box center [400, 44] width 52 height 11
type input "[PERSON_NAME]"
click at [42, 75] on link "[PERSON_NAME] & [PERSON_NAME]" at bounding box center [38, 78] width 46 height 14
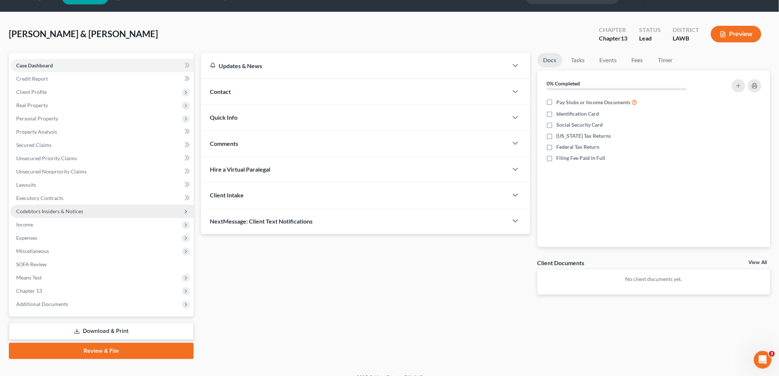
scroll to position [28, 0]
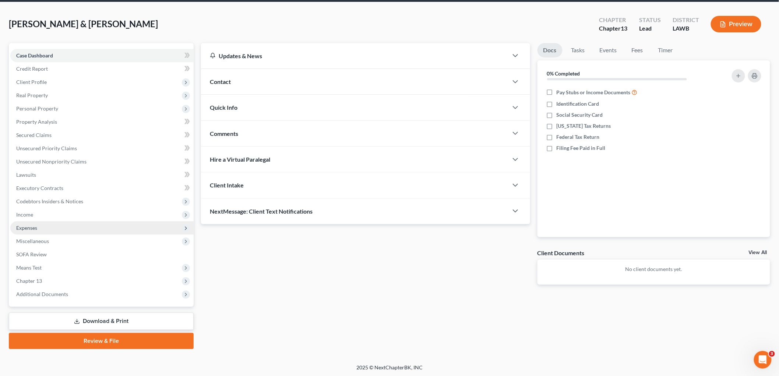
click at [45, 226] on span "Expenses" at bounding box center [101, 227] width 183 height 13
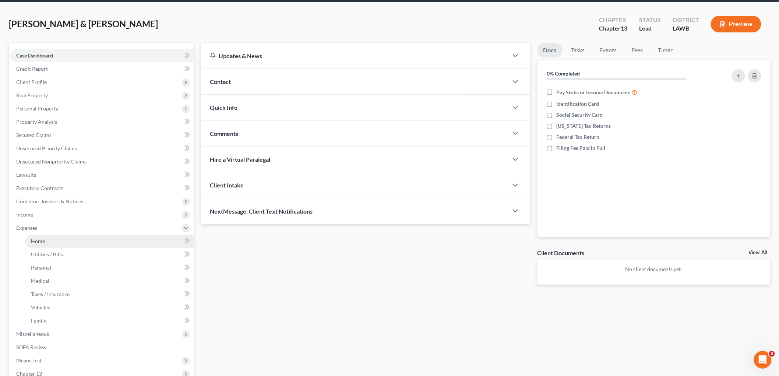
click at [46, 244] on link "Home" at bounding box center [109, 241] width 169 height 13
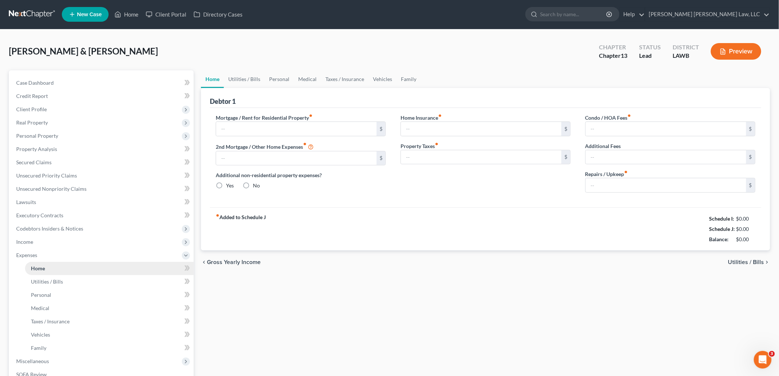
type input "350.00"
type input "0.00"
radio input "true"
type input "0.00"
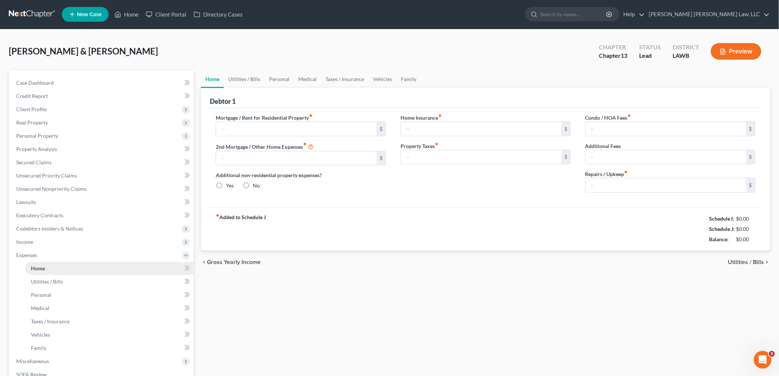
type input "0.00"
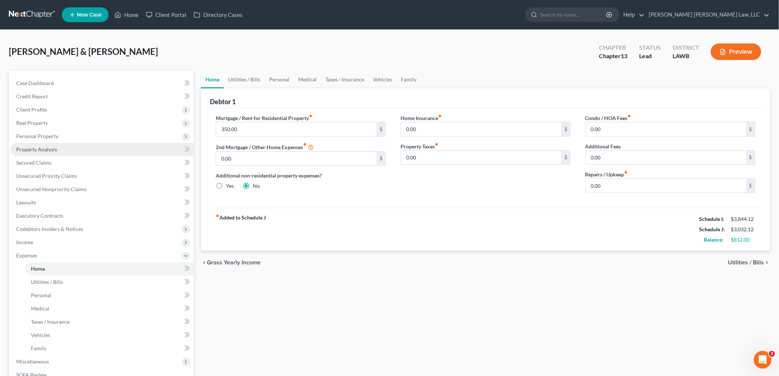
click at [46, 149] on span "Property Analysis" at bounding box center [36, 149] width 41 height 6
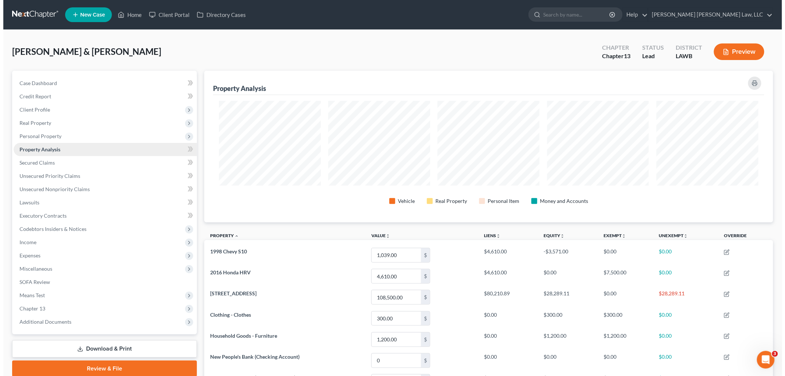
scroll to position [152, 569]
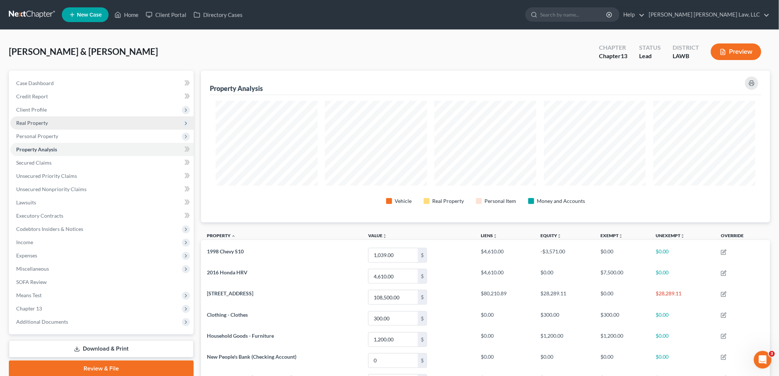
click at [60, 124] on span "Real Property" at bounding box center [101, 122] width 183 height 13
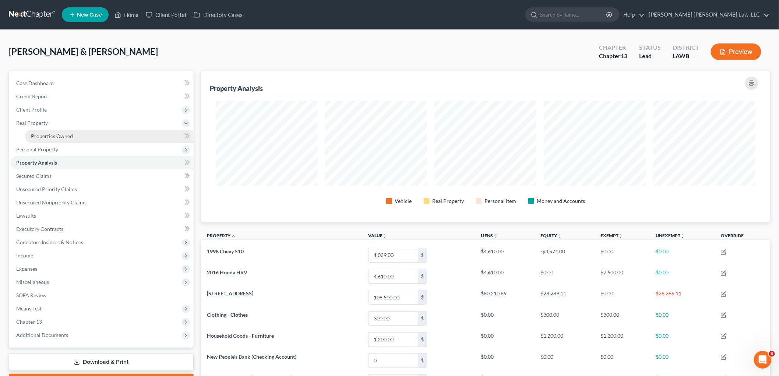
click at [65, 138] on span "Properties Owned" at bounding box center [52, 136] width 42 height 6
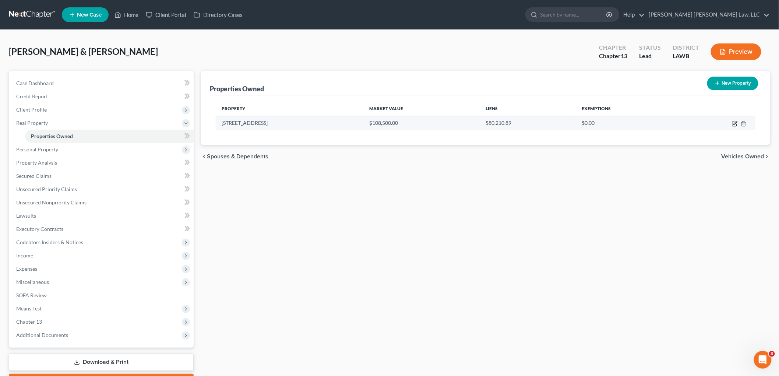
click at [733, 123] on icon "button" at bounding box center [734, 124] width 4 height 4
select select "44"
select select "4"
select select "0"
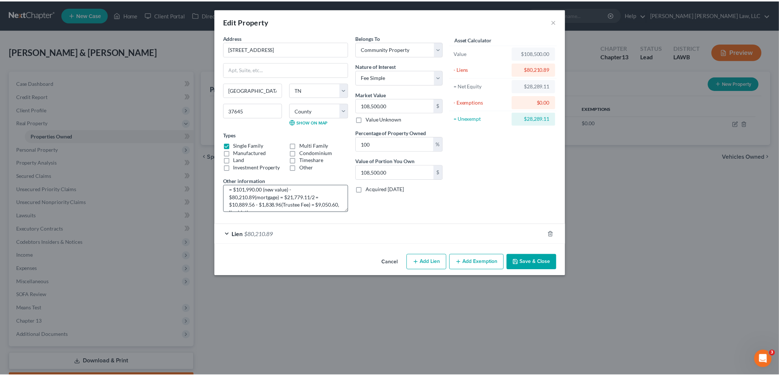
scroll to position [23, 0]
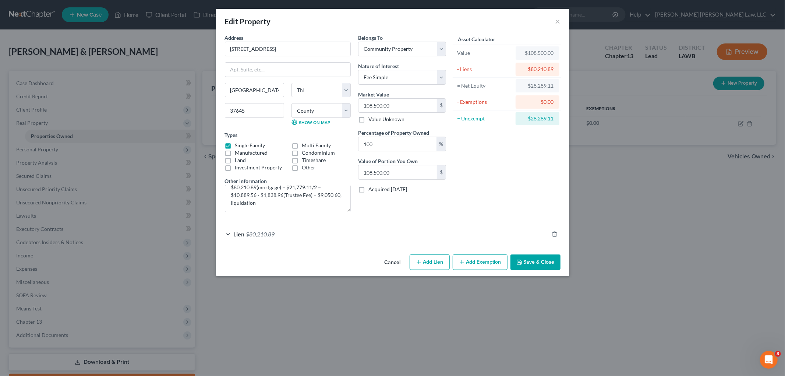
click at [540, 259] on button "Save & Close" at bounding box center [536, 261] width 50 height 15
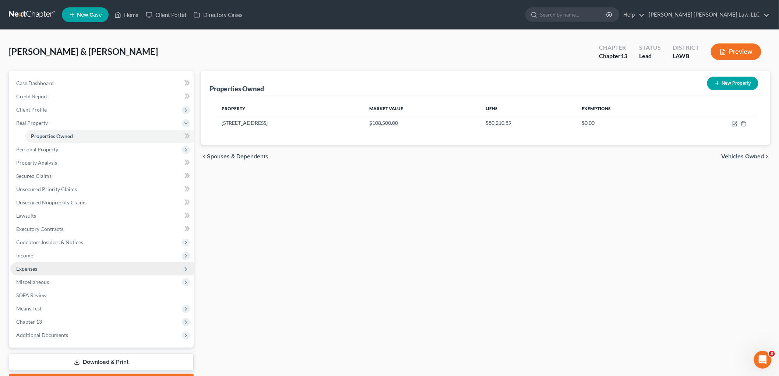
click at [52, 265] on span "Expenses" at bounding box center [101, 268] width 183 height 13
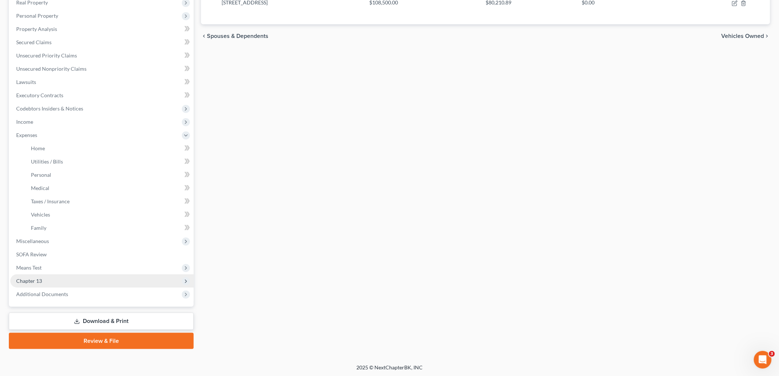
drag, startPoint x: 67, startPoint y: 276, endPoint x: 69, endPoint y: 280, distance: 4.5
click at [67, 276] on span "Chapter 13" at bounding box center [101, 280] width 183 height 13
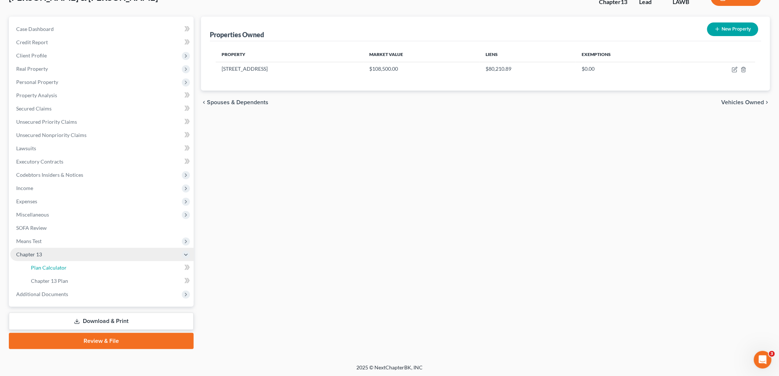
click at [78, 267] on link "Plan Calculator" at bounding box center [109, 267] width 169 height 13
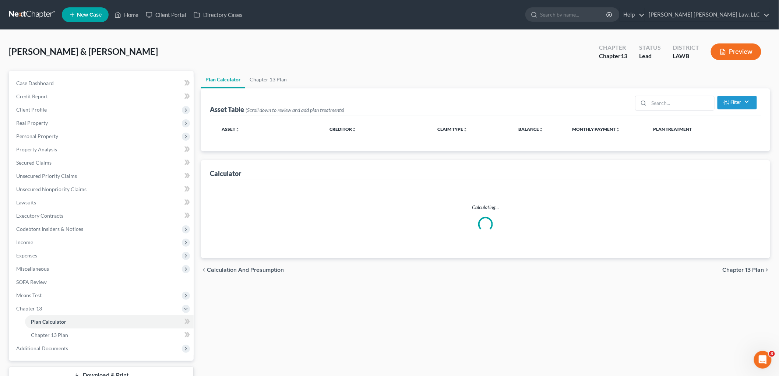
select select "59"
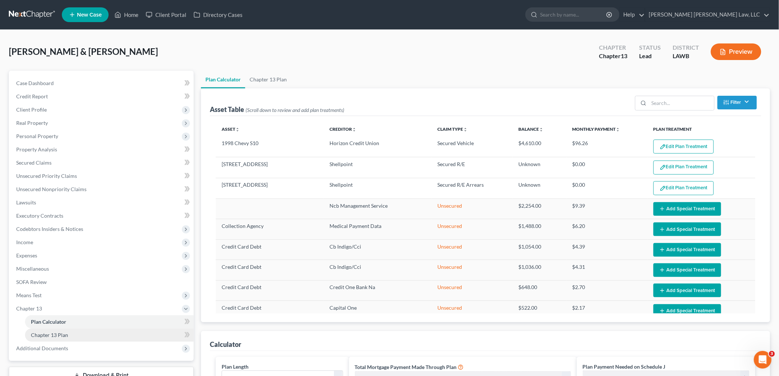
click at [95, 336] on link "Chapter 13 Plan" at bounding box center [109, 334] width 169 height 13
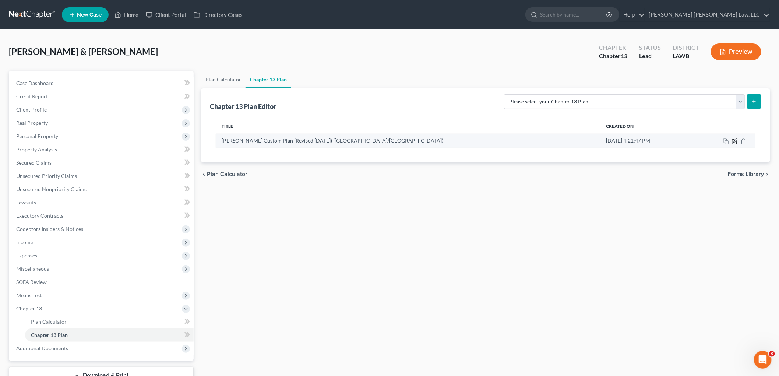
click at [736, 141] on icon "button" at bounding box center [735, 141] width 6 height 6
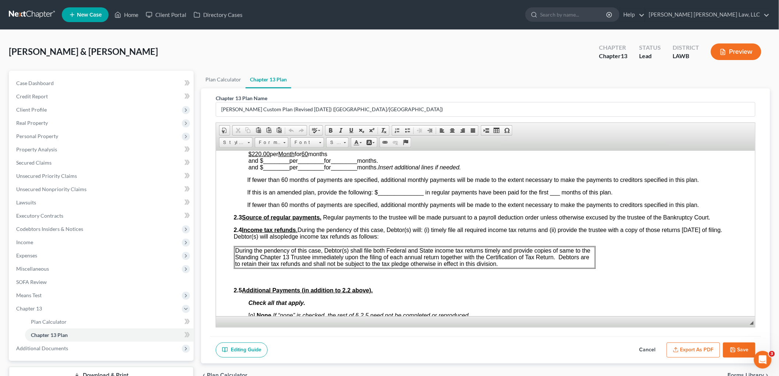
scroll to position [327, 0]
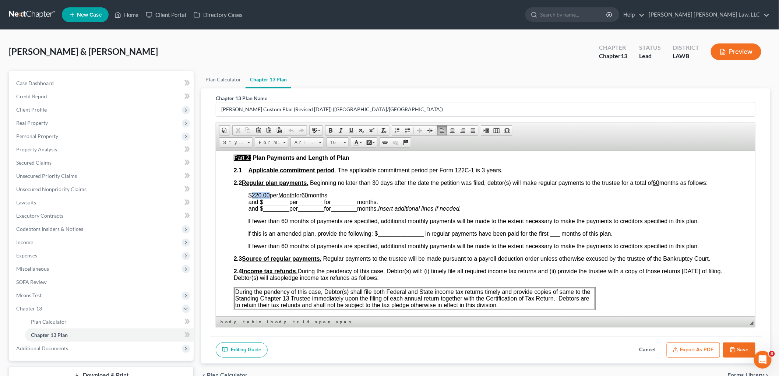
drag, startPoint x: 269, startPoint y: 195, endPoint x: 253, endPoint y: 194, distance: 17.0
click at [253, 194] on p "$220.00 per Month for 60 months and $ ________ per ________ for ________ months…" at bounding box center [492, 202] width 489 height 20
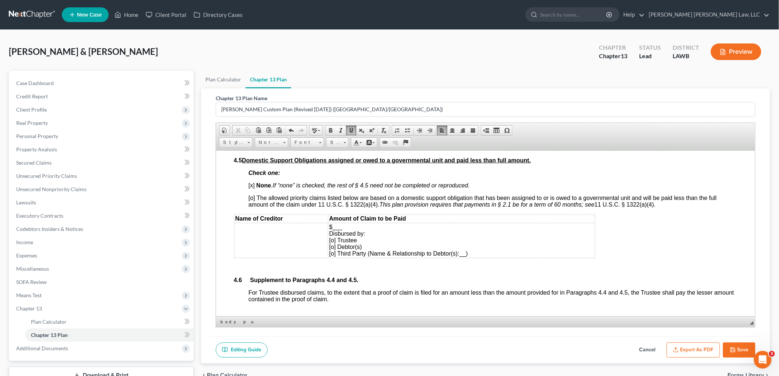
scroll to position [1636, 0]
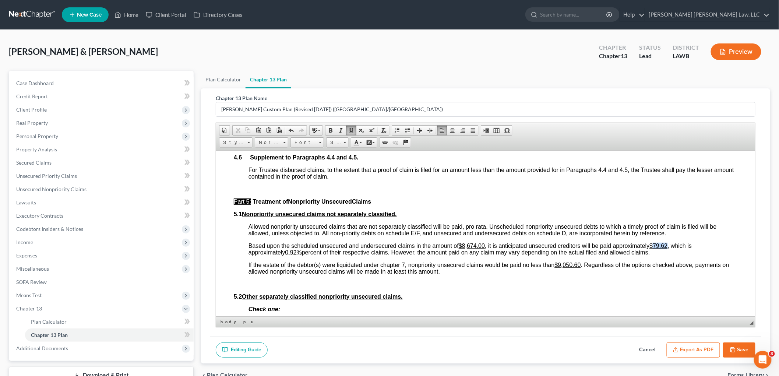
drag, startPoint x: 671, startPoint y: 250, endPoint x: 655, endPoint y: 248, distance: 15.9
click at [655, 248] on span "Based upon the scheduled unsecured and undersecured claims in the amount of $8,…" at bounding box center [469, 248] width 443 height 13
click at [671, 248] on span "Based upon the scheduled unsecured and undersecured claims in the amount of $8,…" at bounding box center [469, 248] width 443 height 13
drag, startPoint x: 672, startPoint y: 248, endPoint x: 656, endPoint y: 248, distance: 15.5
click at [656, 248] on span "Based upon the scheduled unsecured and undersecured claims in the amount of $8,…" at bounding box center [469, 248] width 443 height 13
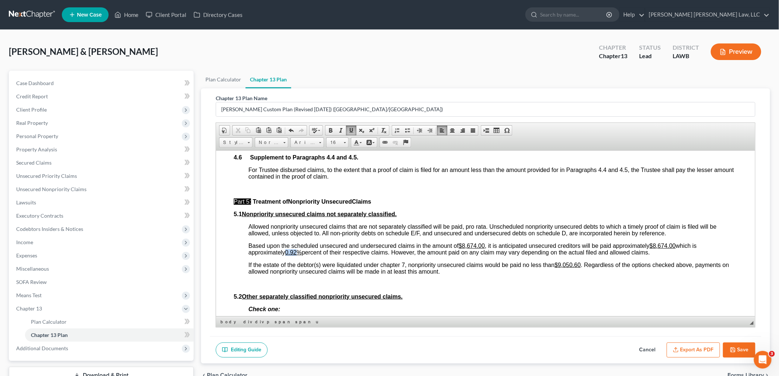
drag, startPoint x: 300, startPoint y: 254, endPoint x: 289, endPoint y: 259, distance: 12.0
click at [289, 255] on u "0.92%" at bounding box center [293, 252] width 17 height 6
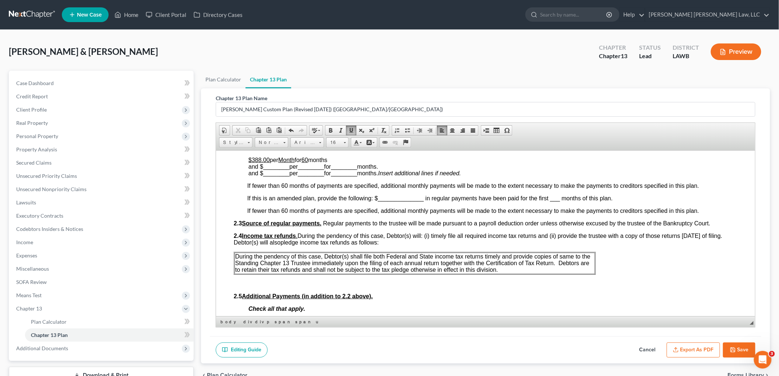
scroll to position [245, 0]
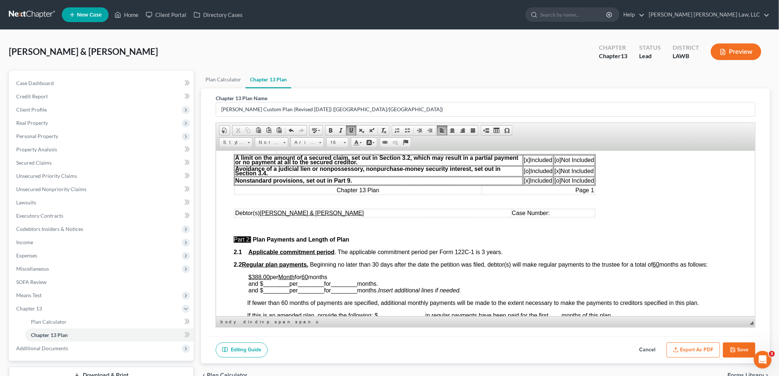
click at [261, 276] on u "$388.00" at bounding box center [258, 277] width 21 height 6
click at [409, 274] on p "$380 .00 per Month for 60 months and $ ________ per ________ for ________ month…" at bounding box center [492, 284] width 489 height 20
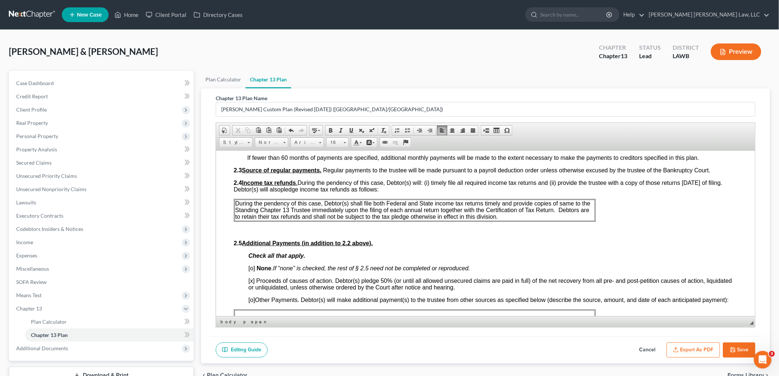
scroll to position [368, 0]
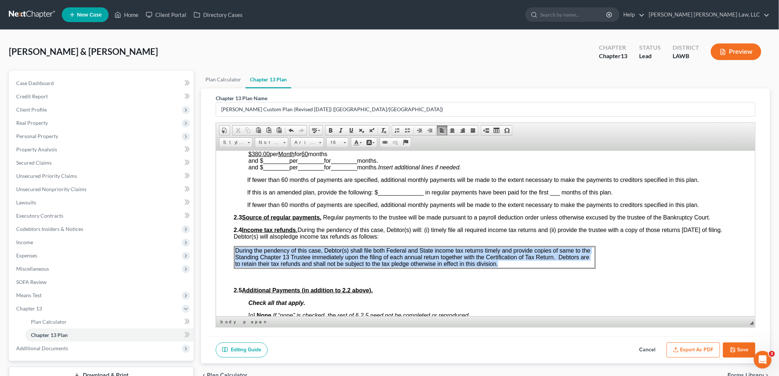
drag, startPoint x: 500, startPoint y: 259, endPoint x: 234, endPoint y: 249, distance: 266.0
click at [235, 249] on p "During the pendency of this case, Debtor(s) shall file both Federal and State i…" at bounding box center [414, 257] width 359 height 20
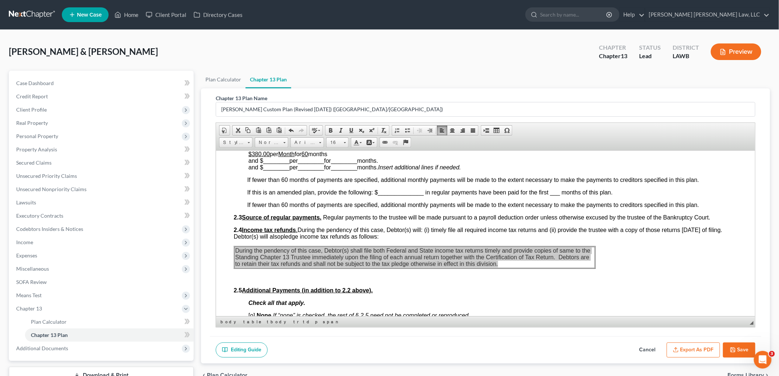
scroll to position [0, 0]
click at [282, 276] on span "Paste" at bounding box center [290, 277] width 39 height 9
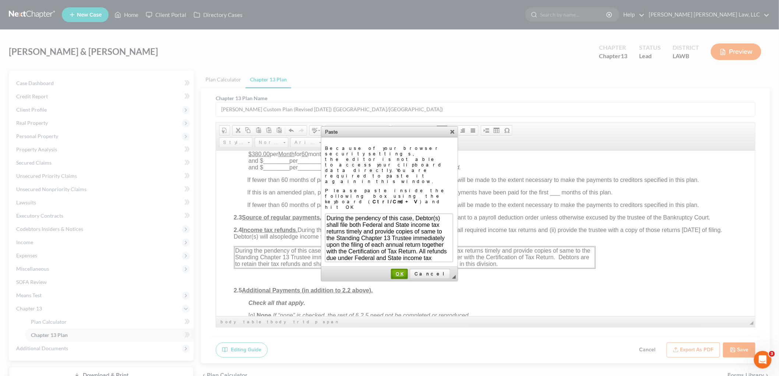
click at [408, 269] on link "OK" at bounding box center [399, 274] width 17 height 10
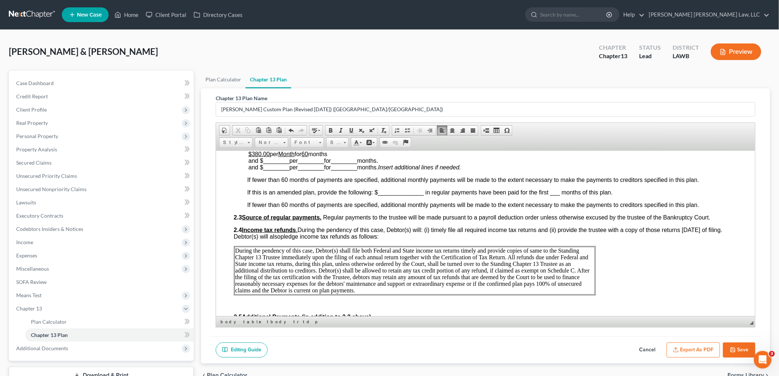
click at [734, 348] on icon "button" at bounding box center [733, 350] width 4 height 4
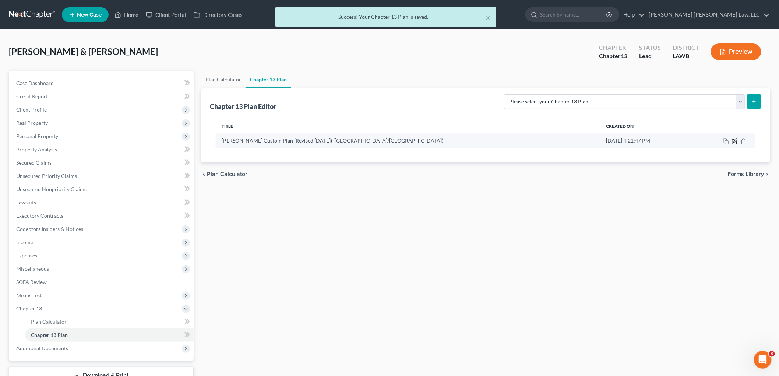
click at [733, 140] on icon "button" at bounding box center [735, 141] width 6 height 6
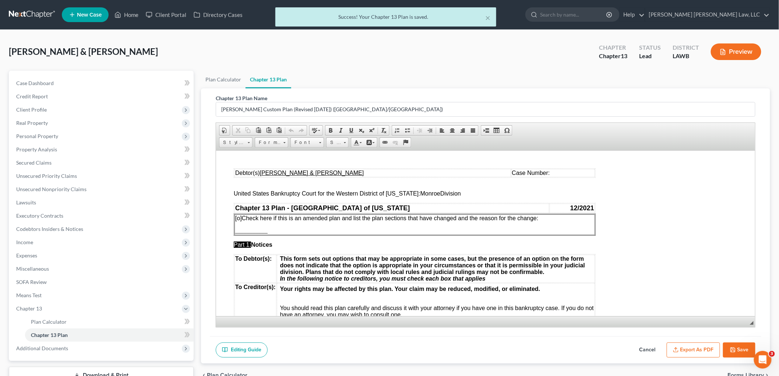
click at [683, 352] on button "Export as PDF" at bounding box center [693, 349] width 53 height 15
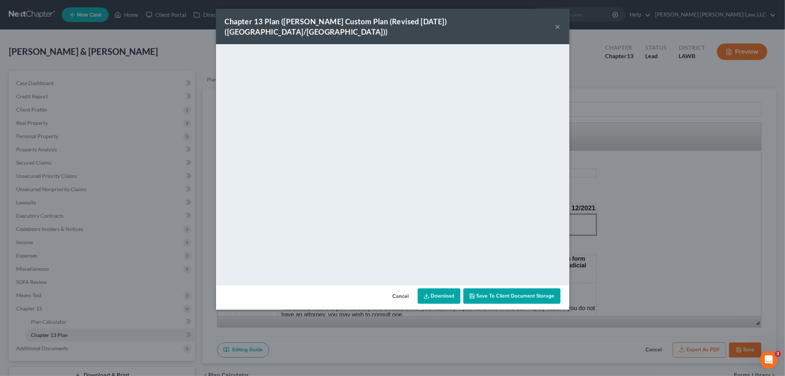
click at [558, 22] on button "×" at bounding box center [558, 26] width 5 height 9
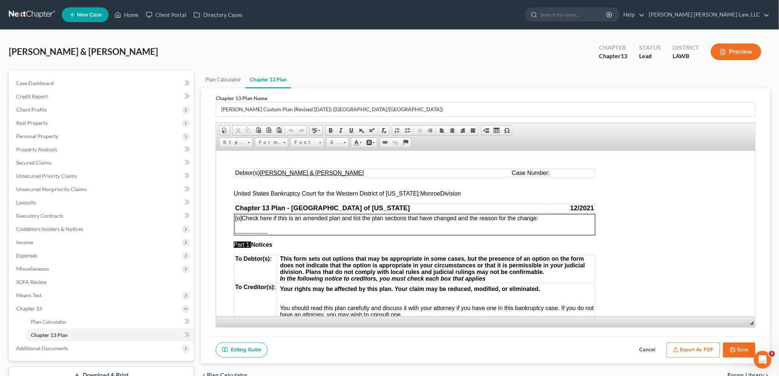
click at [740, 352] on button "Save" at bounding box center [739, 349] width 32 height 15
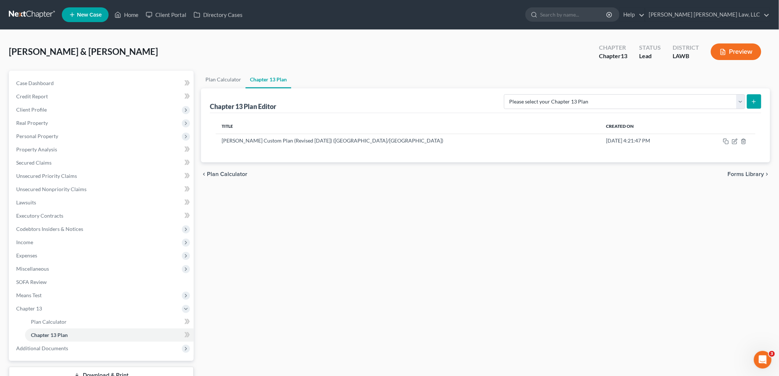
click at [38, 14] on link at bounding box center [32, 14] width 47 height 13
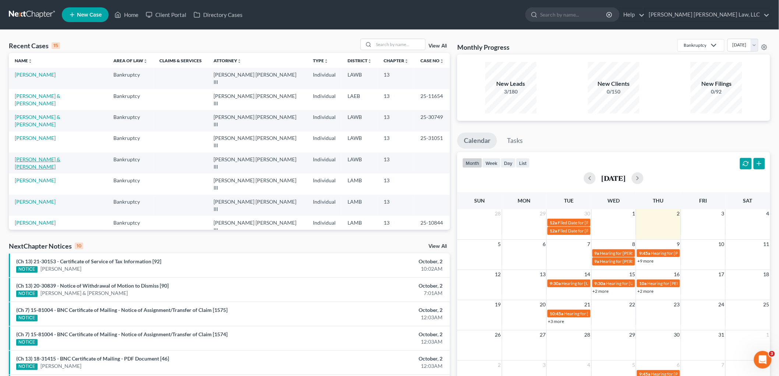
click at [24, 156] on link "[PERSON_NAME] & [PERSON_NAME]" at bounding box center [38, 163] width 46 height 14
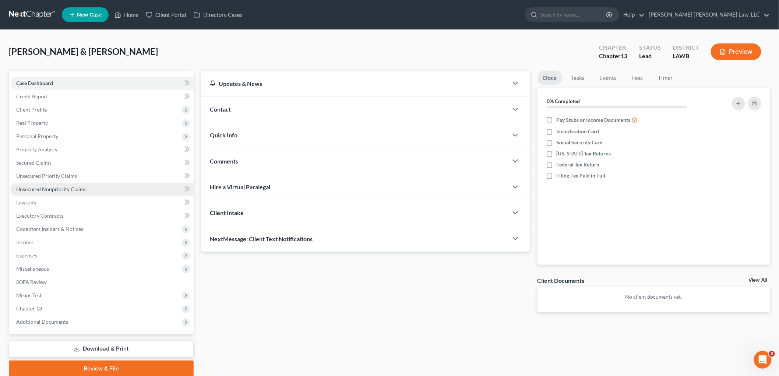
click at [39, 186] on span "Unsecured Nonpriority Claims" at bounding box center [51, 189] width 70 height 6
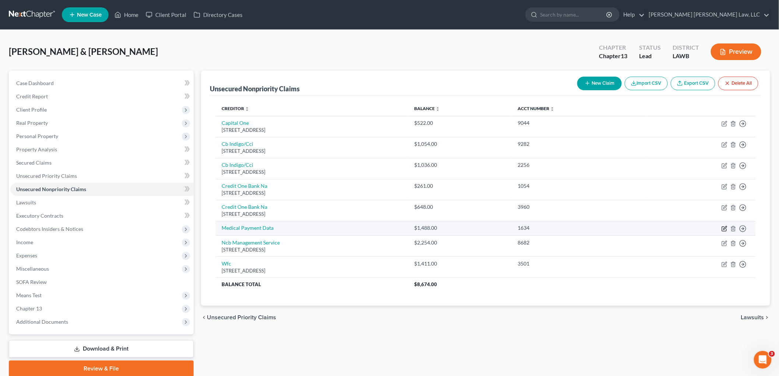
click at [724, 228] on icon "button" at bounding box center [724, 227] width 3 height 3
select select "1"
select select "0"
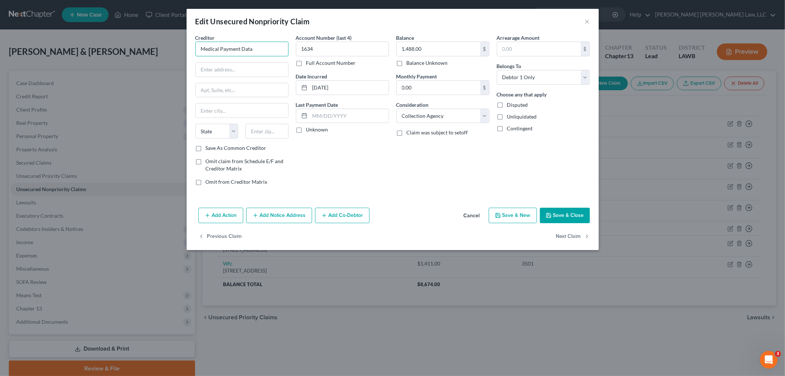
click at [285, 53] on input "Medical Payment Data" at bounding box center [241, 49] width 93 height 15
click at [260, 64] on div "Medical Payment Data" at bounding box center [239, 61] width 77 height 7
type input "1374 S Babcock St"
type input "Melbourne"
select select "9"
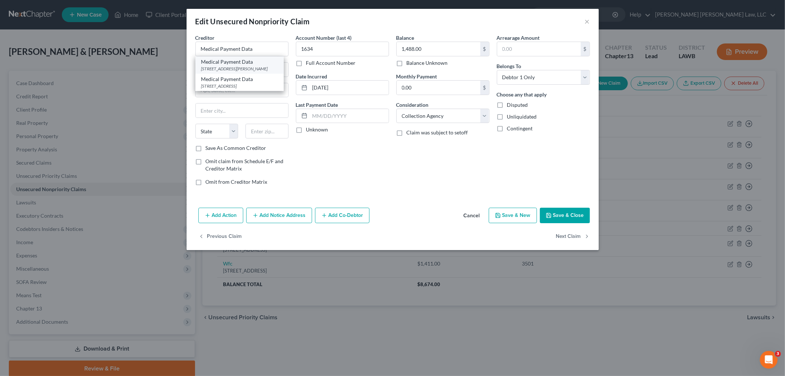
type input "32901"
click at [556, 214] on button "Save & Close" at bounding box center [565, 215] width 50 height 15
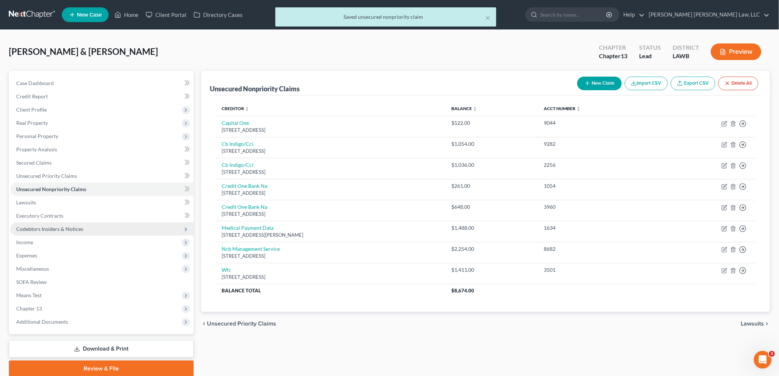
click at [91, 225] on span "Codebtors Insiders & Notices" at bounding box center [101, 228] width 183 height 13
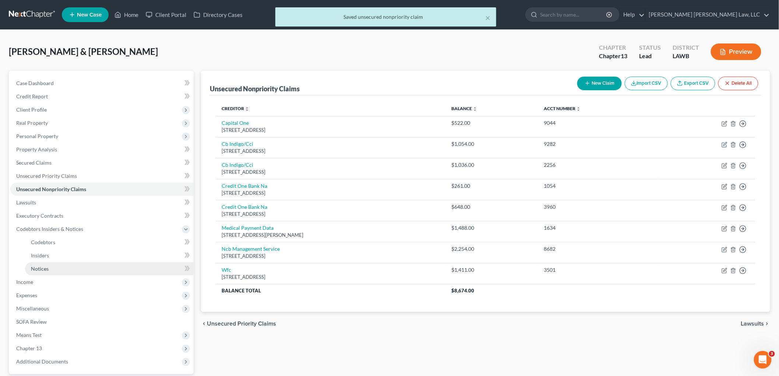
click at [71, 268] on link "Notices" at bounding box center [109, 268] width 169 height 13
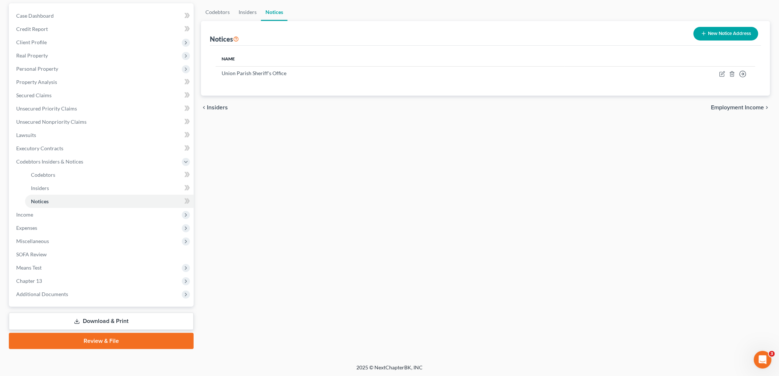
click at [89, 320] on link "Download & Print" at bounding box center [101, 321] width 185 height 17
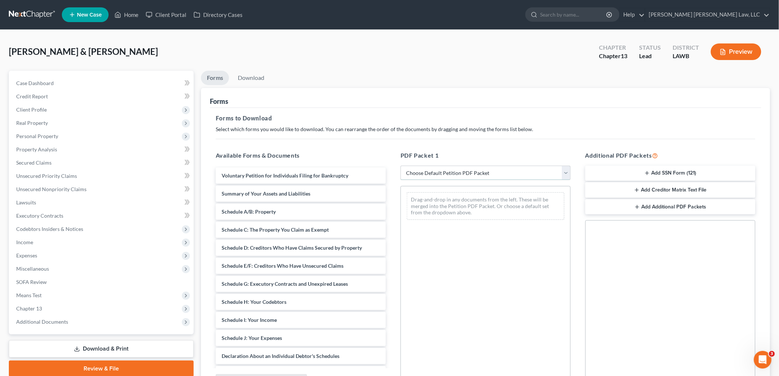
click at [482, 168] on select "Choose Default Petition PDF Packet Complete Bankruptcy Petition (all forms and …" at bounding box center [486, 173] width 170 height 15
select select "3"
click at [401, 166] on select "Choose Default Petition PDF Packet Complete Bankruptcy Petition (all forms and …" at bounding box center [486, 173] width 170 height 15
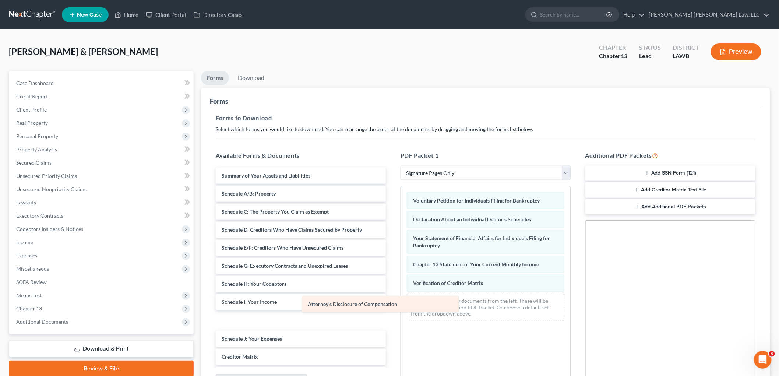
drag, startPoint x: 453, startPoint y: 302, endPoint x: 341, endPoint y: 304, distance: 111.6
click at [401, 304] on div "Attorney's Disclosure of Compensation Voluntary Petition for Individuals Filing…" at bounding box center [485, 256] width 169 height 141
click at [256, 75] on link "Download" at bounding box center [251, 78] width 38 height 14
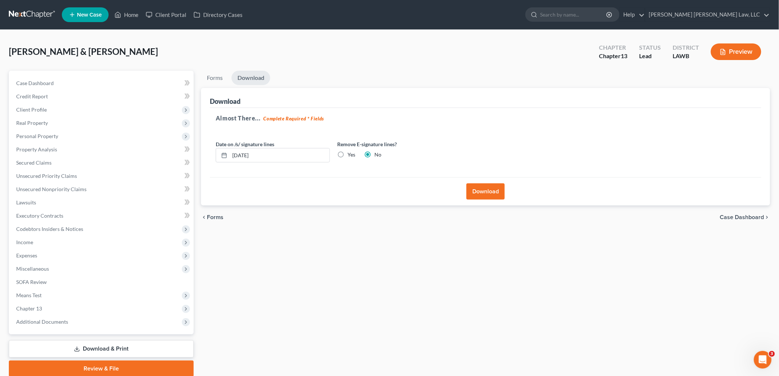
click at [495, 183] on button "Download" at bounding box center [485, 191] width 38 height 16
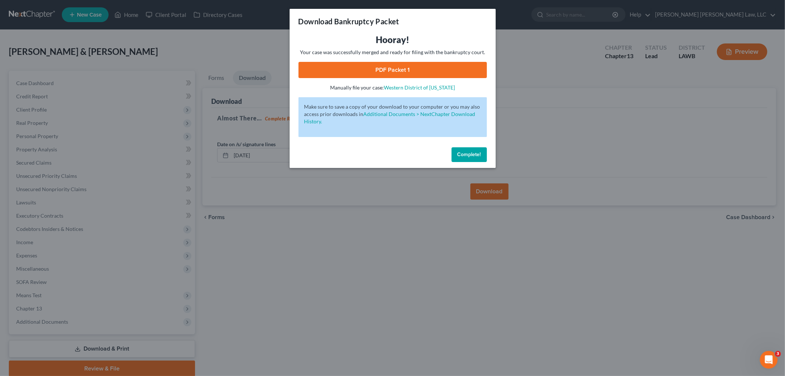
click at [345, 68] on link "PDF Packet 1" at bounding box center [393, 70] width 188 height 16
click at [466, 154] on span "Complete!" at bounding box center [470, 154] width 24 height 6
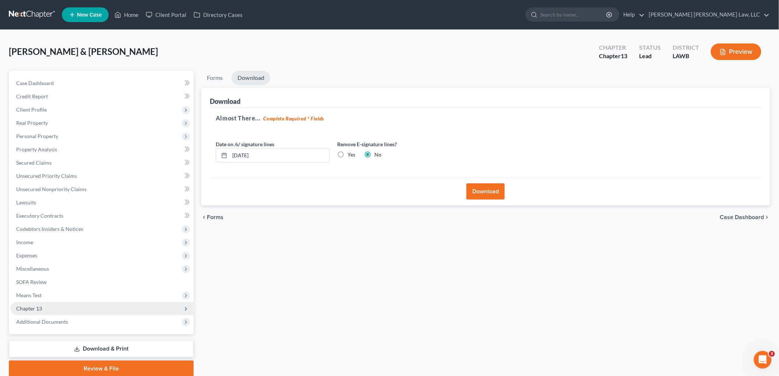
click at [53, 311] on span "Chapter 13" at bounding box center [101, 308] width 183 height 13
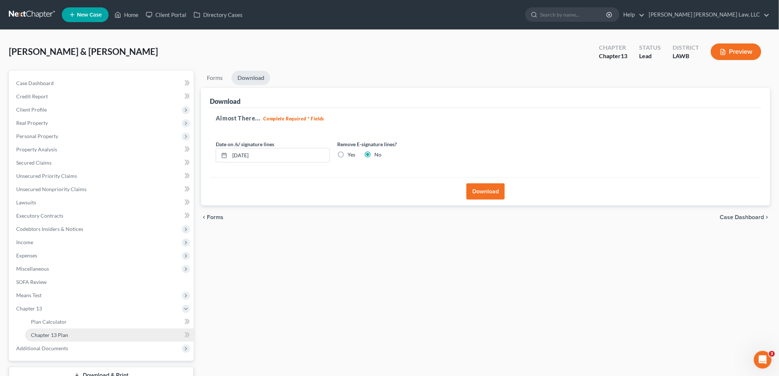
drag, startPoint x: 53, startPoint y: 338, endPoint x: 61, endPoint y: 337, distance: 8.1
click at [54, 338] on link "Chapter 13 Plan" at bounding box center [109, 334] width 169 height 13
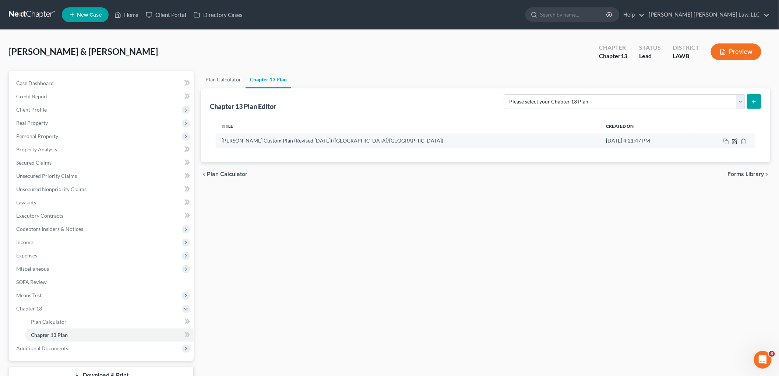
click at [735, 142] on icon "button" at bounding box center [735, 141] width 6 height 6
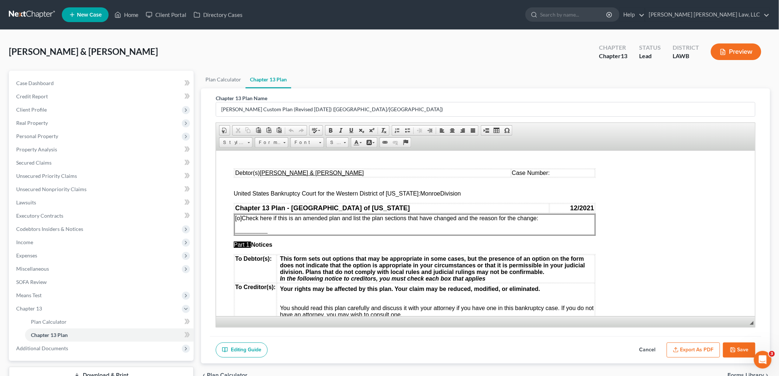
click at [679, 350] on icon "button" at bounding box center [676, 350] width 6 height 6
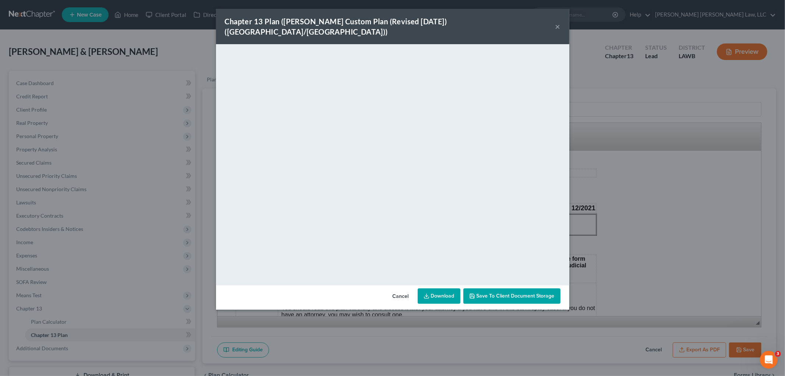
click at [559, 22] on button "×" at bounding box center [558, 26] width 5 height 9
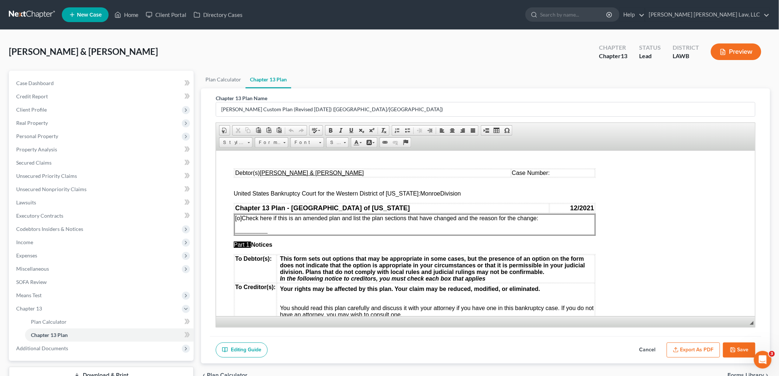
click at [738, 343] on button "Save" at bounding box center [739, 349] width 32 height 15
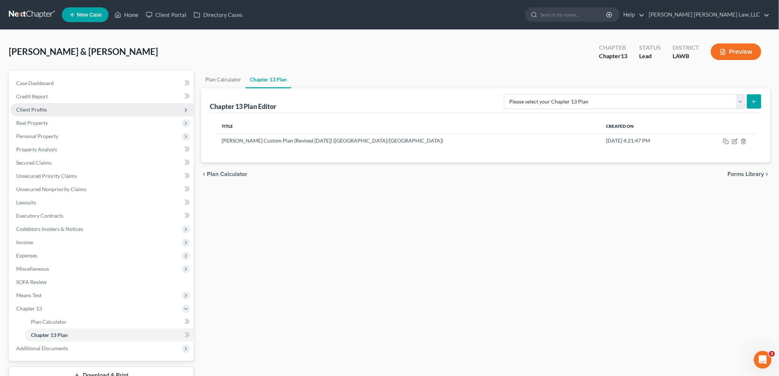
click at [49, 109] on span "Client Profile" at bounding box center [101, 109] width 183 height 13
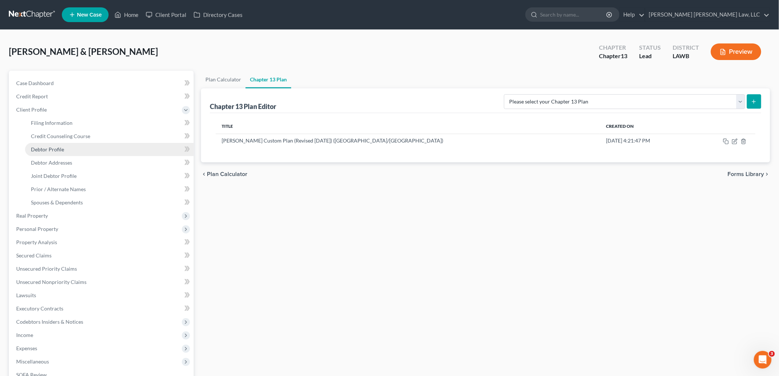
click at [63, 149] on link "Debtor Profile" at bounding box center [109, 149] width 169 height 13
select select "1"
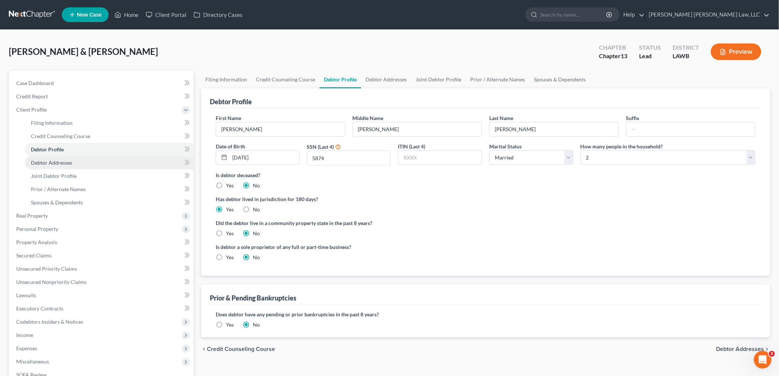
radio input "true"
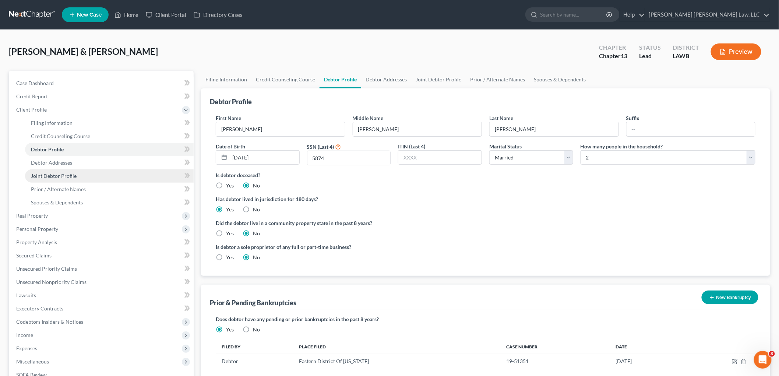
click at [81, 175] on link "Joint Debtor Profile" at bounding box center [109, 175] width 169 height 13
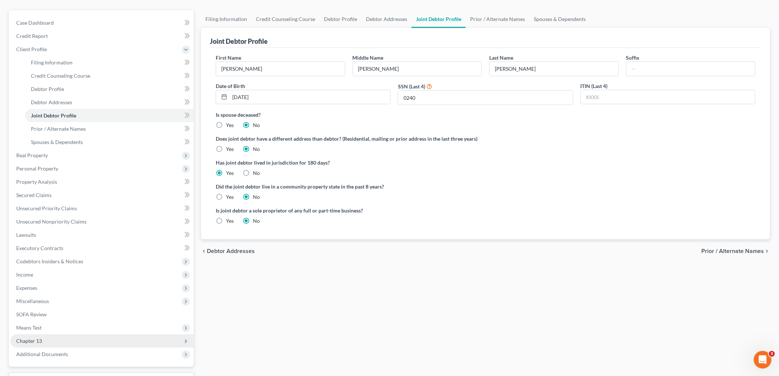
scroll to position [120, 0]
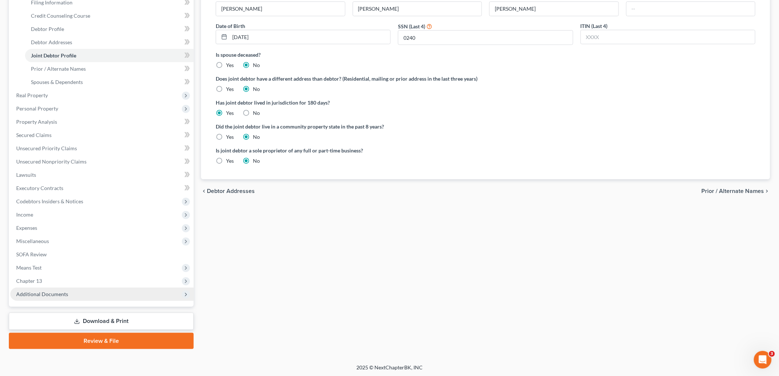
click at [66, 295] on span "Additional Documents" at bounding box center [42, 294] width 52 height 6
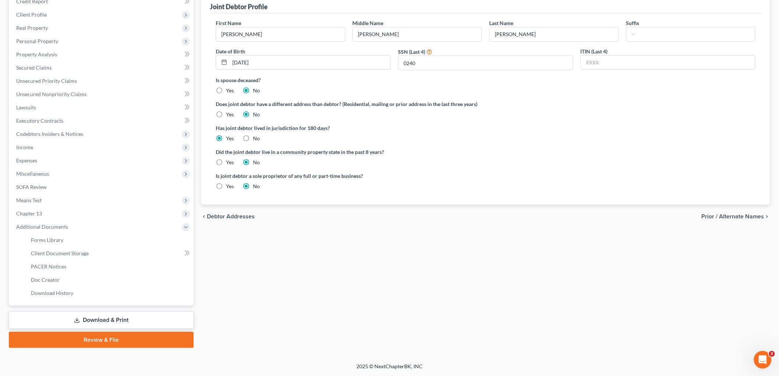
scroll to position [94, 0]
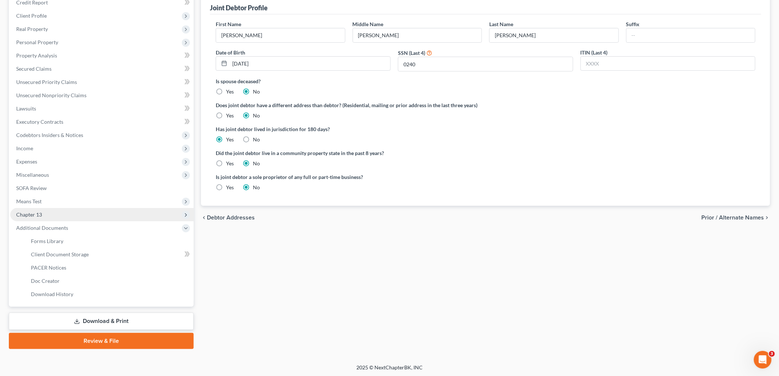
click at [42, 218] on span "Chapter 13" at bounding box center [101, 214] width 183 height 13
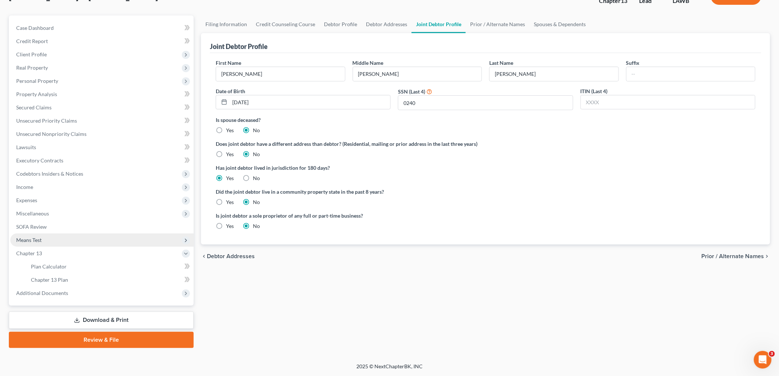
scroll to position [54, 0]
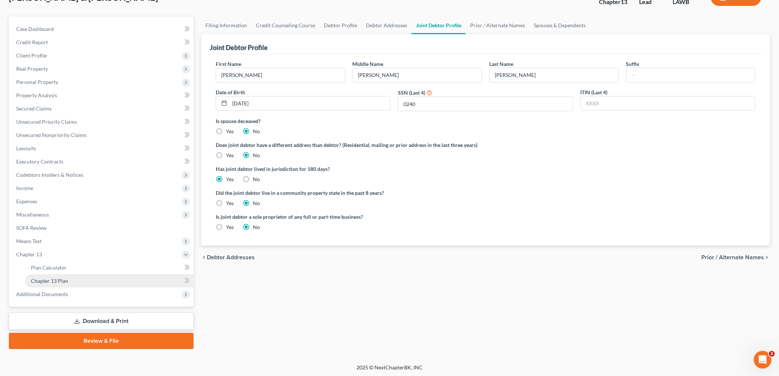
click at [52, 278] on span "Chapter 13 Plan" at bounding box center [49, 281] width 37 height 6
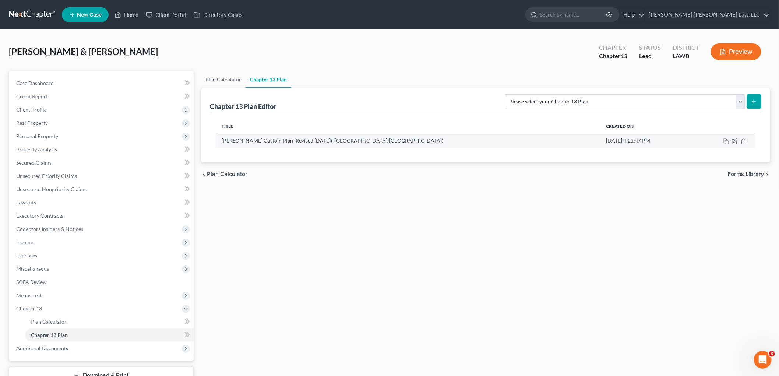
click at [736, 144] on td at bounding box center [724, 141] width 63 height 14
click at [733, 141] on icon "button" at bounding box center [735, 141] width 6 height 6
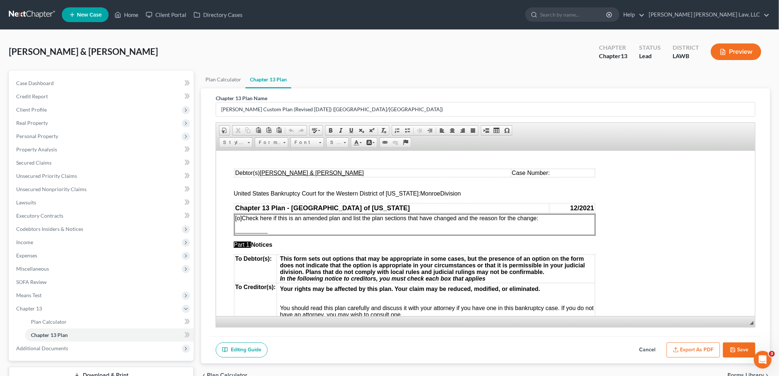
click at [691, 353] on button "Export as PDF" at bounding box center [693, 349] width 53 height 15
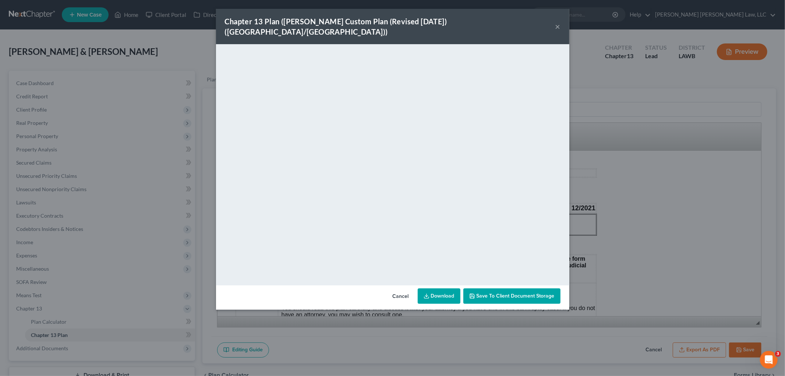
click at [557, 22] on button "×" at bounding box center [558, 26] width 5 height 9
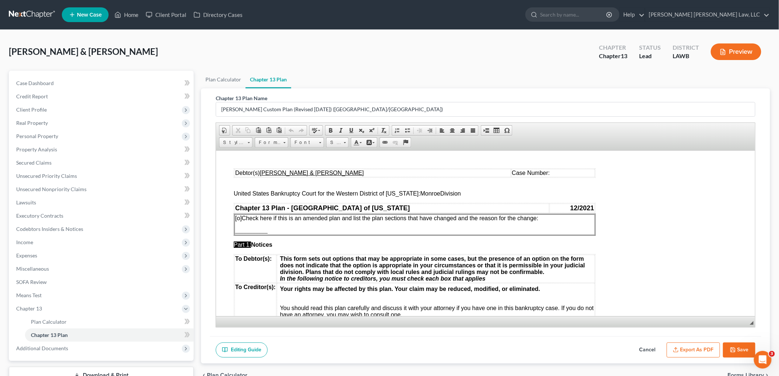
click at [730, 349] on button "Save" at bounding box center [739, 349] width 32 height 15
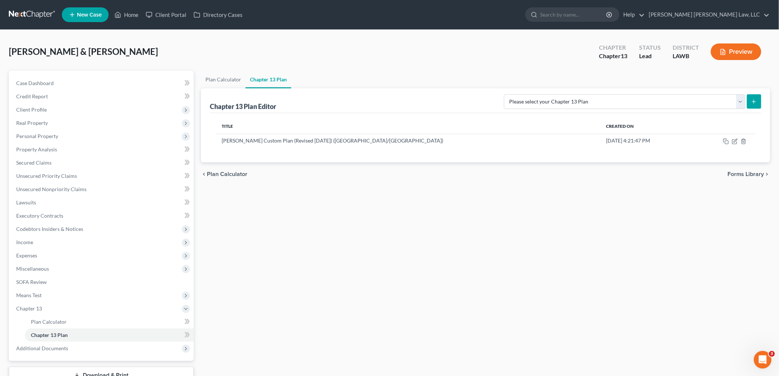
click at [41, 16] on link at bounding box center [32, 14] width 47 height 13
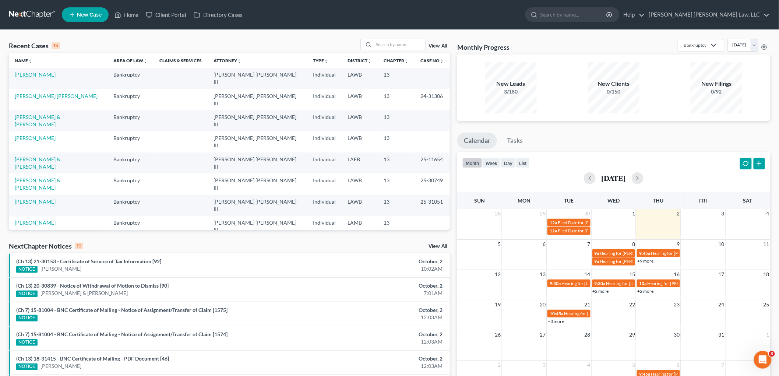
drag, startPoint x: 38, startPoint y: 74, endPoint x: 31, endPoint y: 76, distance: 7.1
click at [38, 74] on link "[PERSON_NAME]" at bounding box center [35, 74] width 41 height 6
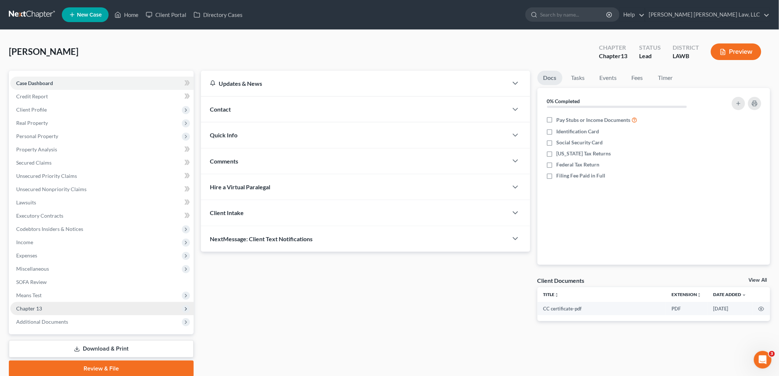
click at [68, 310] on span "Chapter 13" at bounding box center [101, 308] width 183 height 13
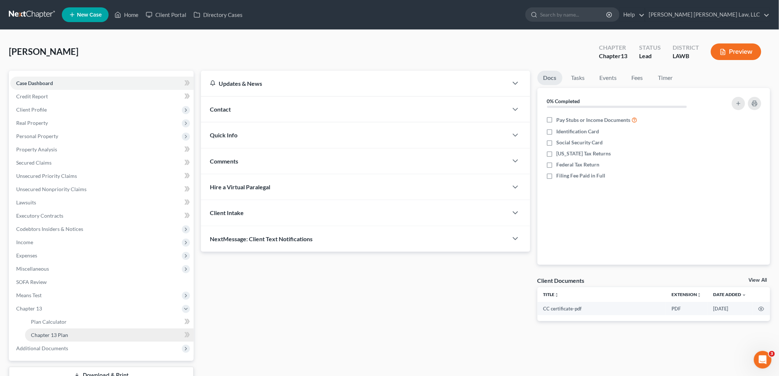
click at [63, 333] on span "Chapter 13 Plan" at bounding box center [49, 335] width 37 height 6
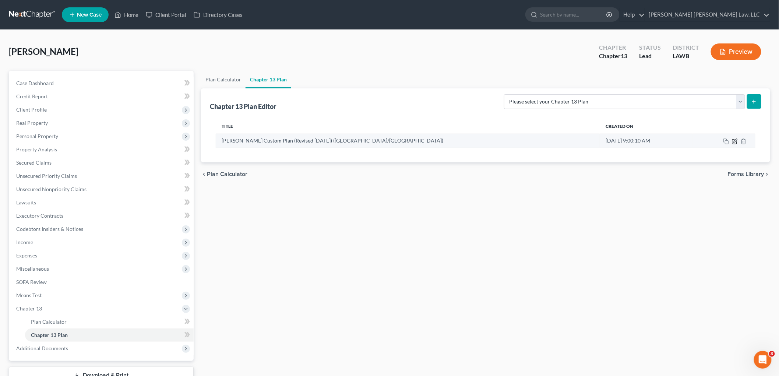
click at [736, 144] on icon "button" at bounding box center [734, 141] width 4 height 4
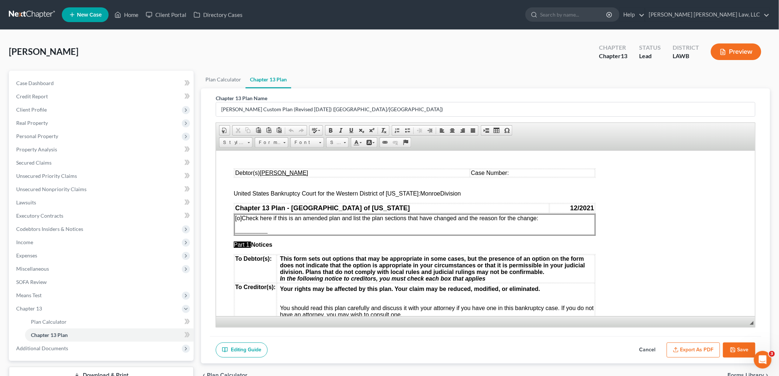
click at [686, 351] on button "Export as PDF" at bounding box center [693, 349] width 53 height 15
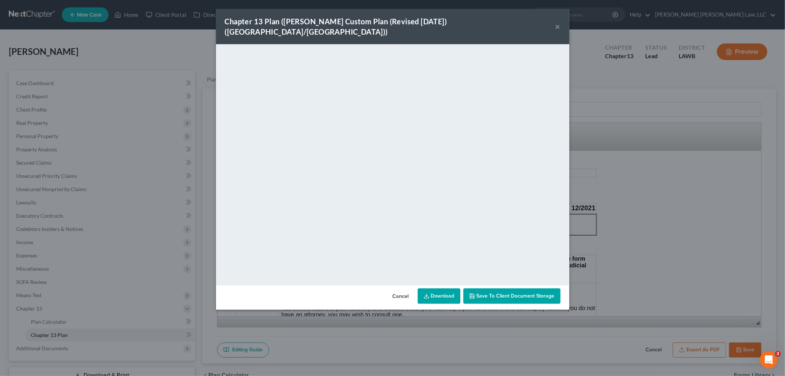
click at [557, 22] on button "×" at bounding box center [558, 26] width 5 height 9
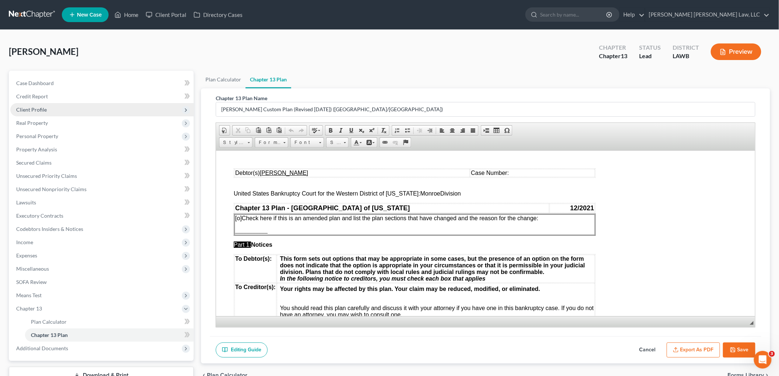
click at [46, 105] on span "Client Profile" at bounding box center [101, 109] width 183 height 13
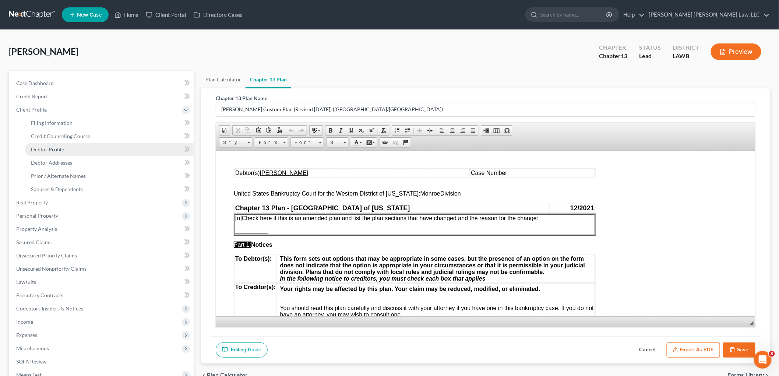
click at [50, 147] on span "Debtor Profile" at bounding box center [47, 149] width 33 height 6
select select "4"
select select "1"
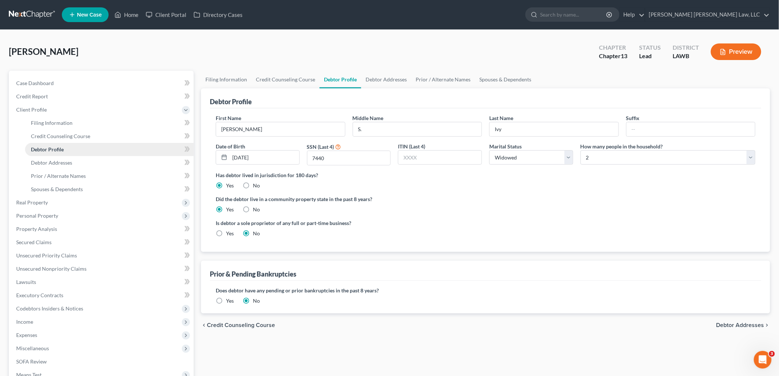
radio input "true"
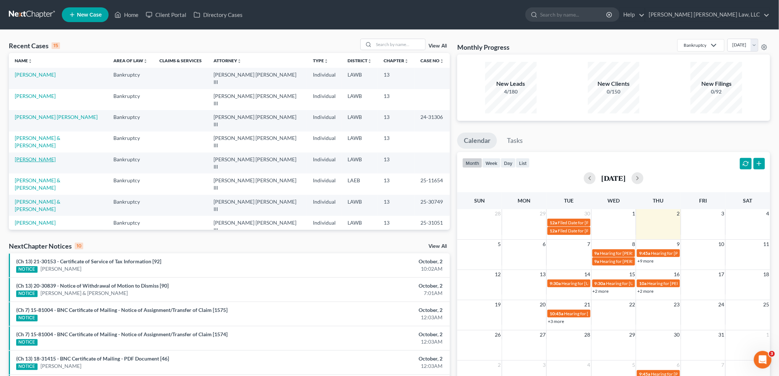
click at [30, 156] on link "[PERSON_NAME]" at bounding box center [35, 159] width 41 height 6
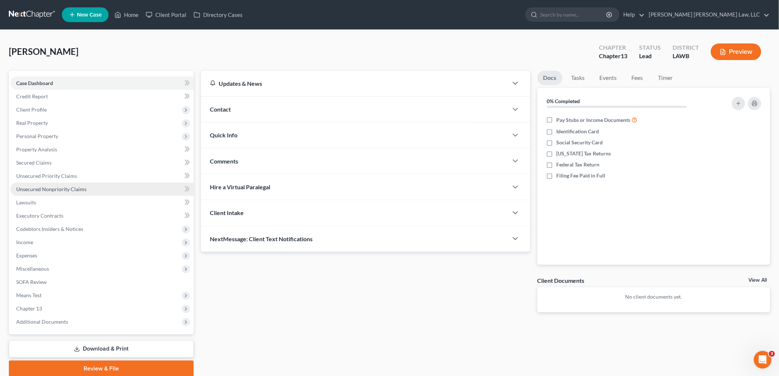
click at [72, 187] on span "Unsecured Nonpriority Claims" at bounding box center [51, 189] width 70 height 6
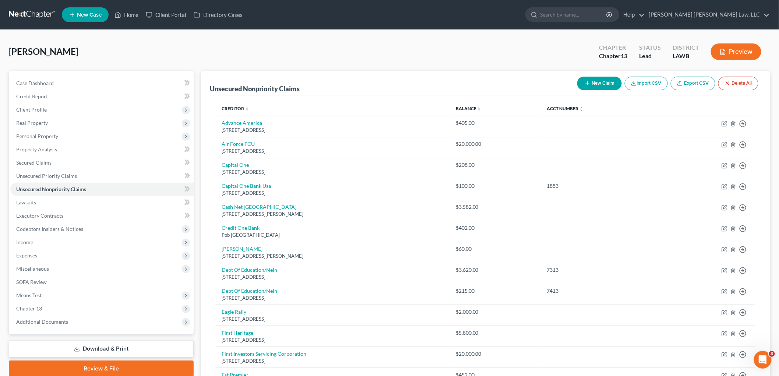
click at [45, 12] on link at bounding box center [32, 14] width 47 height 13
